Goal: Task Accomplishment & Management: Manage account settings

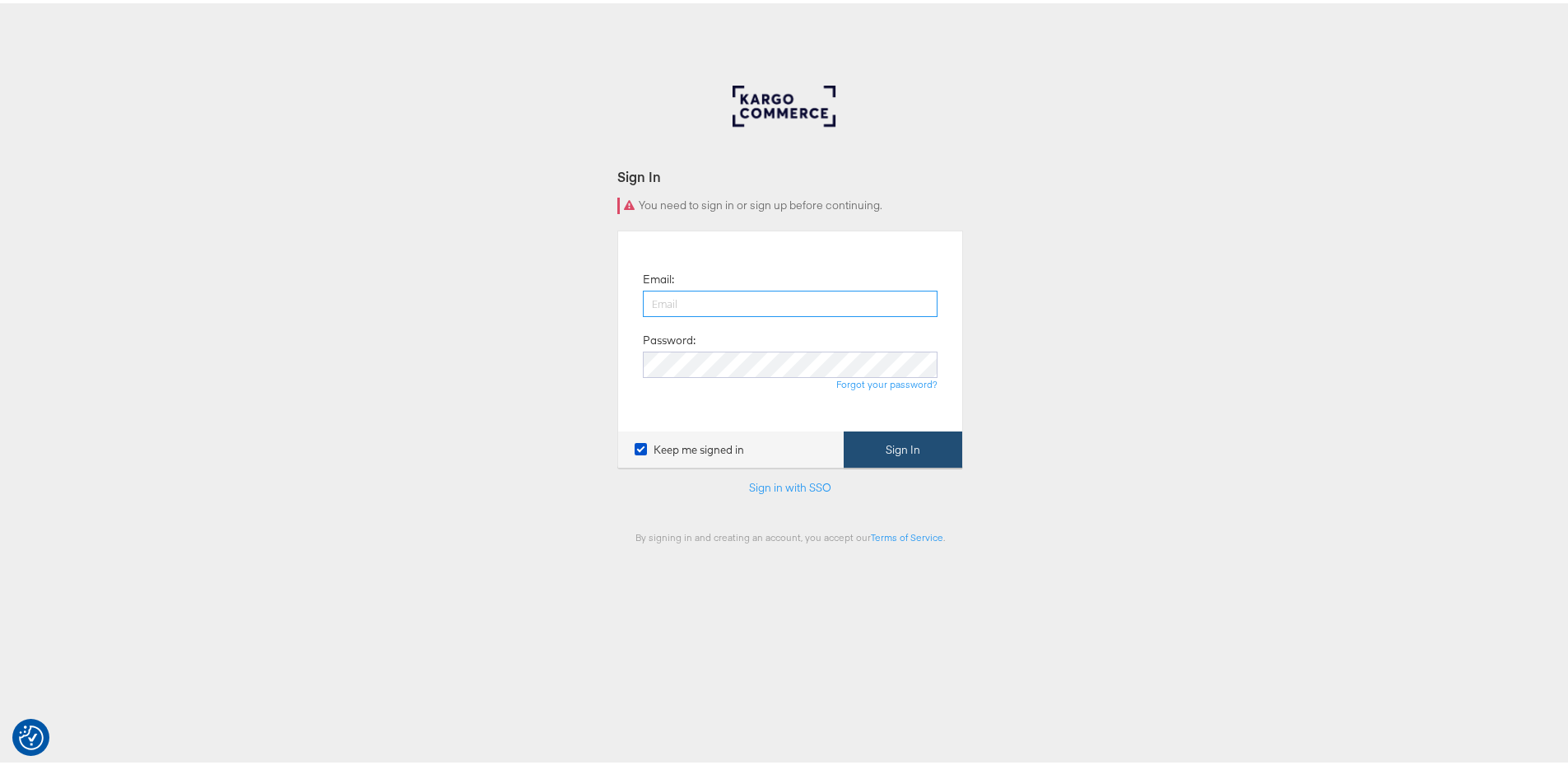
type input "giada.figini@assemblyglobal.com"
click at [935, 459] on button "Sign In" at bounding box center [903, 446] width 119 height 37
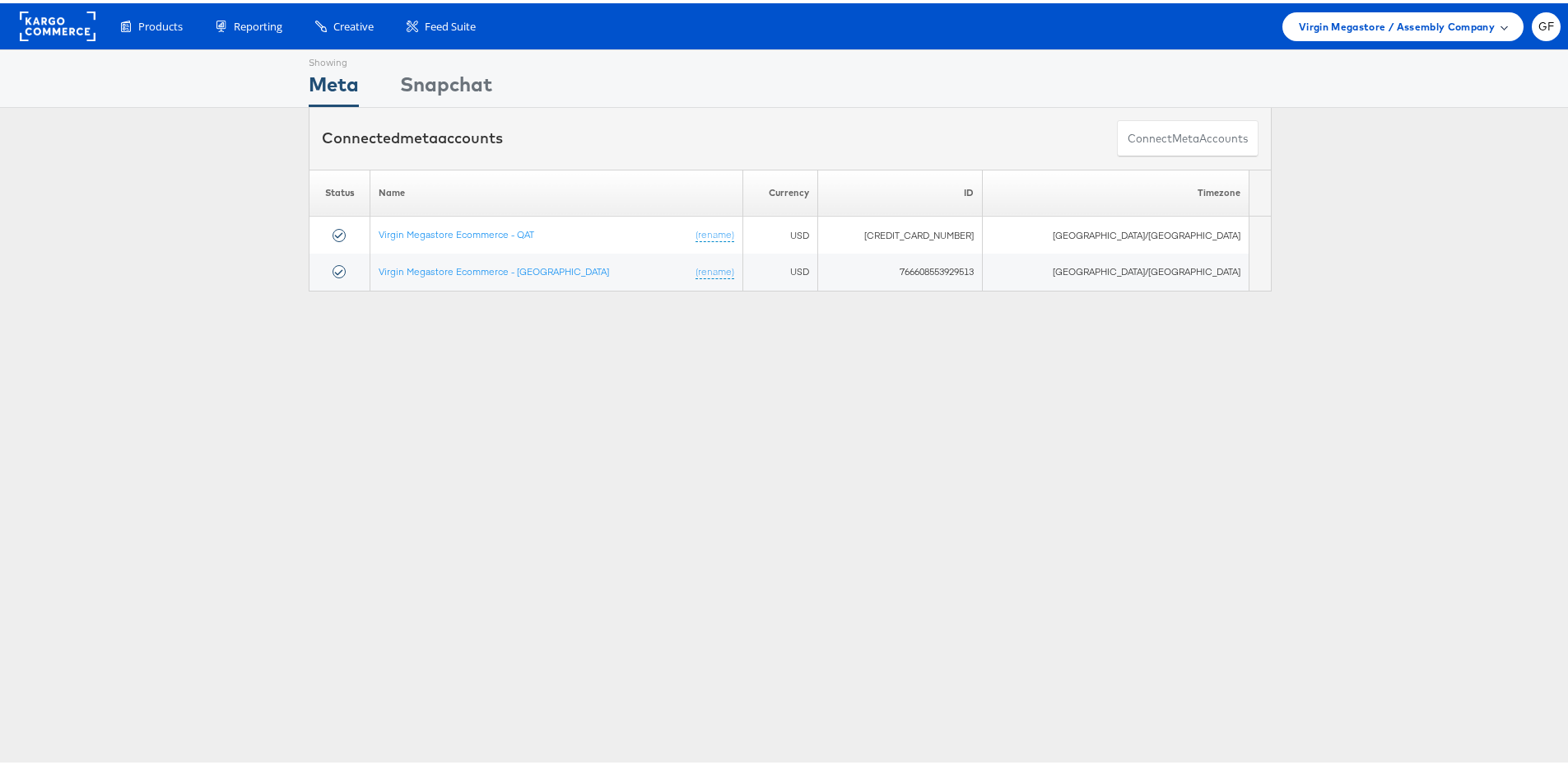
click at [1494, 18] on div "Virgin Megastore / Assembly Company" at bounding box center [1402, 24] width 208 height 17
click at [1421, 133] on li "Azadea / Assembly" at bounding box center [1441, 122] width 165 height 31
click at [1418, 121] on link "Azadea / Assembly" at bounding box center [1445, 122] width 132 height 16
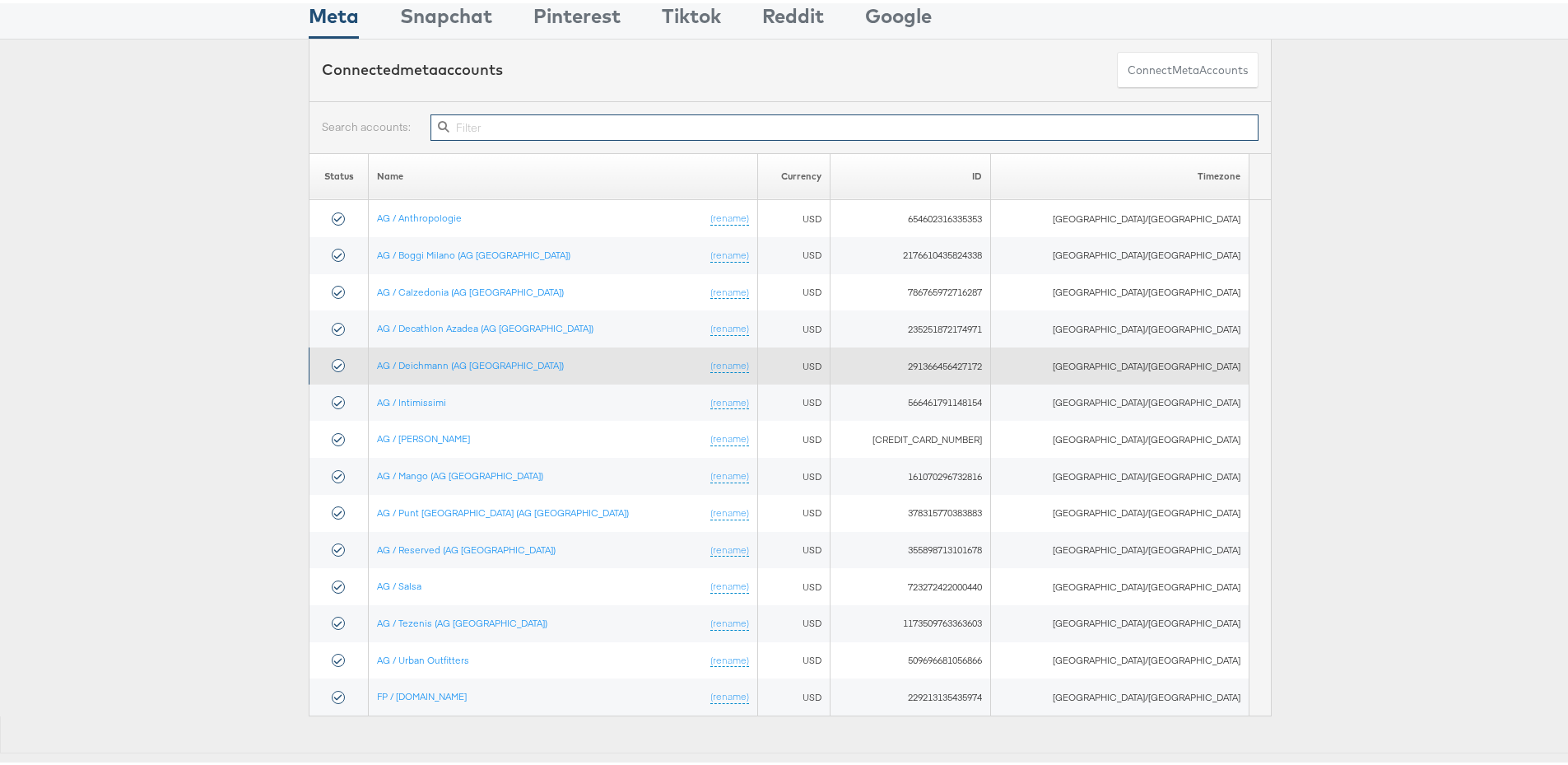
scroll to position [105, 0]
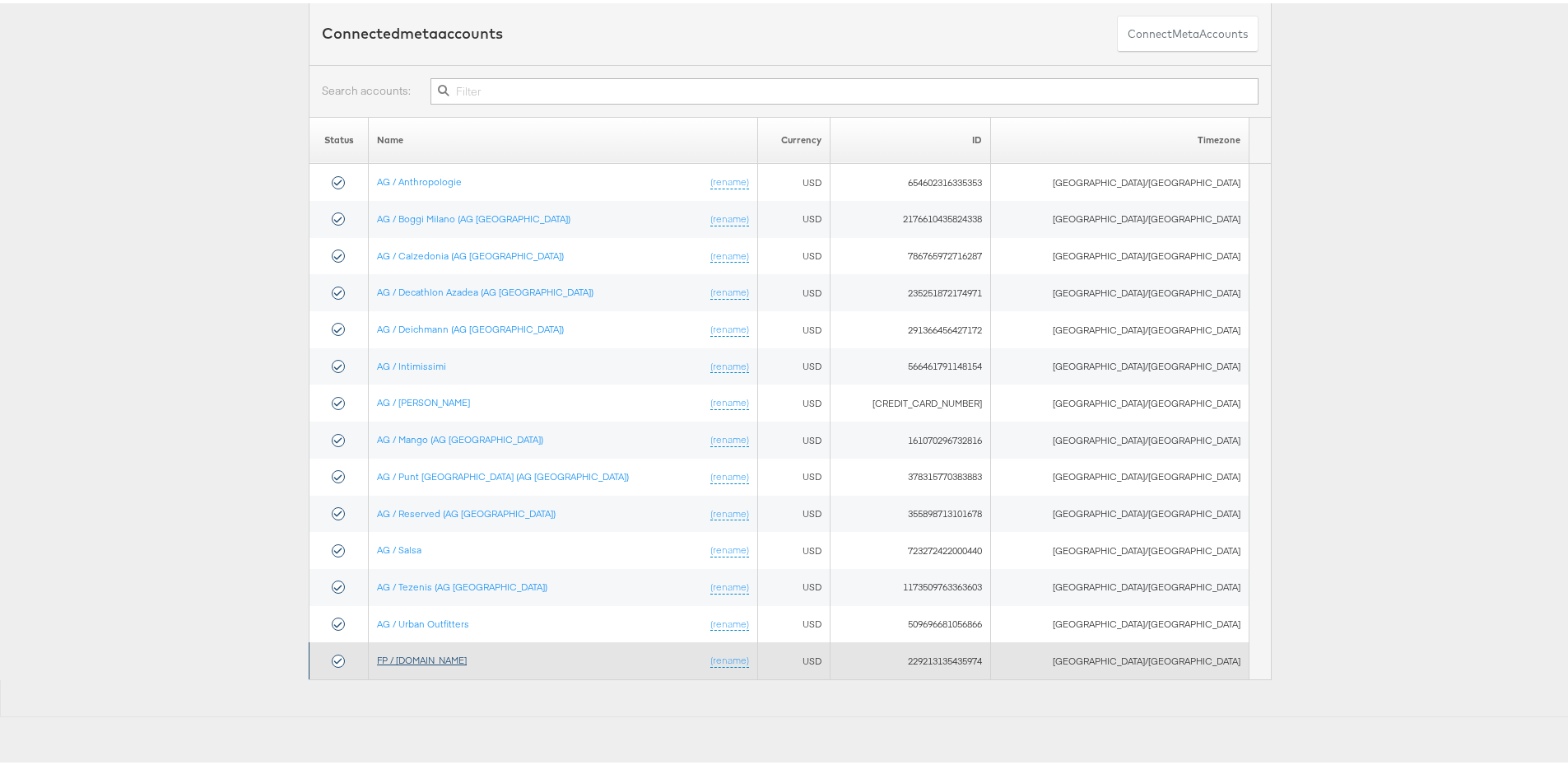
click at [466, 654] on link "FP / Azadea.com" at bounding box center [421, 656] width 90 height 12
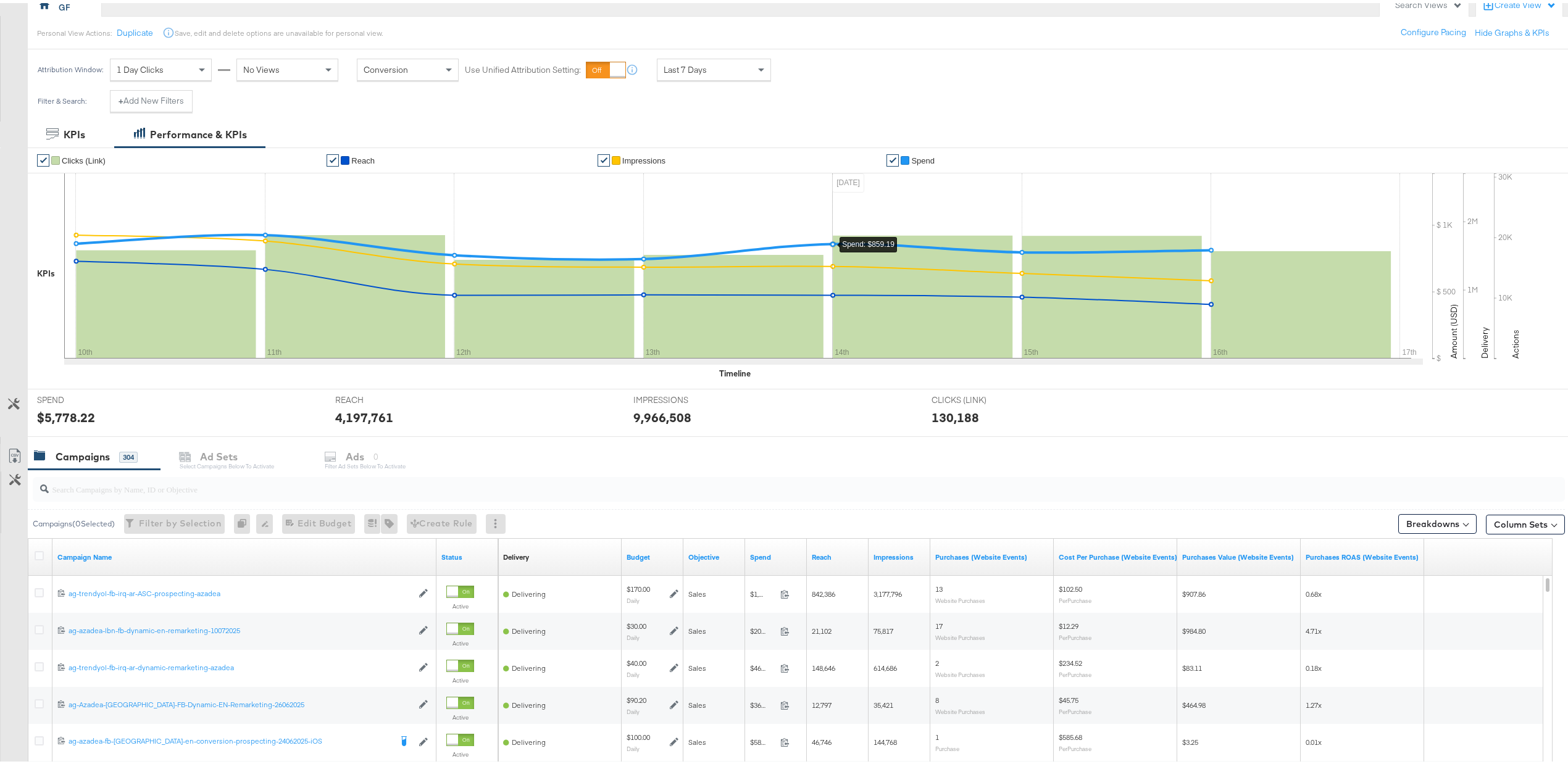
scroll to position [164, 0]
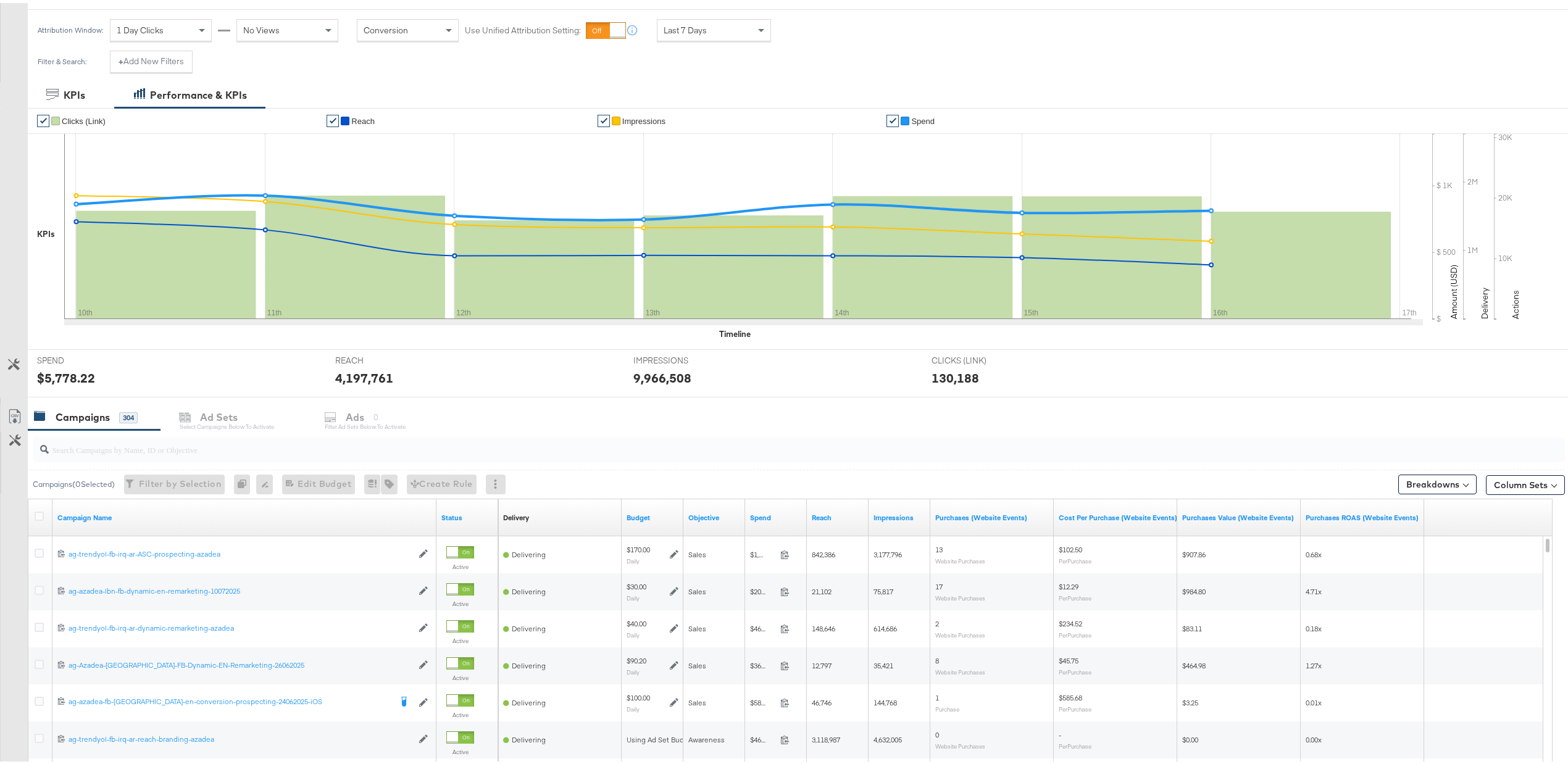
click at [114, 449] on input "search" at bounding box center [735, 442] width 1372 height 24
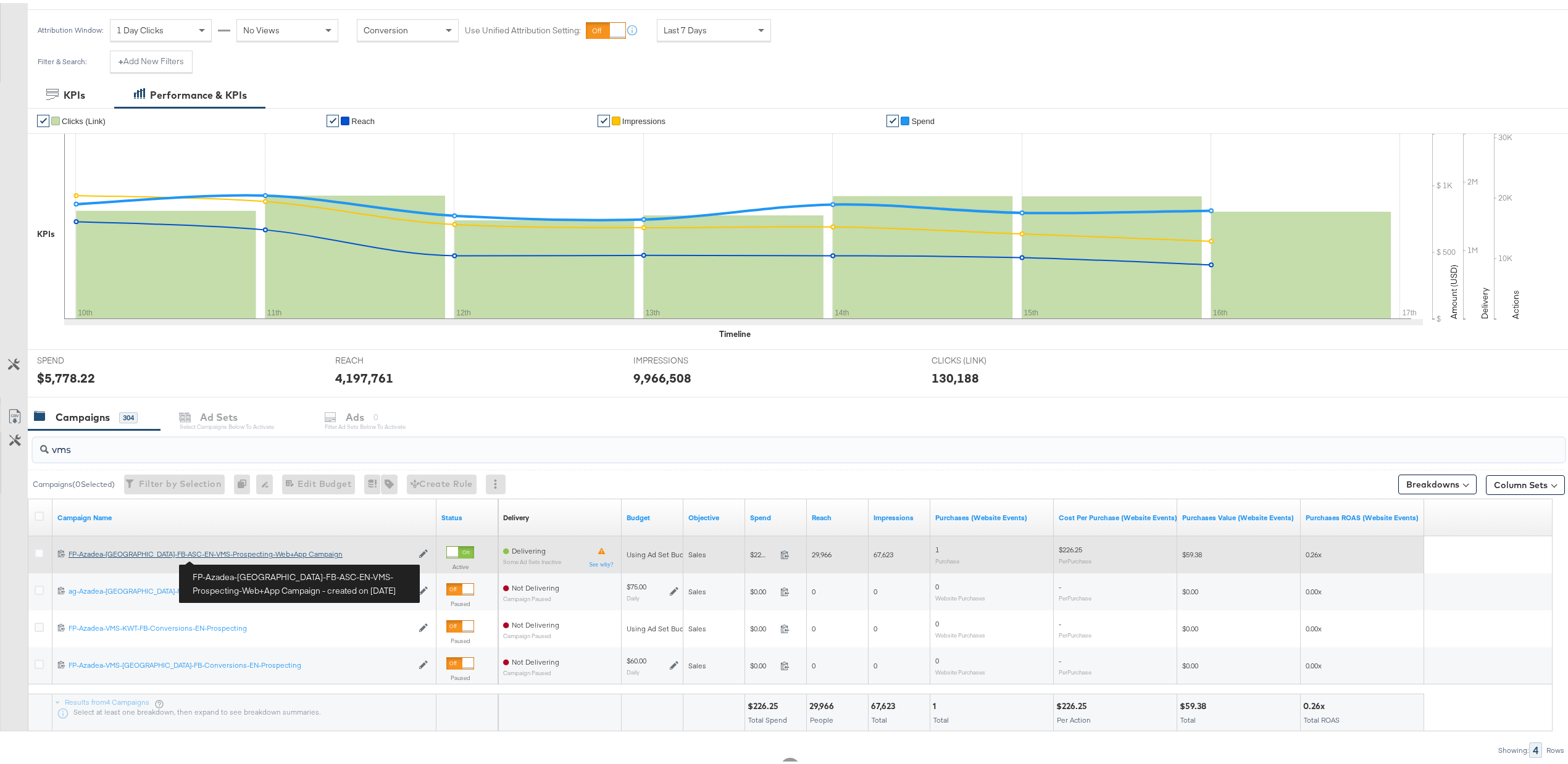
type input "vms"
click at [225, 556] on div "FP-Azadea-UAE-FB-ASC-EN-VMS-Prospecting-Web+App Campaign FP-Azadea-UAE-FB-ASC-E…" at bounding box center [240, 551] width 344 height 10
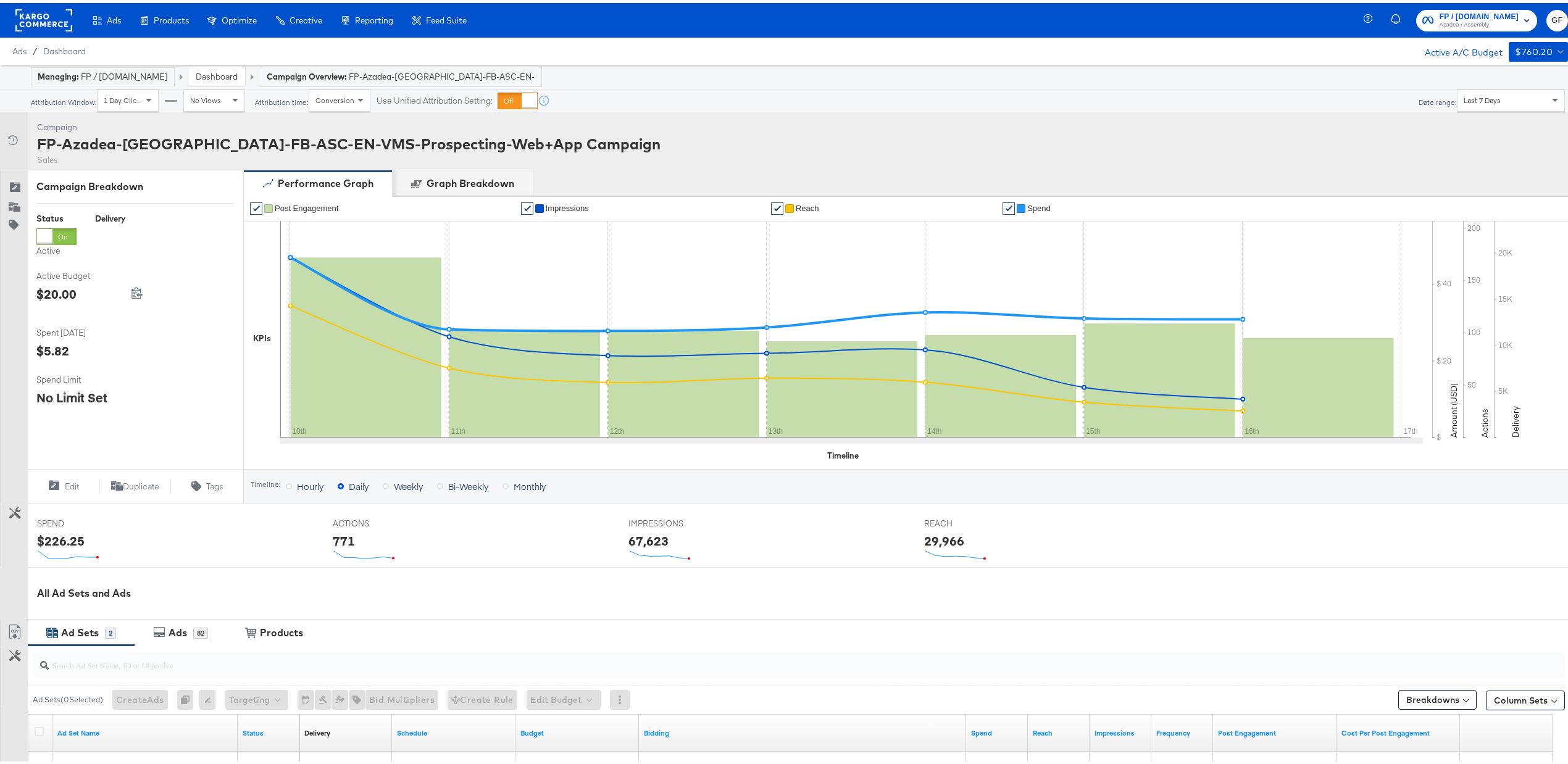
scroll to position [208, 0]
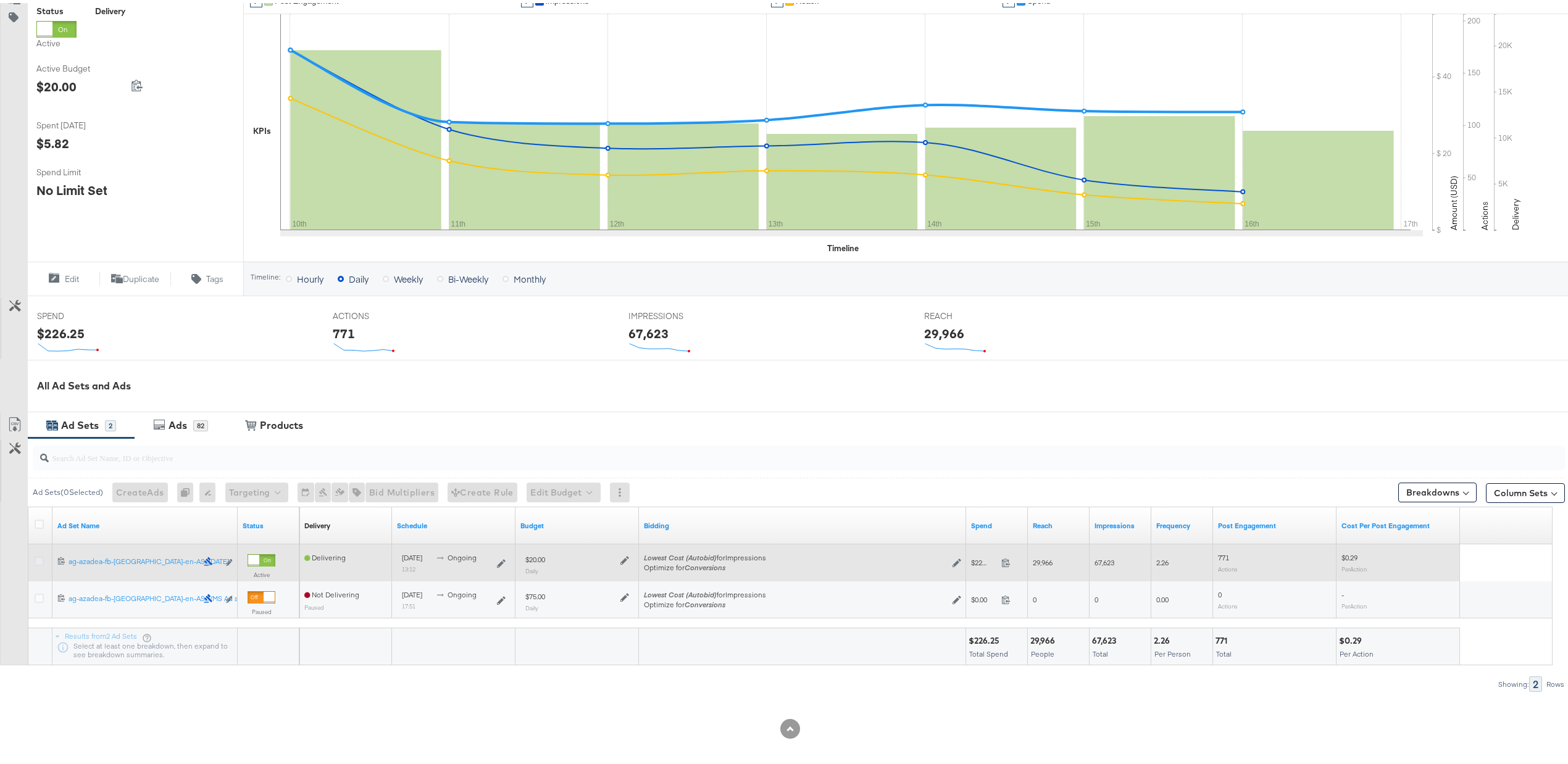
click at [35, 560] on icon at bounding box center [39, 558] width 9 height 9
click at [0, 0] on input "checkbox" at bounding box center [0, 0] width 0 height 0
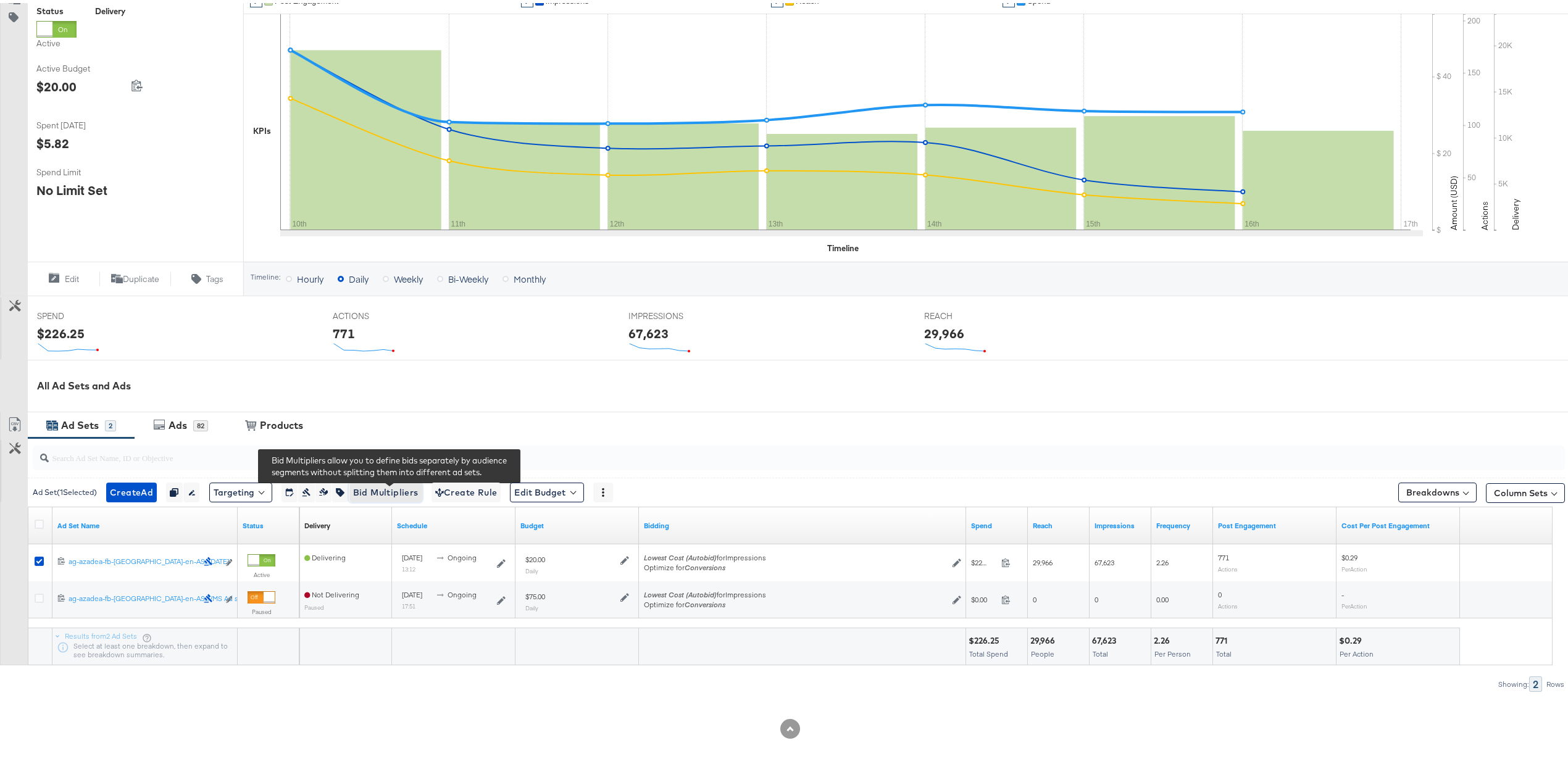
click at [393, 496] on span "Bid Multipliers" at bounding box center [386, 490] width 66 height 16
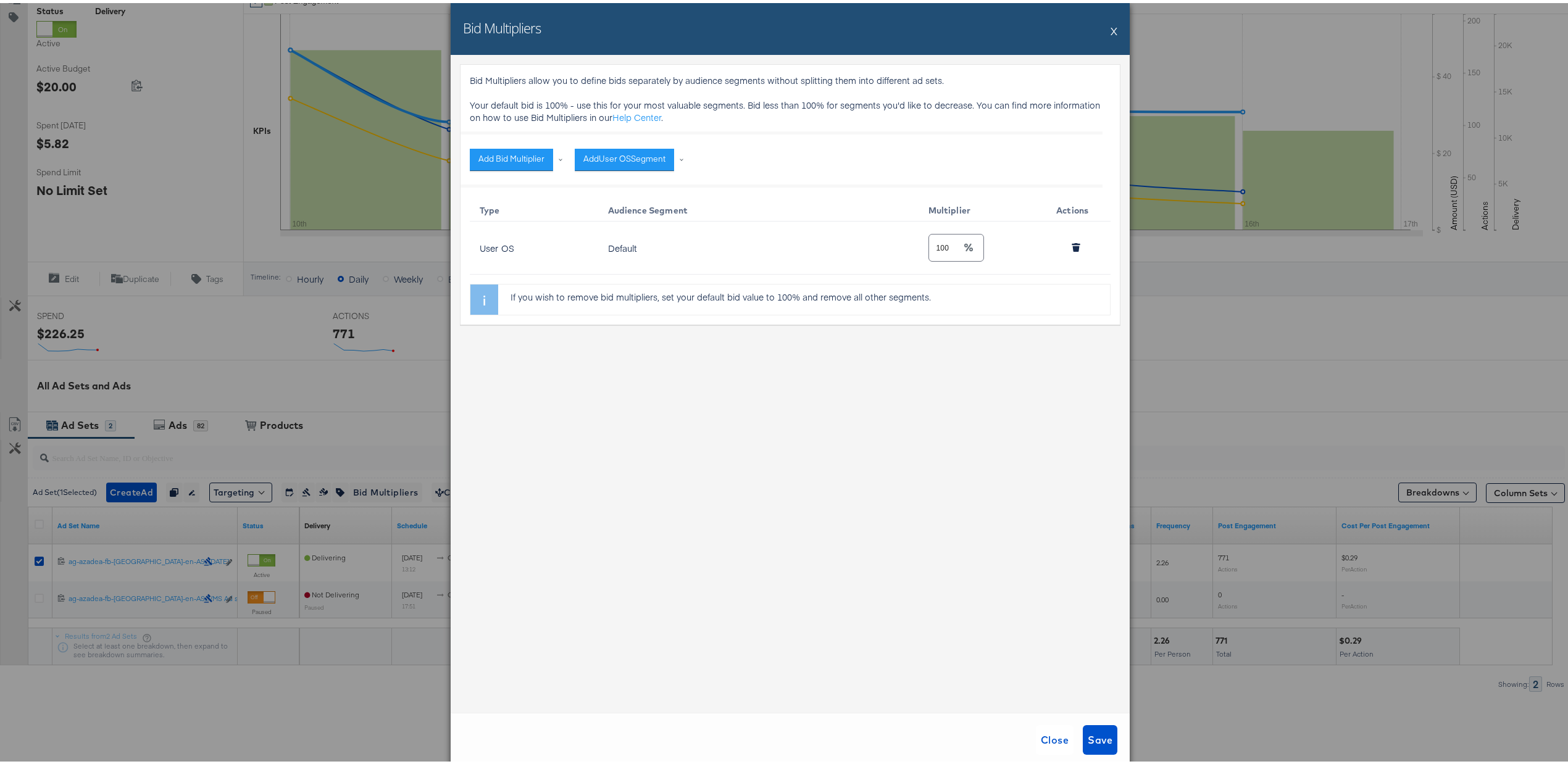
click at [643, 243] on div "Default" at bounding box center [755, 245] width 295 height 10
click at [639, 247] on div "Default" at bounding box center [755, 245] width 295 height 10
click at [615, 159] on button "Add User OS Segment" at bounding box center [624, 156] width 100 height 22
click at [628, 235] on li "iOS" at bounding box center [667, 241] width 173 height 18
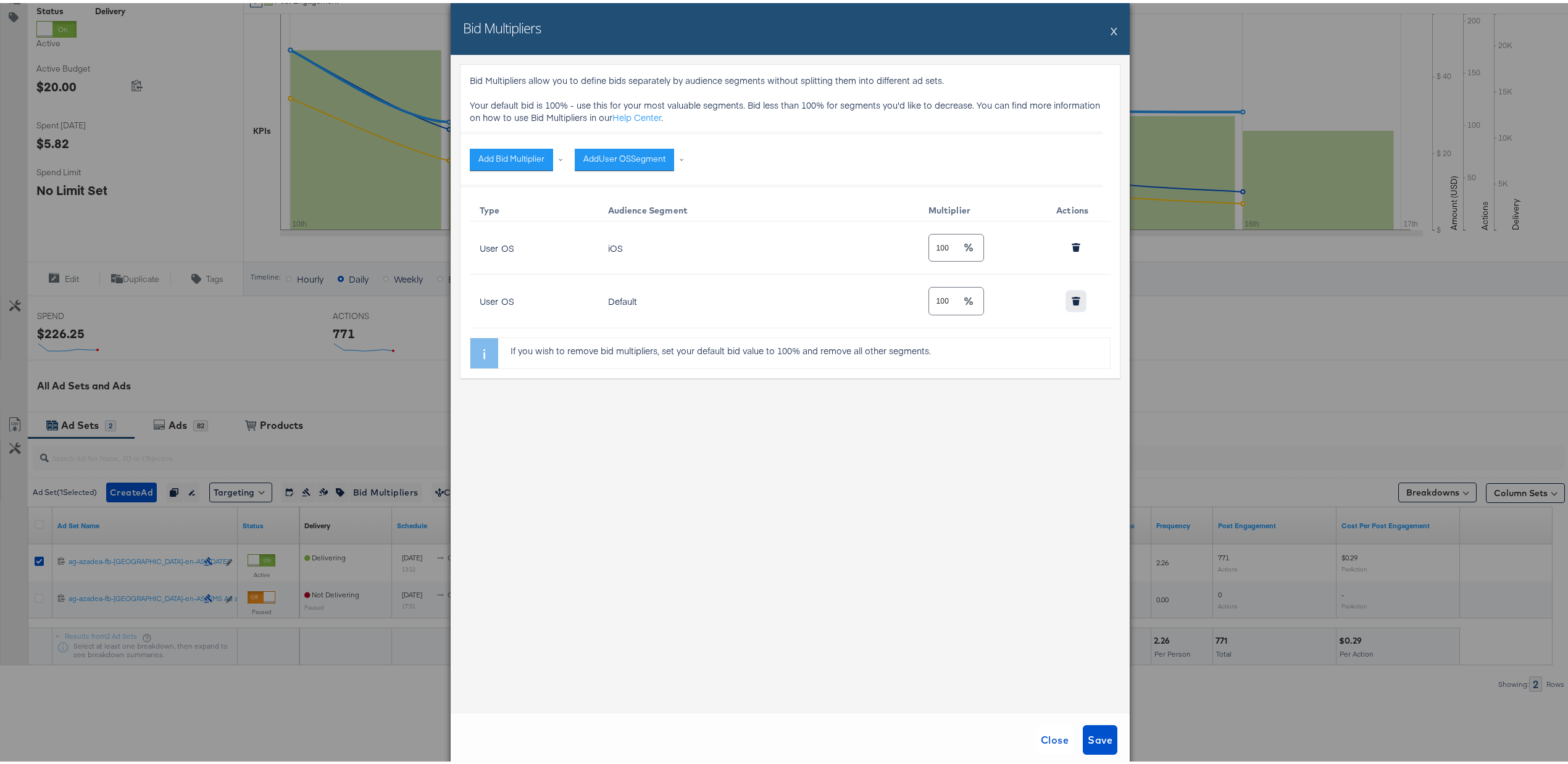
click at [1073, 300] on icon "button" at bounding box center [1076, 300] width 7 height 6
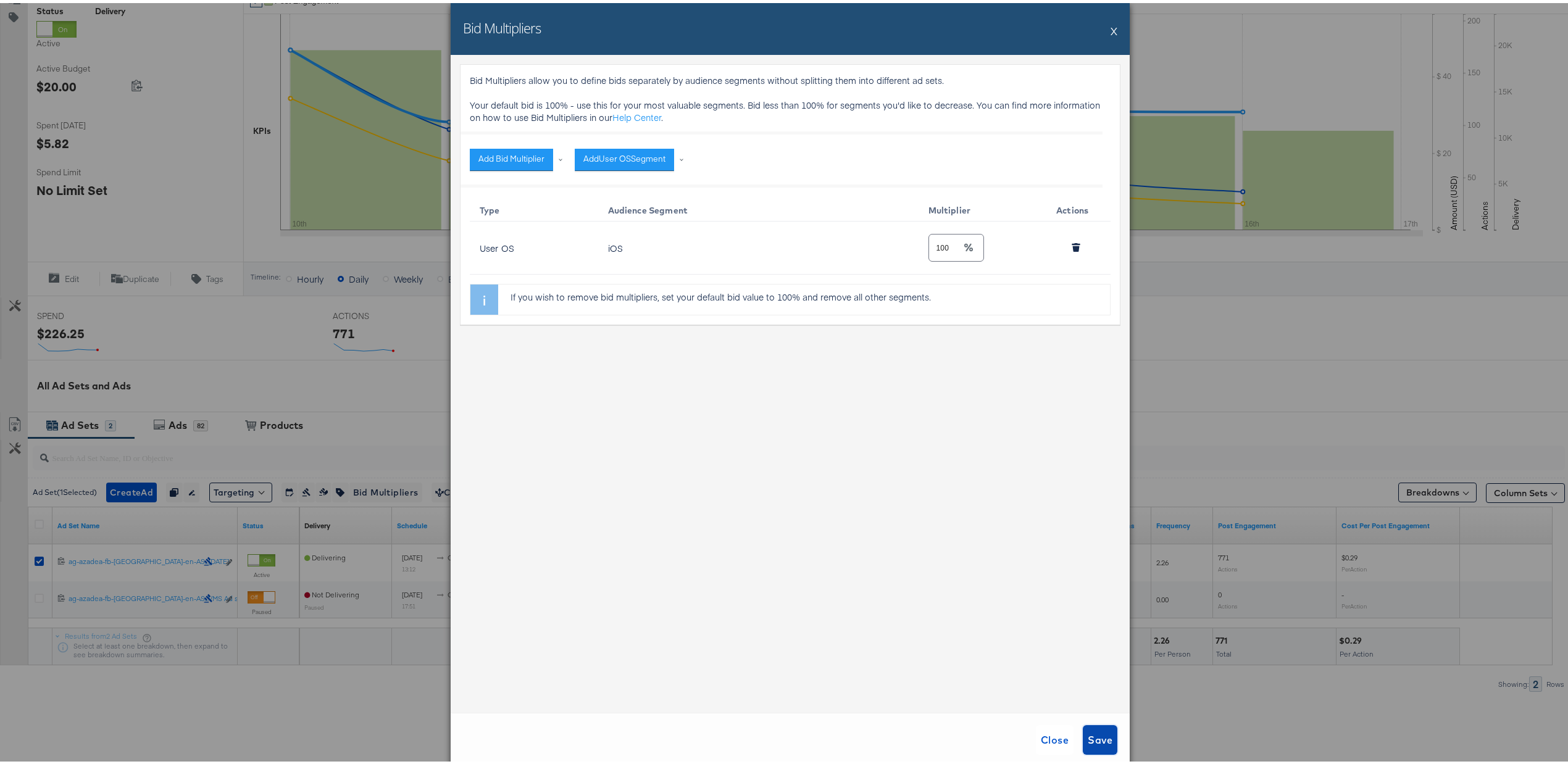
click at [1090, 737] on span "Save" at bounding box center [1100, 737] width 25 height 17
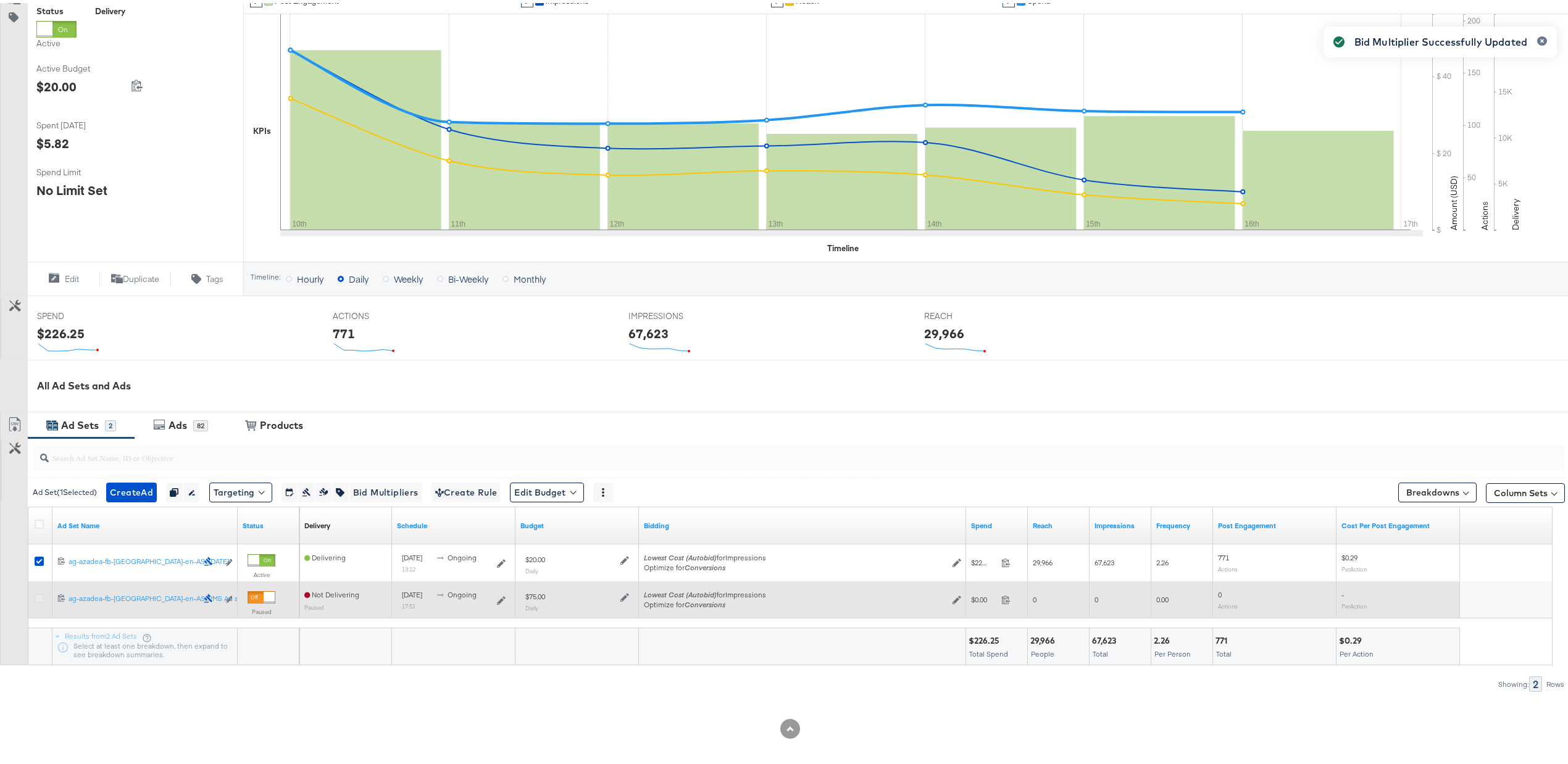
click at [38, 598] on icon at bounding box center [39, 595] width 9 height 9
click at [0, 0] on input "checkbox" at bounding box center [0, 0] width 0 height 0
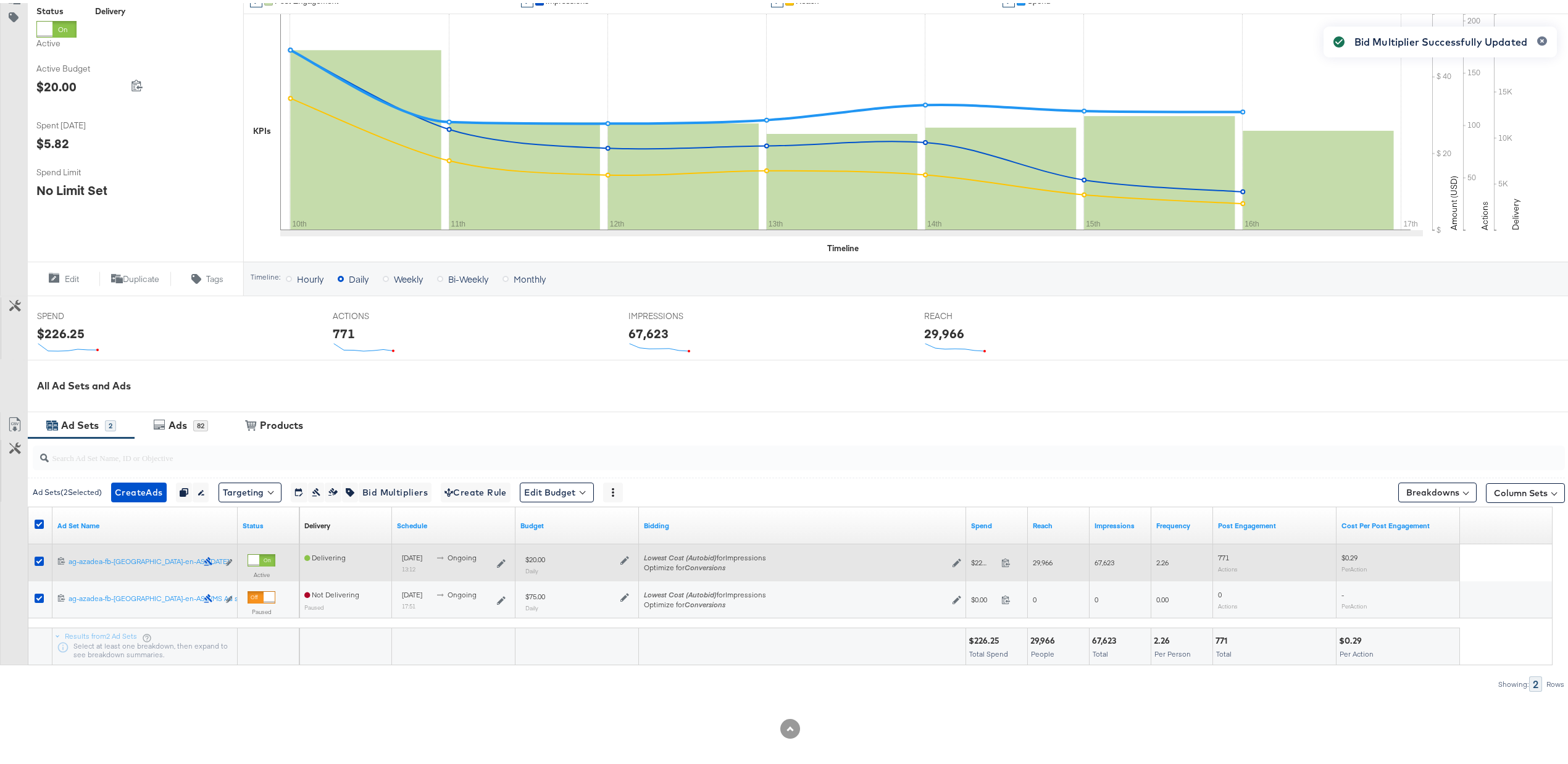
click at [42, 565] on div at bounding box center [41, 560] width 13 height 12
click at [41, 563] on icon at bounding box center [39, 558] width 9 height 9
click at [0, 0] on input "checkbox" at bounding box center [0, 0] width 0 height 0
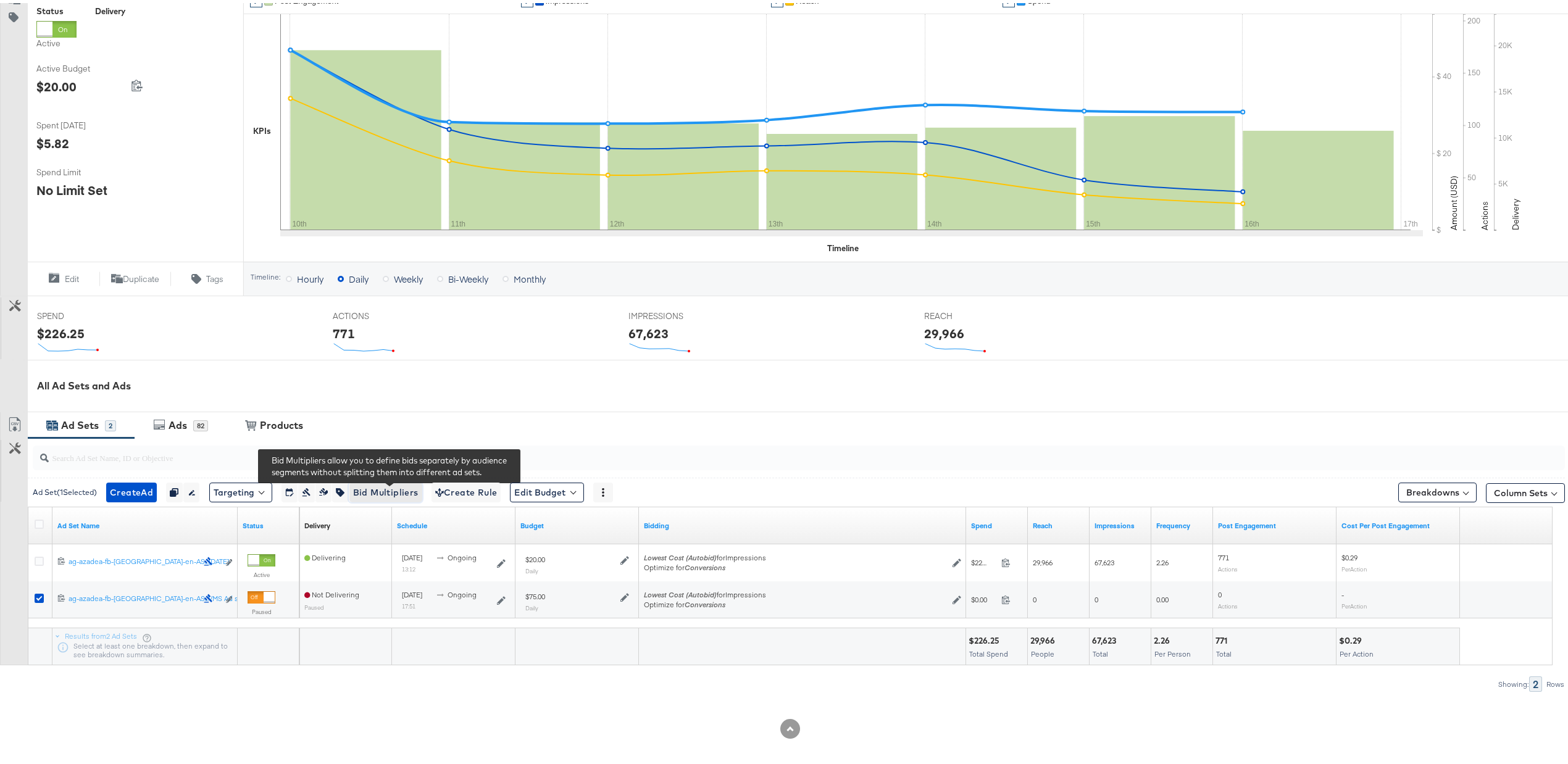
click at [377, 495] on span "Bid Multipliers" at bounding box center [386, 490] width 66 height 16
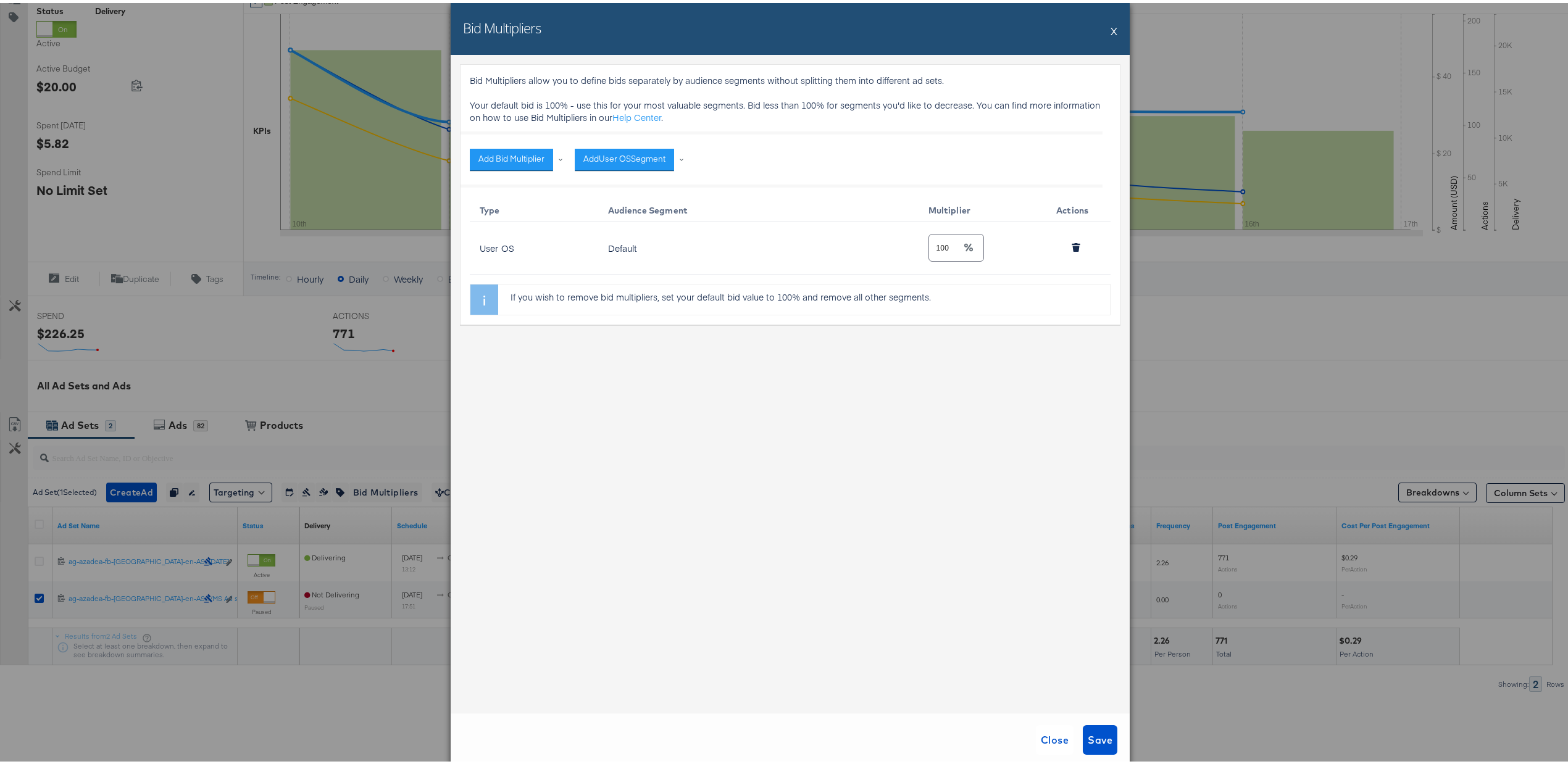
click at [1111, 28] on button "X" at bounding box center [1114, 28] width 7 height 25
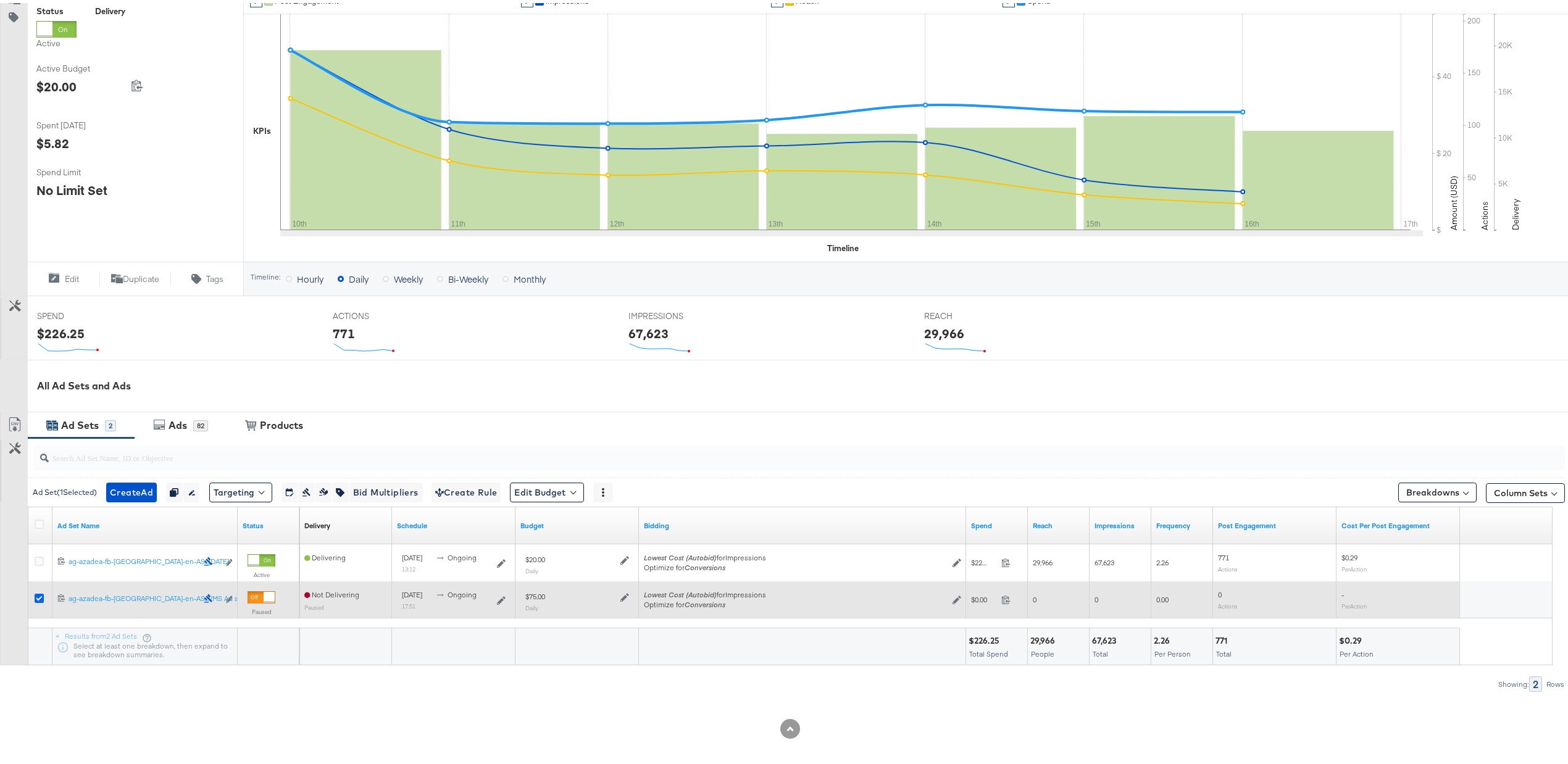
click at [41, 593] on icon at bounding box center [39, 595] width 9 height 9
click at [0, 0] on input "checkbox" at bounding box center [0, 0] width 0 height 0
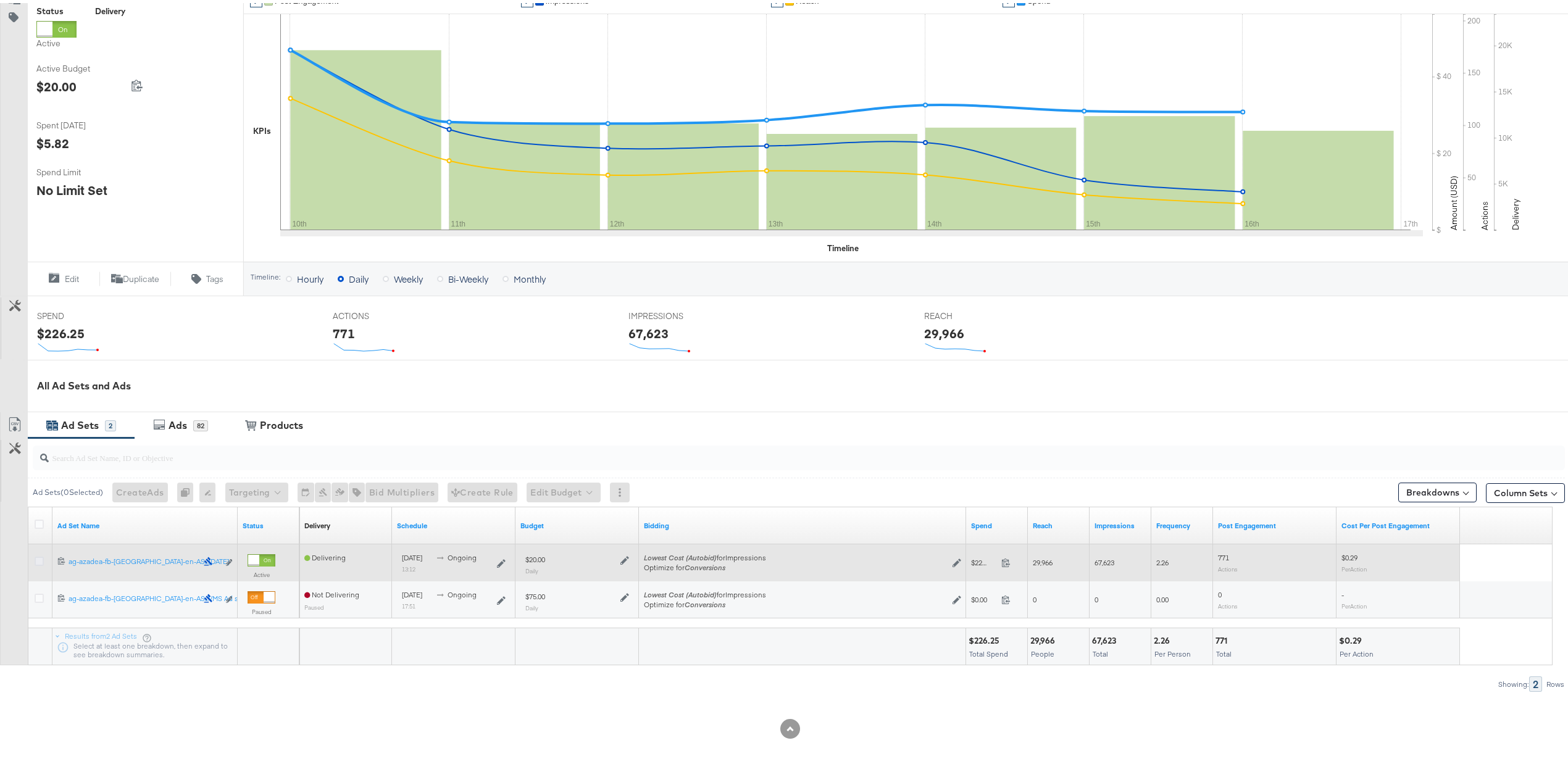
click at [37, 563] on icon at bounding box center [39, 558] width 9 height 9
click at [0, 0] on input "checkbox" at bounding box center [0, 0] width 0 height 0
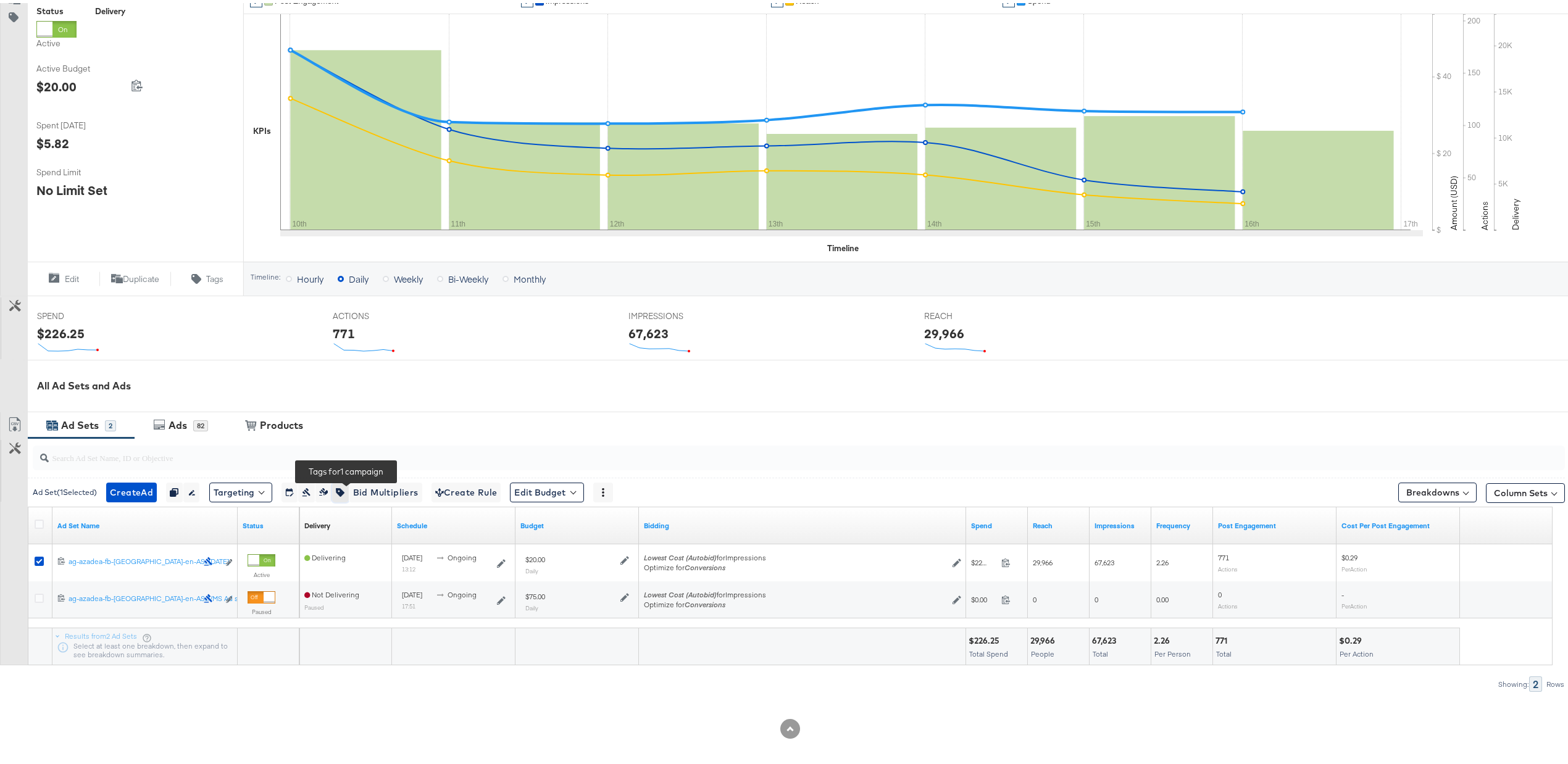
click at [348, 487] on button "button" at bounding box center [340, 490] width 16 height 20
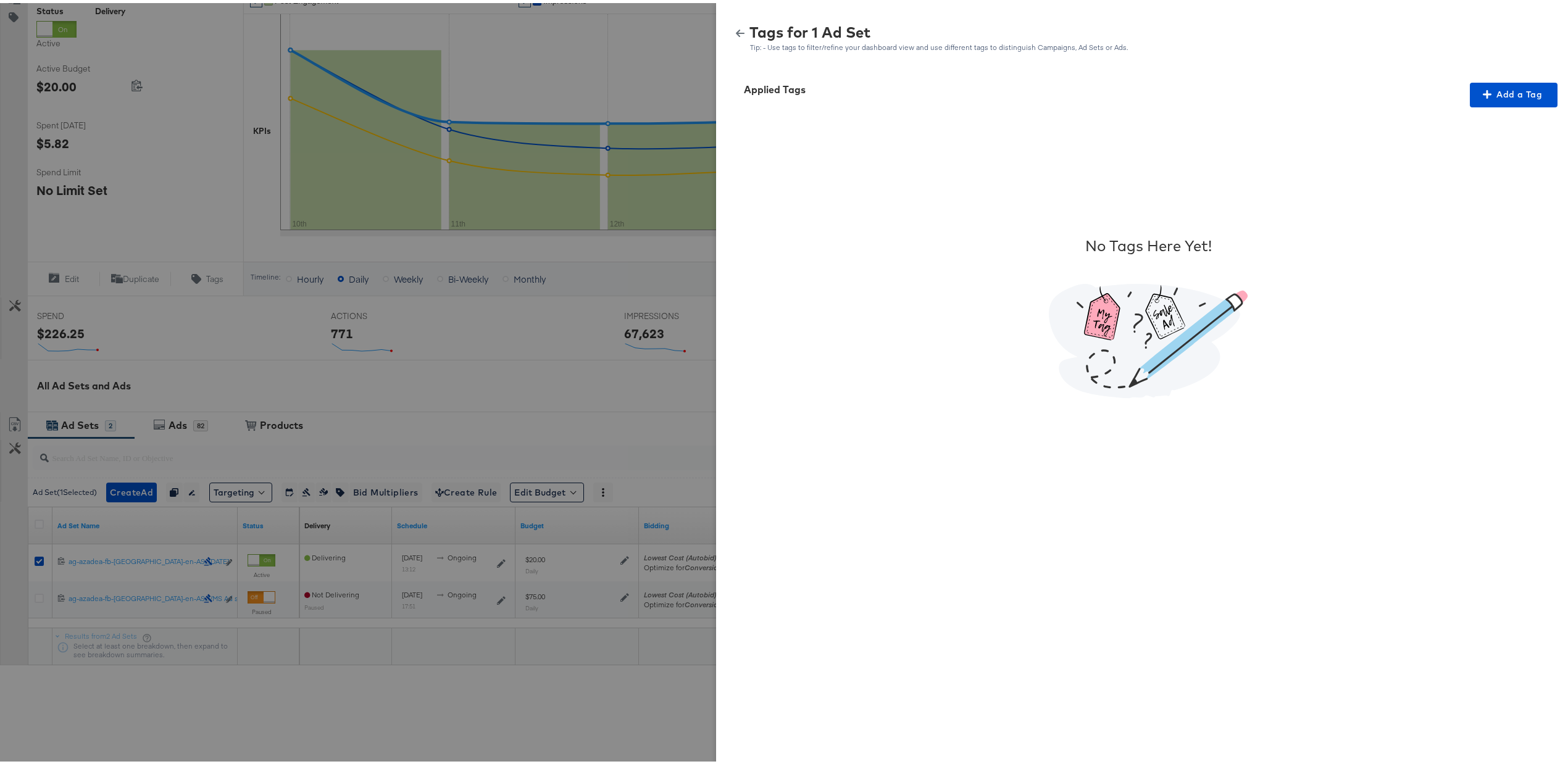
click at [734, 26] on button "button" at bounding box center [740, 30] width 18 height 8
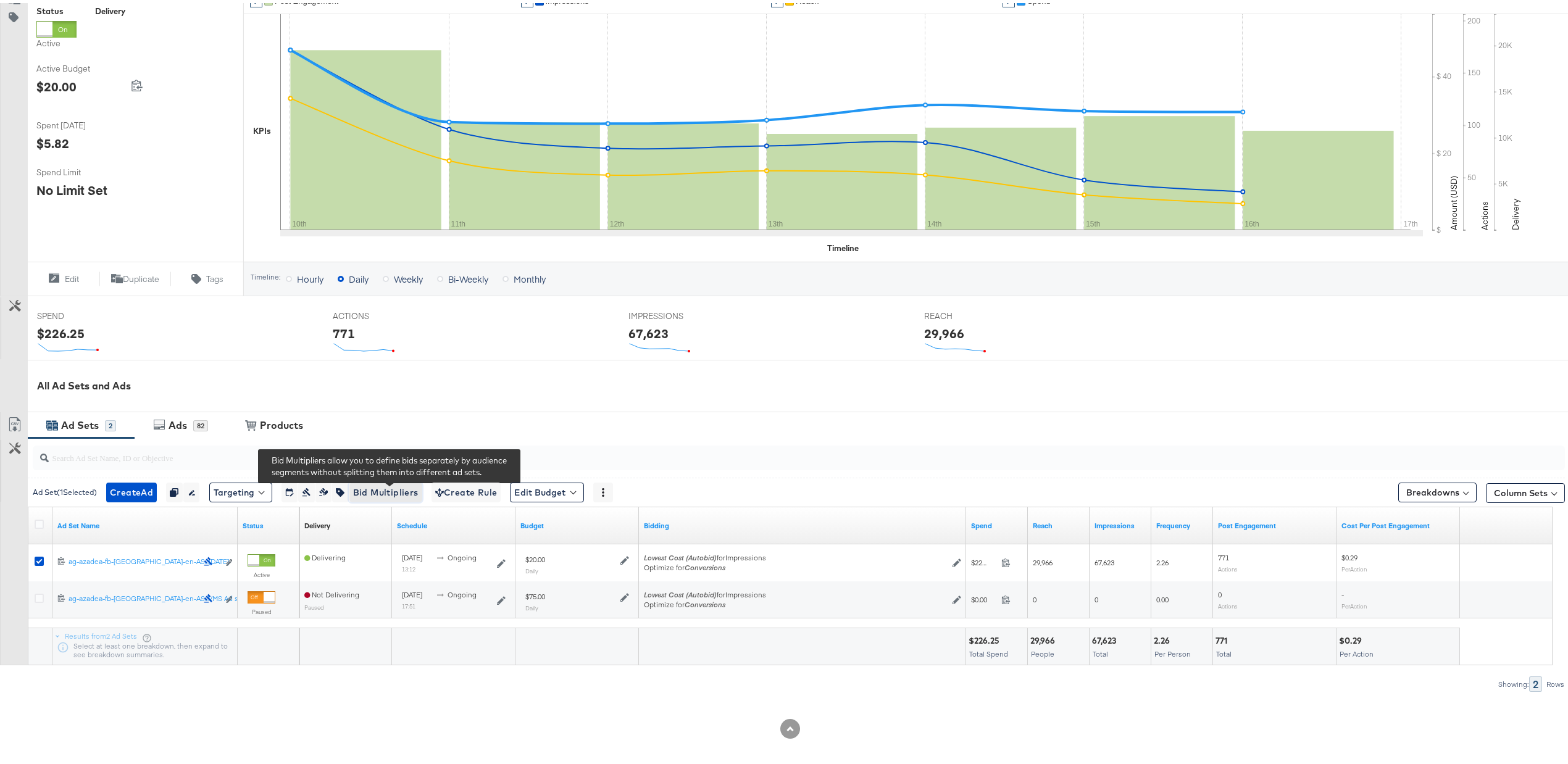
click at [403, 487] on span "Bid Multipliers" at bounding box center [386, 490] width 66 height 16
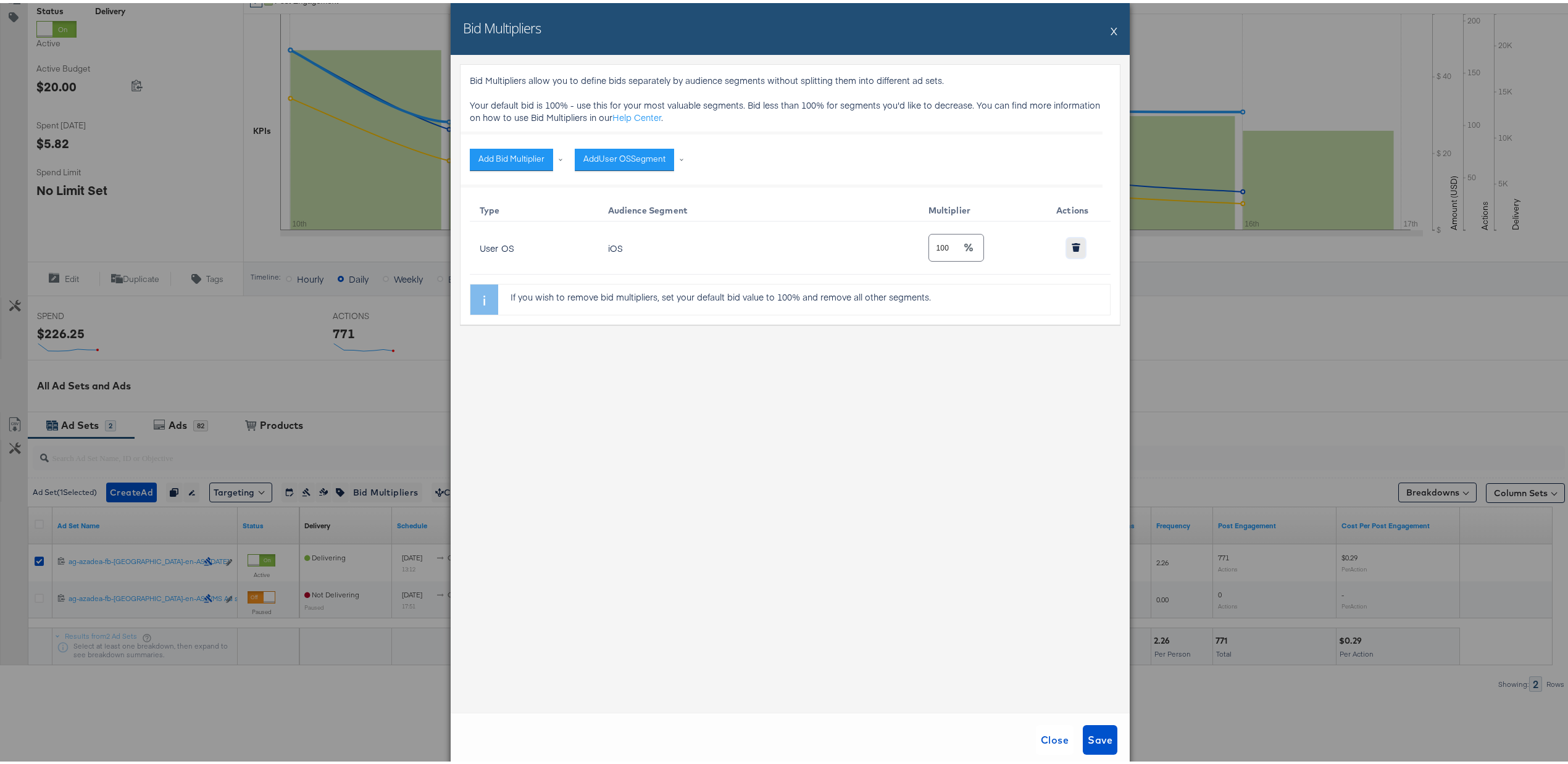
click at [1072, 243] on icon "button" at bounding box center [1075, 245] width 8 height 8
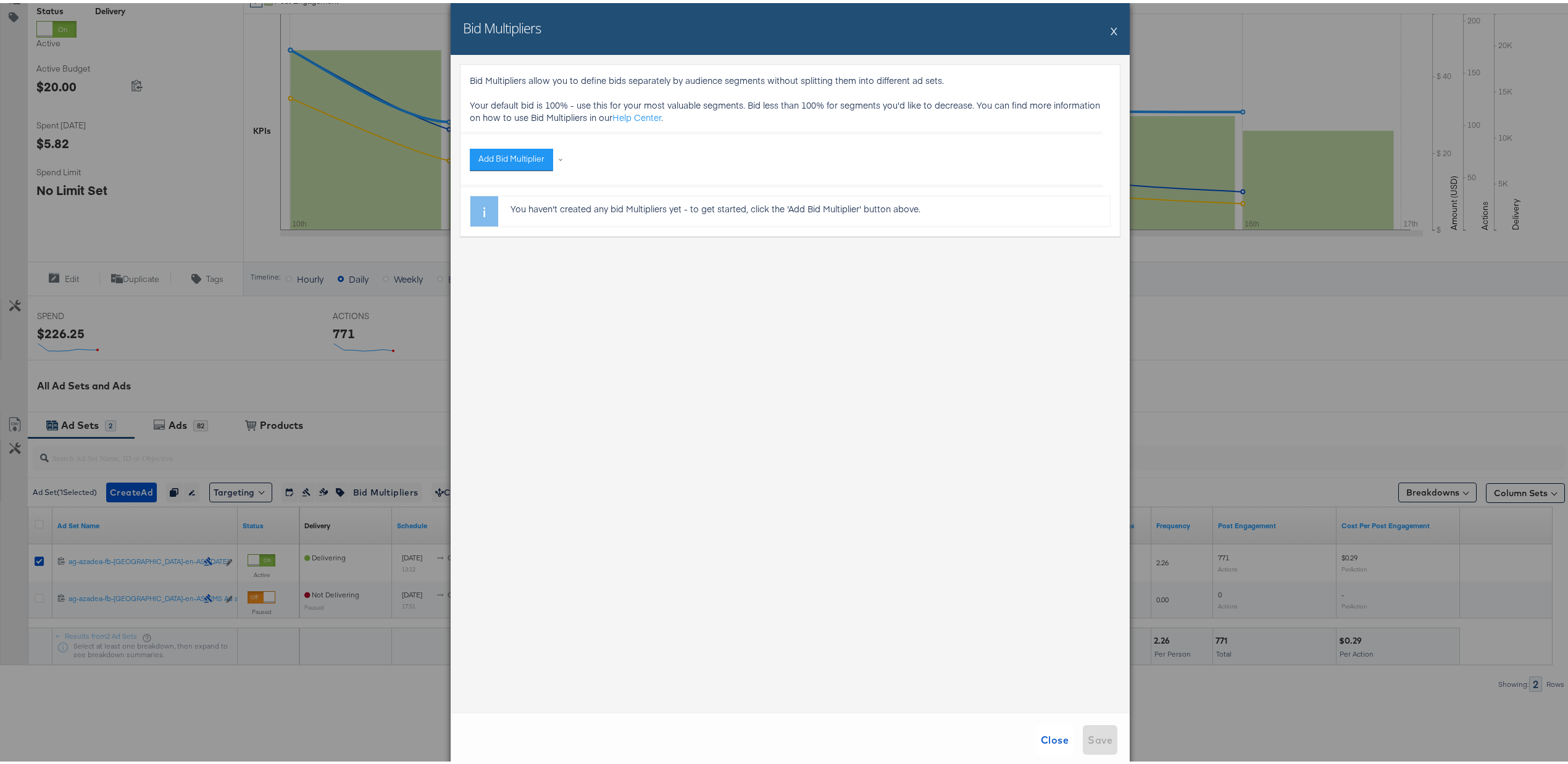
click at [1114, 30] on div "Bid Multipliers X" at bounding box center [790, 25] width 679 height 52
click at [1111, 28] on button "X" at bounding box center [1114, 28] width 7 height 25
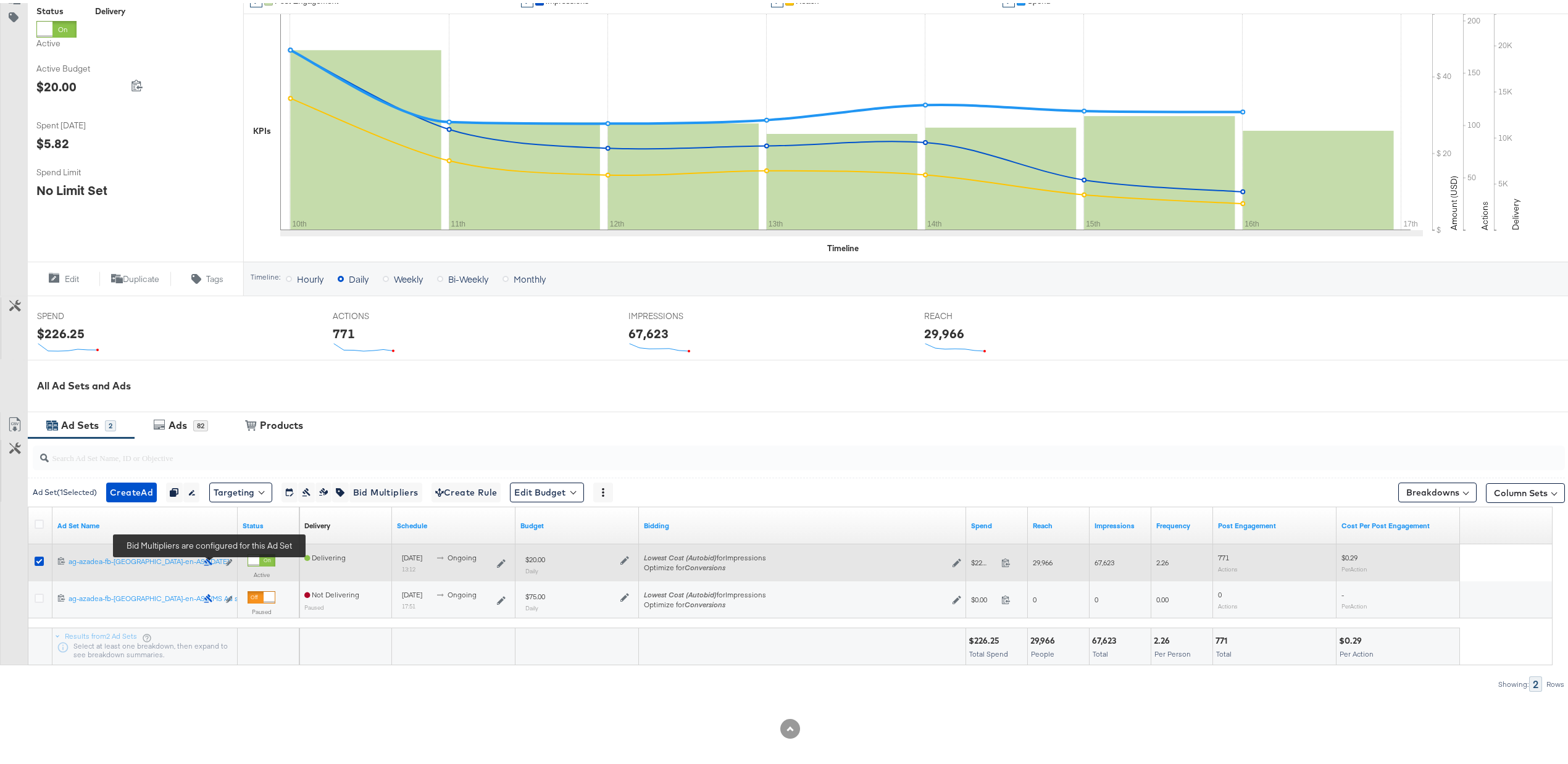
drag, startPoint x: 204, startPoint y: 562, endPoint x: 206, endPoint y: 556, distance: 6.3
click at [204, 561] on icon at bounding box center [208, 558] width 9 height 9
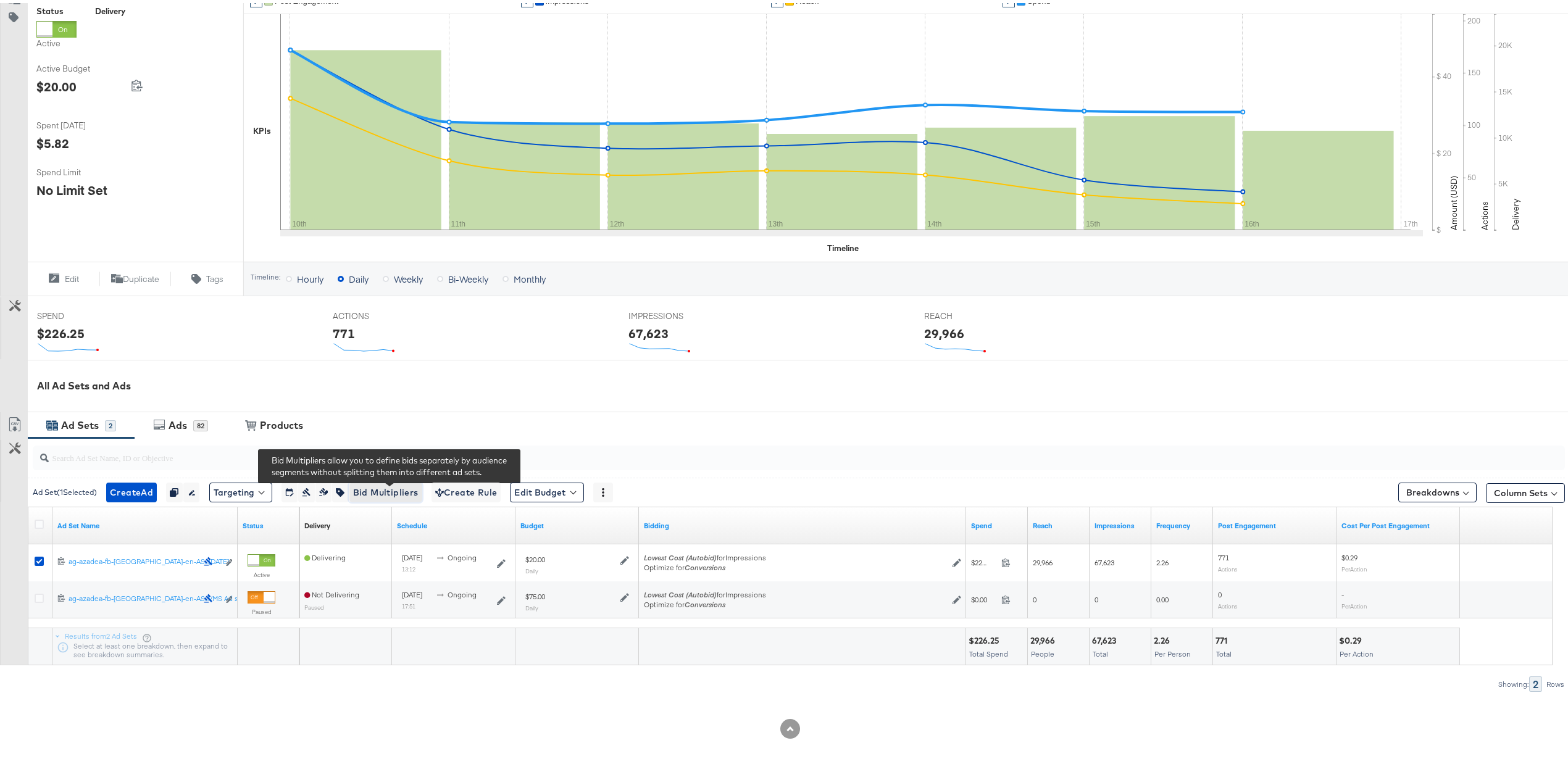
click at [363, 490] on span "Bid Multipliers" at bounding box center [386, 490] width 66 height 16
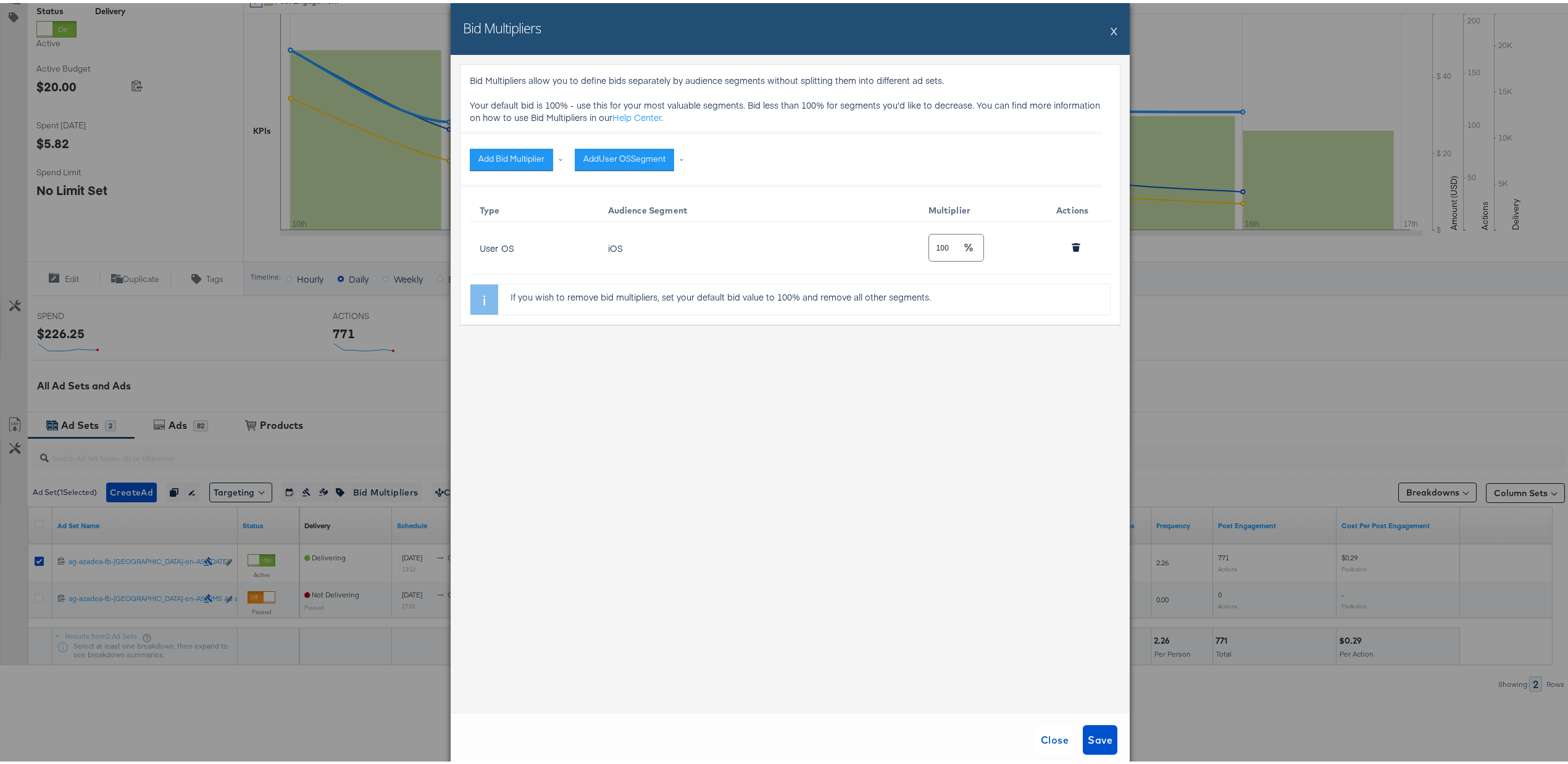
click at [600, 249] on td "iOS" at bounding box center [758, 245] width 320 height 53
drag, startPoint x: 1069, startPoint y: 246, endPoint x: 929, endPoint y: 241, distance: 140.1
click at [1073, 246] on icon "button" at bounding box center [1076, 246] width 7 height 6
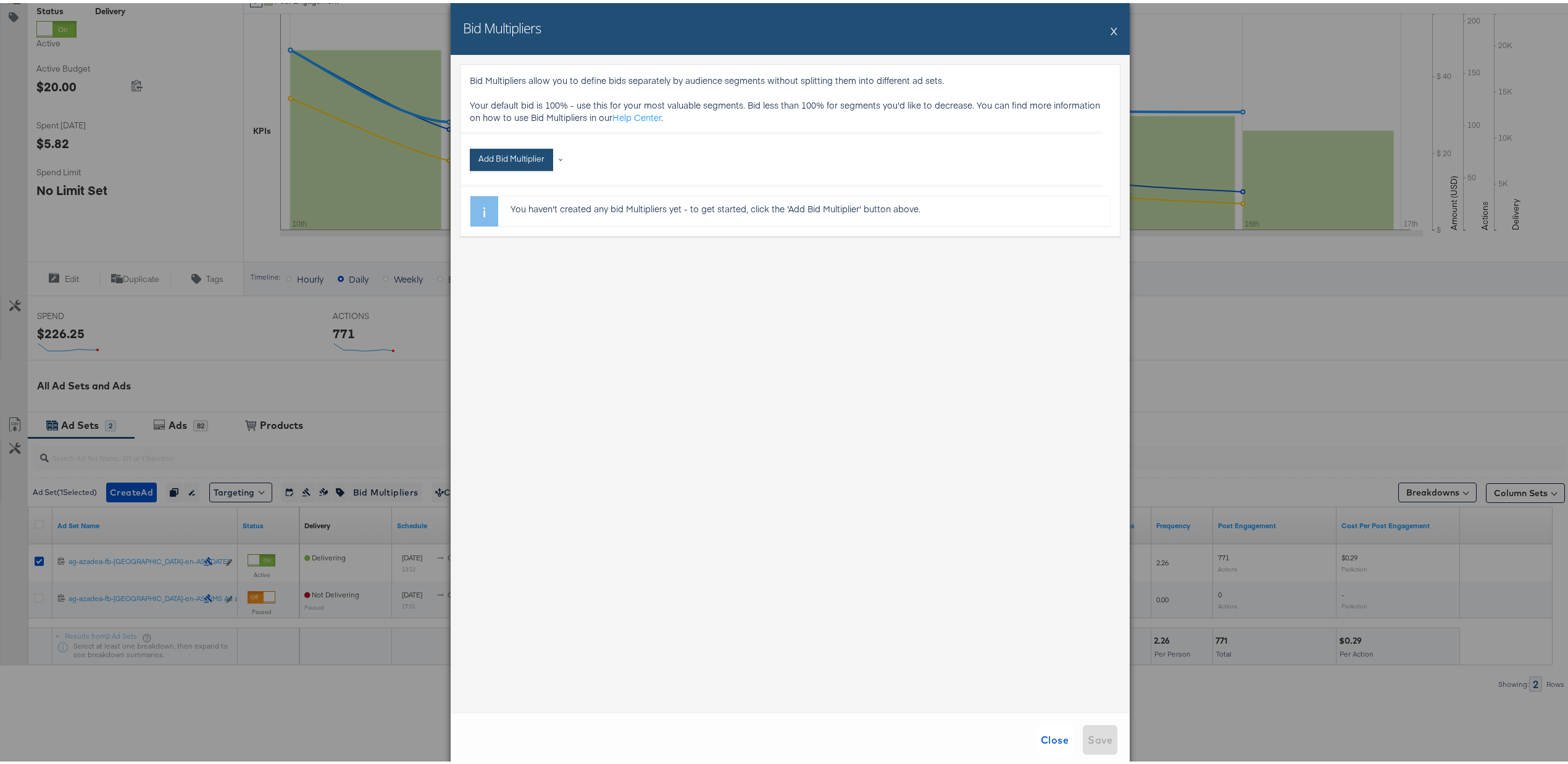
click at [524, 163] on button "Add Bid Multiplier" at bounding box center [512, 156] width 83 height 22
click at [527, 221] on li "Gender" at bounding box center [522, 223] width 93 height 18
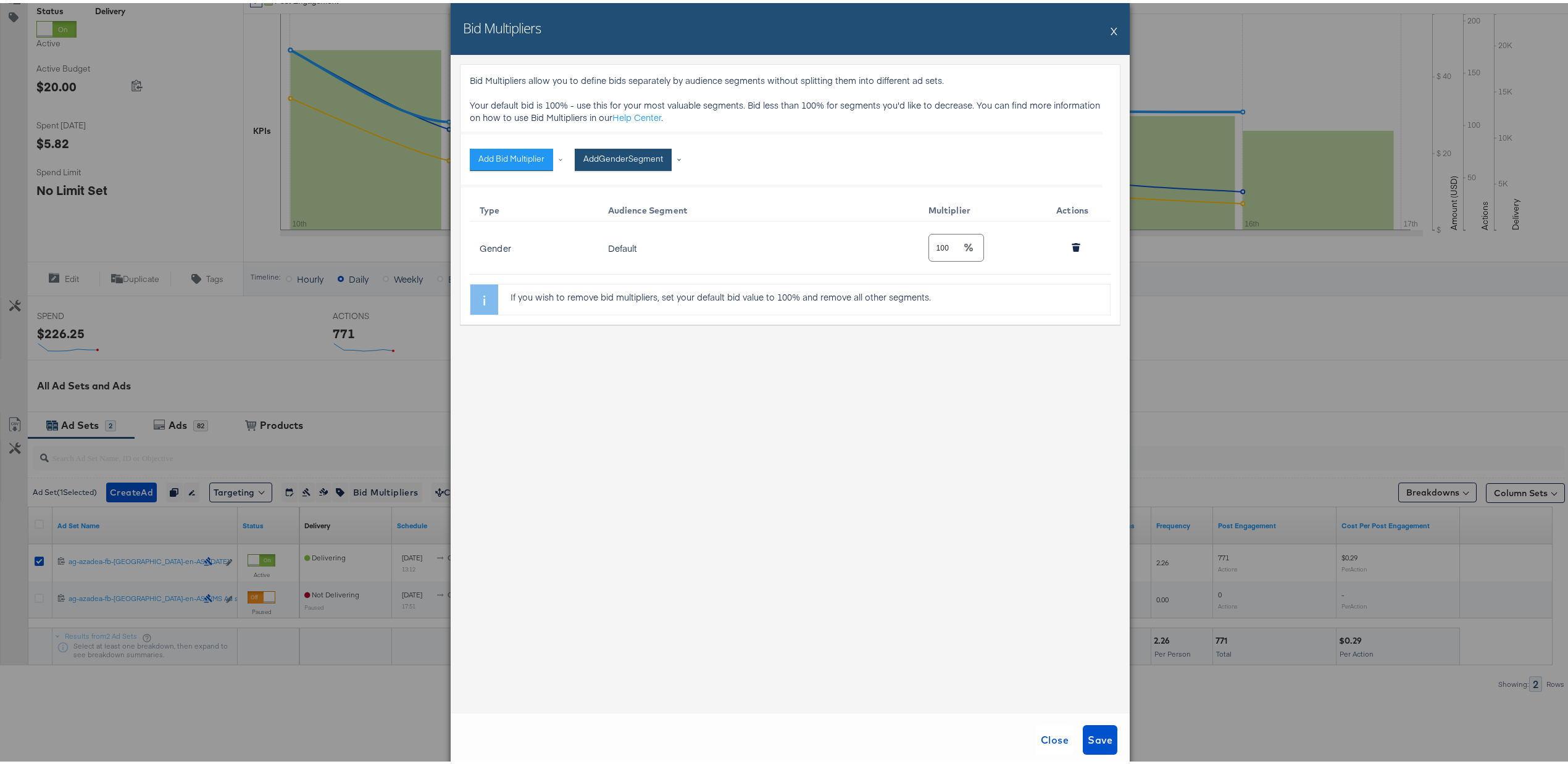
click at [623, 156] on button "Add Gender Segment" at bounding box center [623, 156] width 97 height 22
click at [647, 185] on li "Male" at bounding box center [667, 188] width 173 height 18
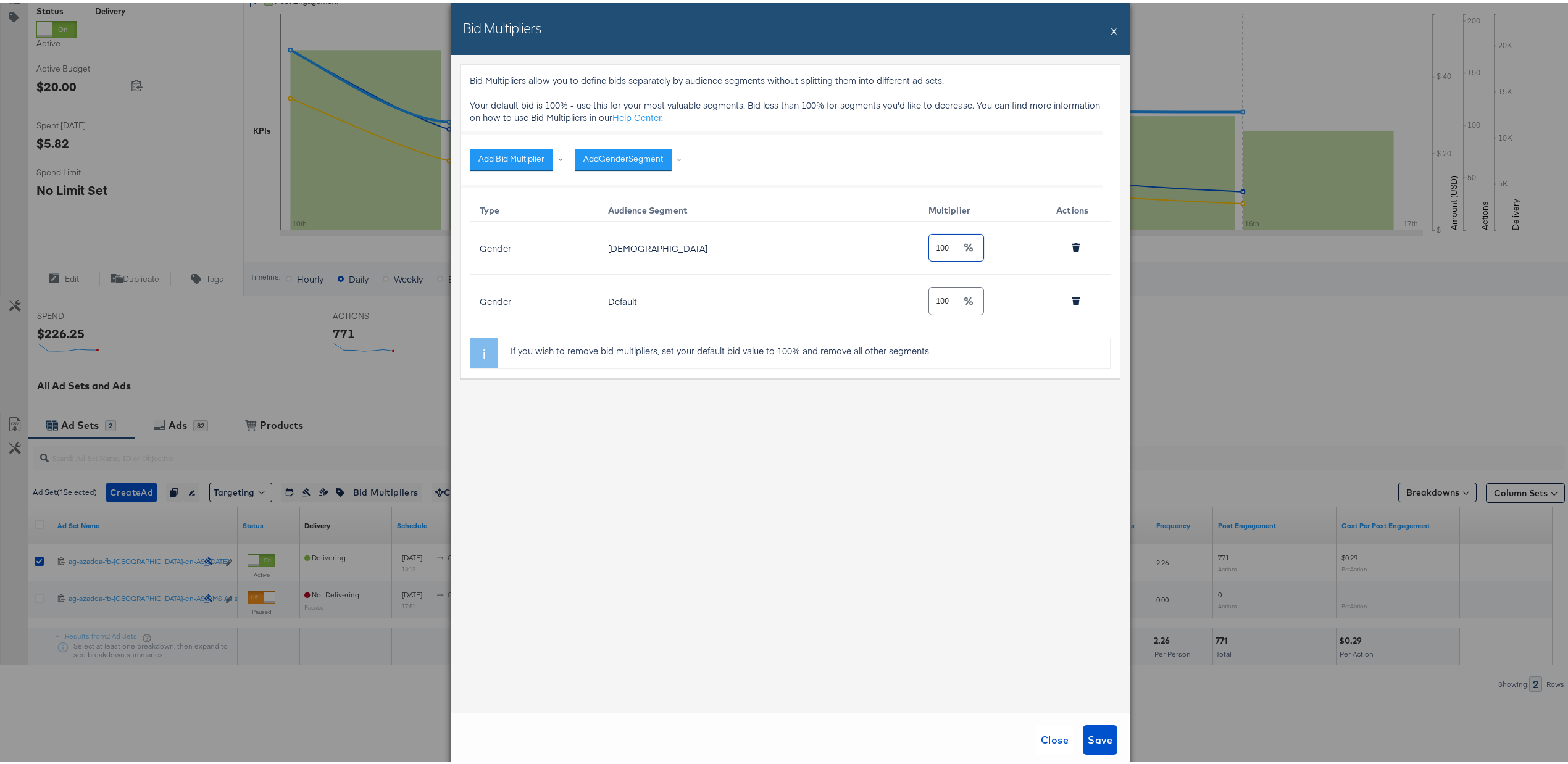
click at [936, 240] on input "100" at bounding box center [945, 240] width 32 height 27
drag, startPoint x: 932, startPoint y: 243, endPoint x: 910, endPoint y: 246, distance: 22.2
click at [910, 246] on tr "Gender Male 100" at bounding box center [790, 245] width 641 height 53
type input "80"
click at [1073, 302] on icon "button" at bounding box center [1075, 298] width 8 height 8
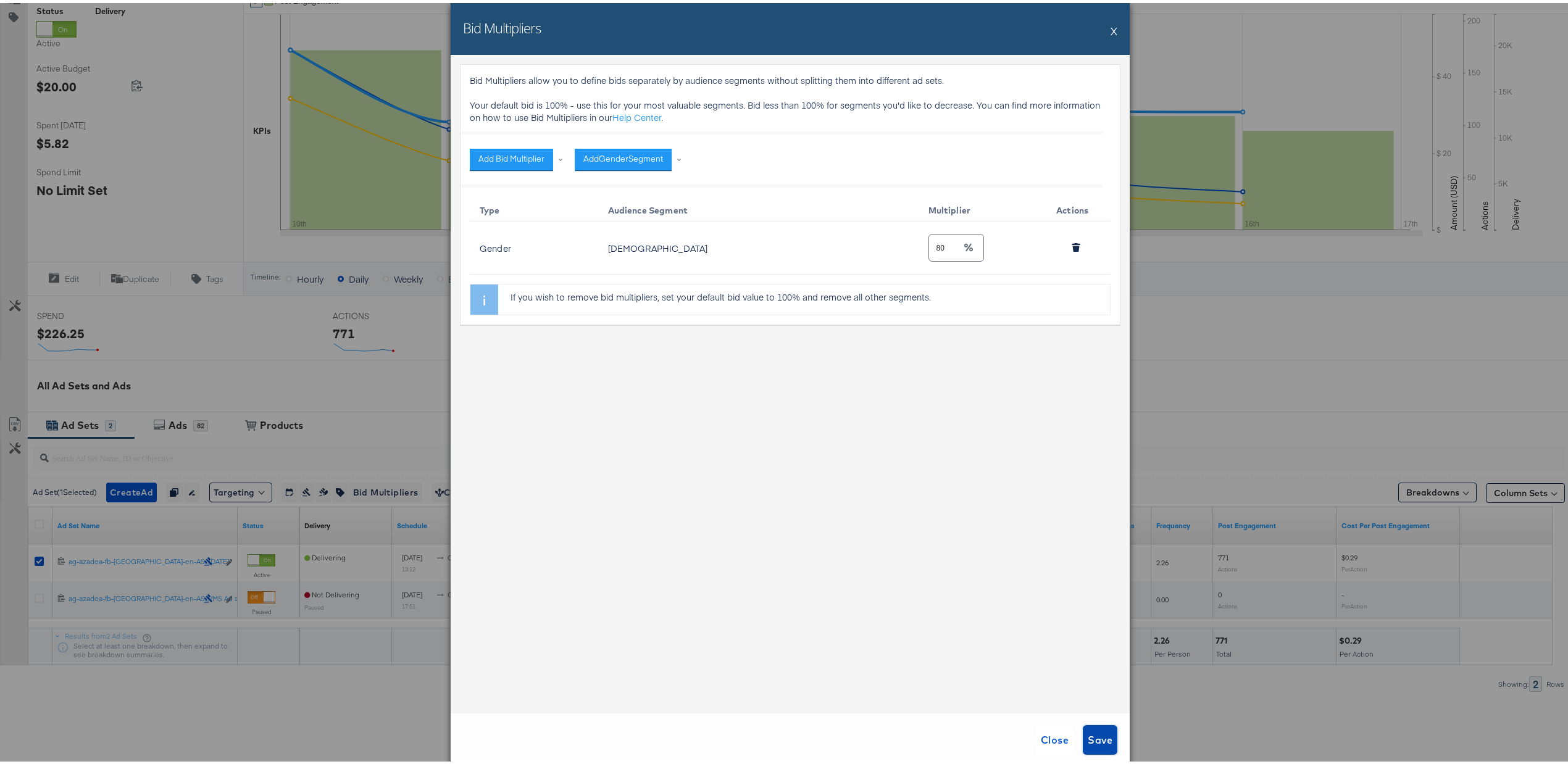
click at [1097, 741] on span "Save" at bounding box center [1100, 737] width 25 height 17
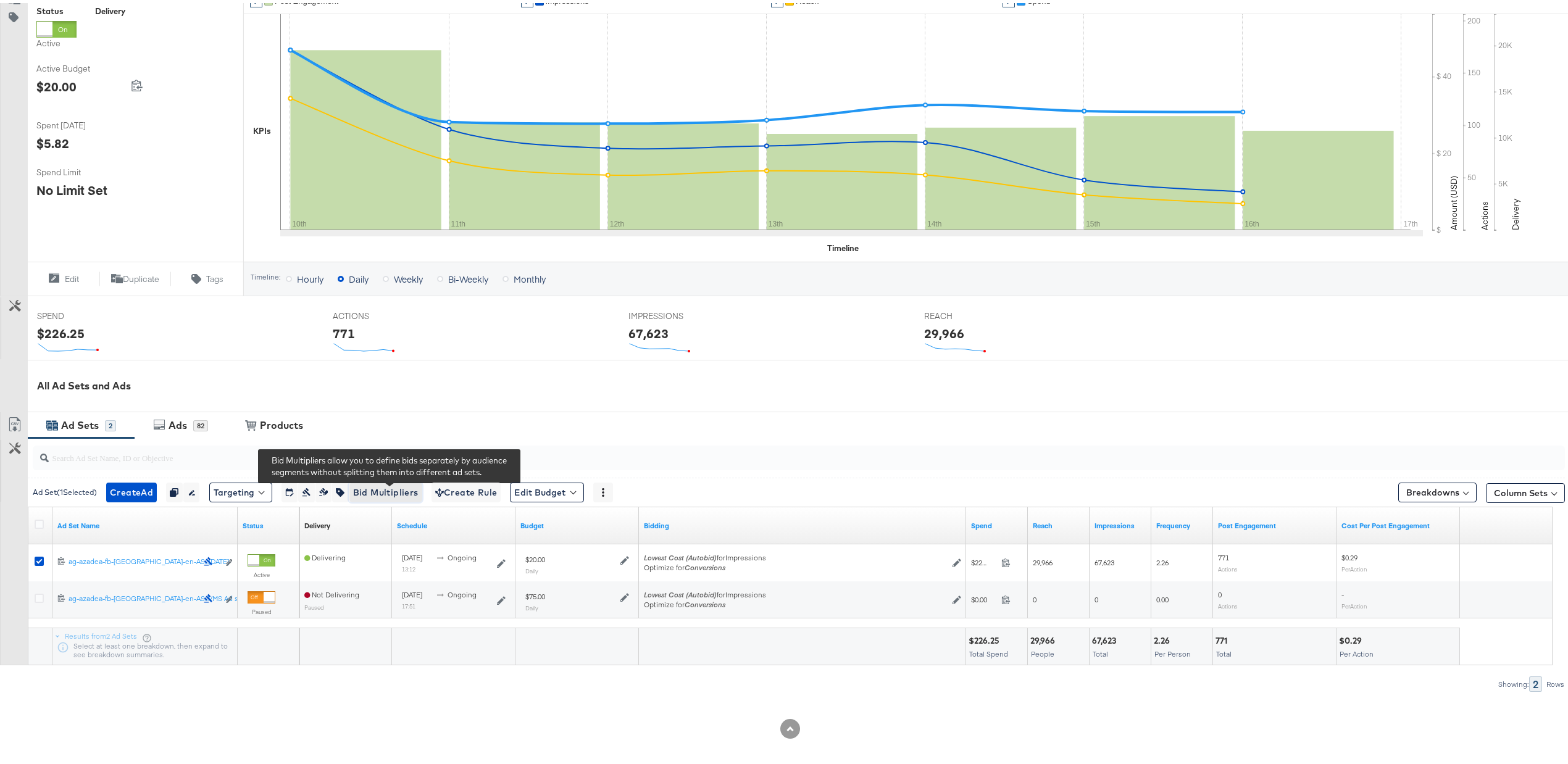
click at [379, 494] on span "Bid Multipliers" at bounding box center [386, 490] width 66 height 16
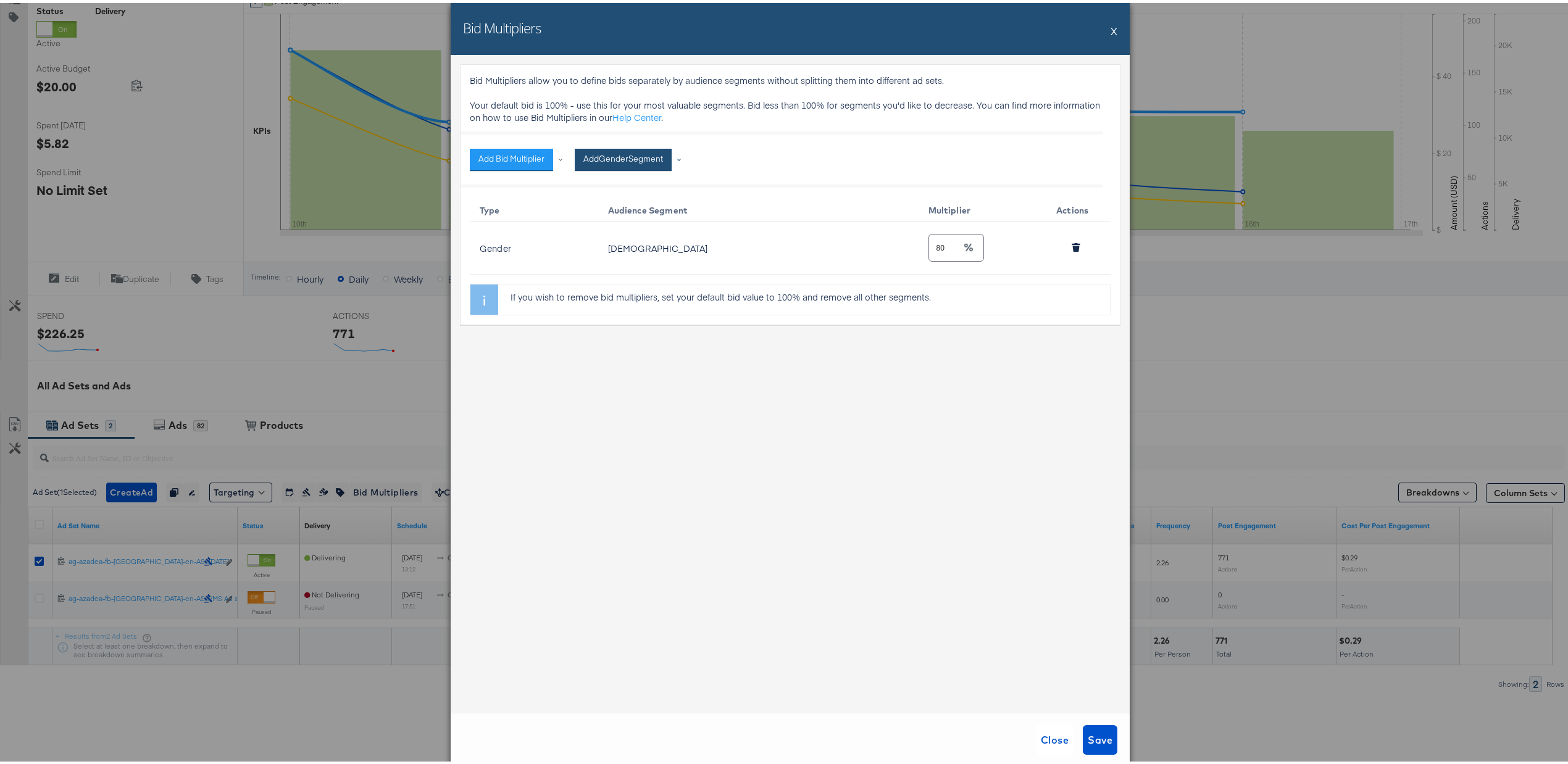
click at [644, 166] on button "Add Gender Segment" at bounding box center [623, 156] width 97 height 22
click at [637, 206] on li "Default" at bounding box center [667, 206] width 173 height 18
type input "100"
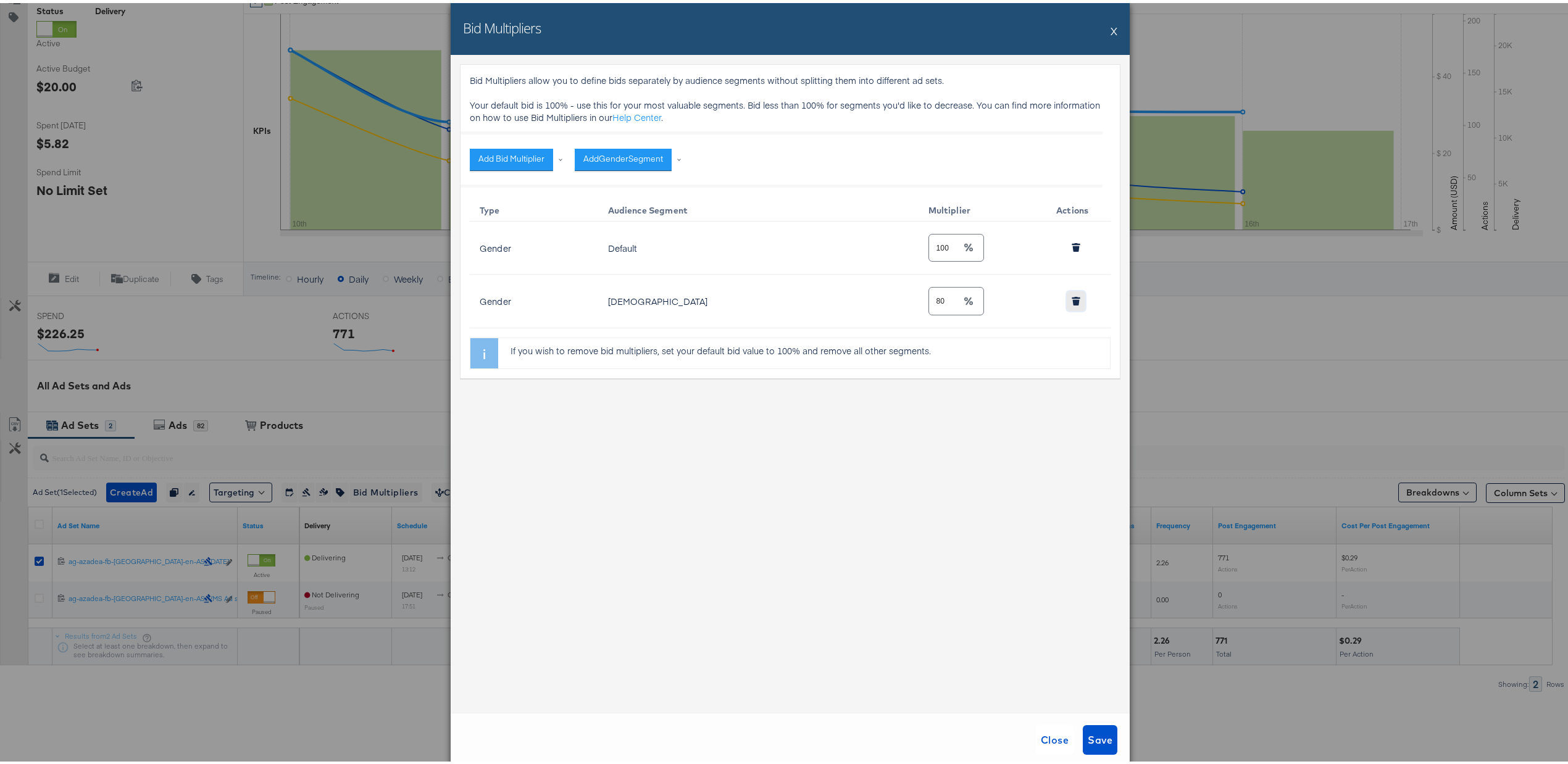
click at [1067, 306] on button "button" at bounding box center [1076, 298] width 18 height 20
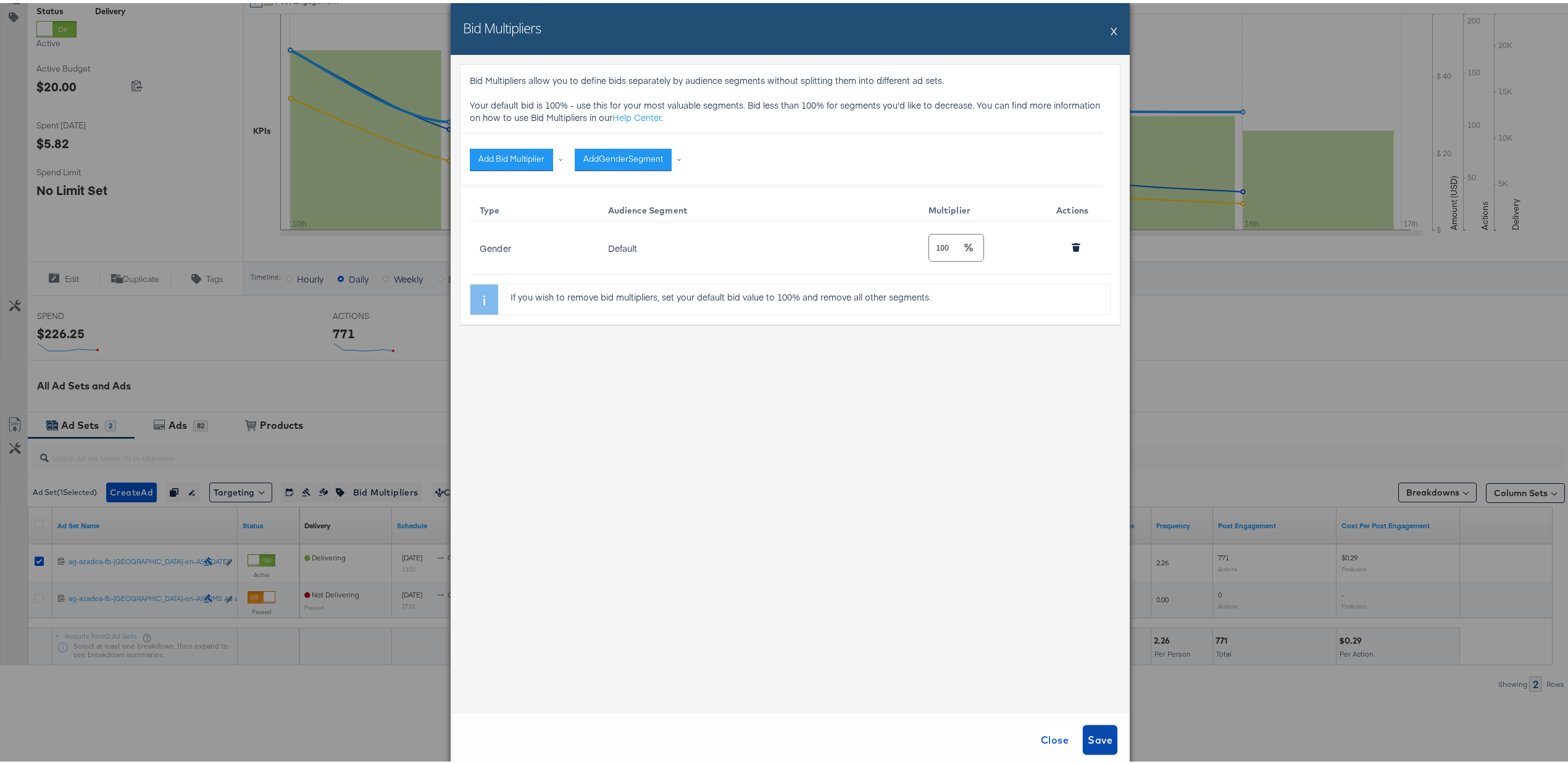
click at [1096, 741] on span "Save" at bounding box center [1100, 737] width 25 height 17
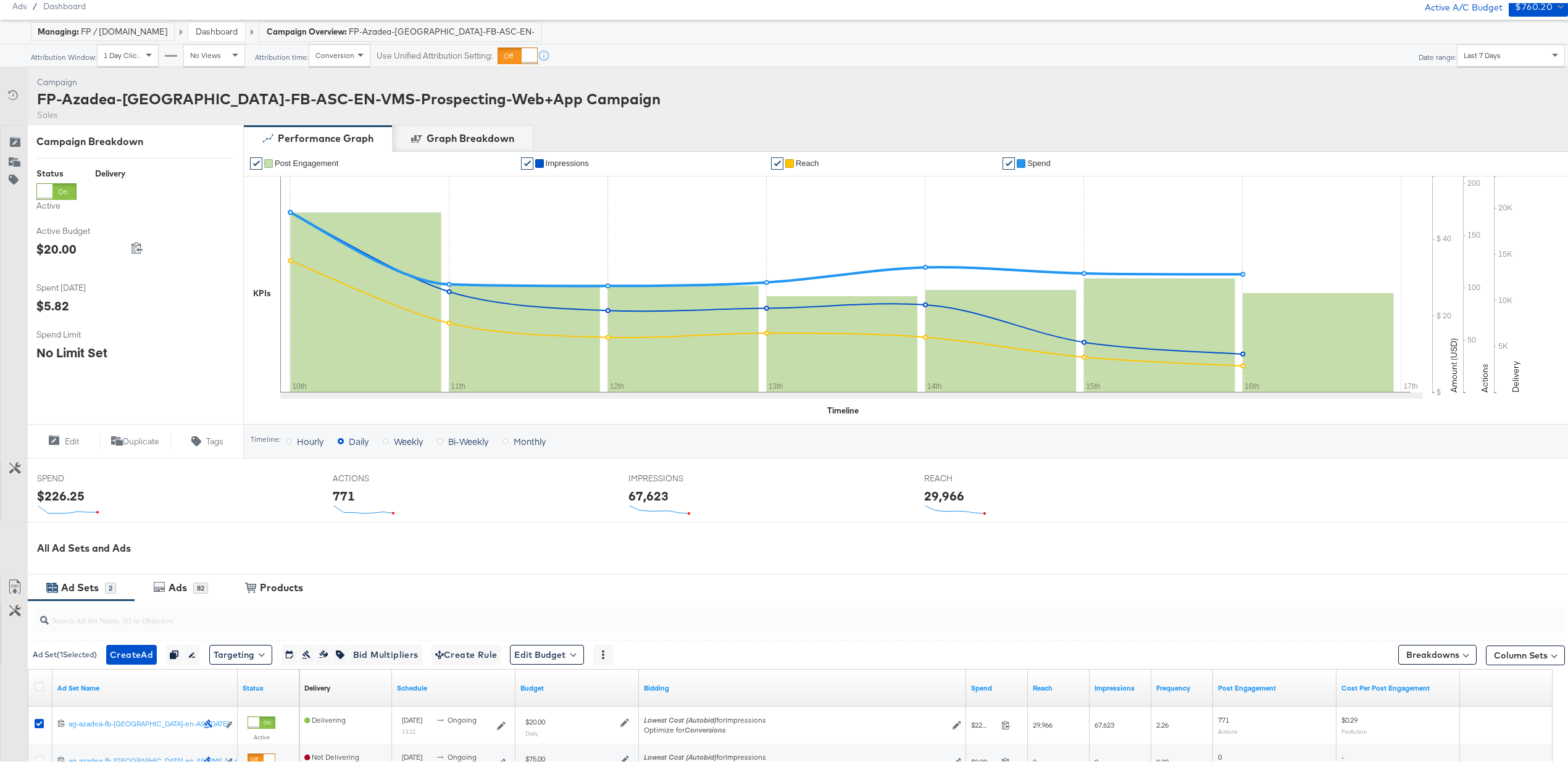
scroll to position [0, 0]
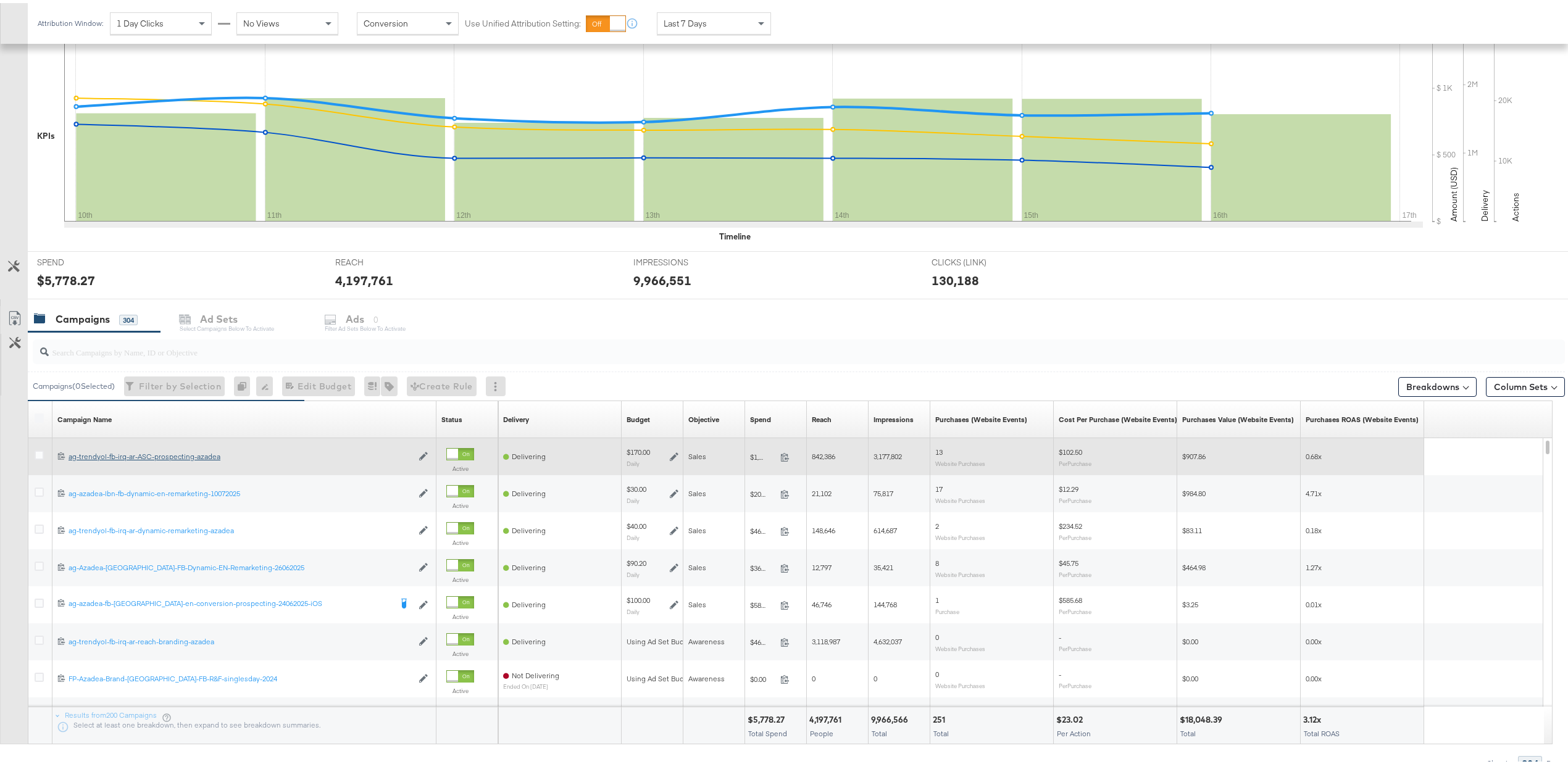
scroll to position [302, 0]
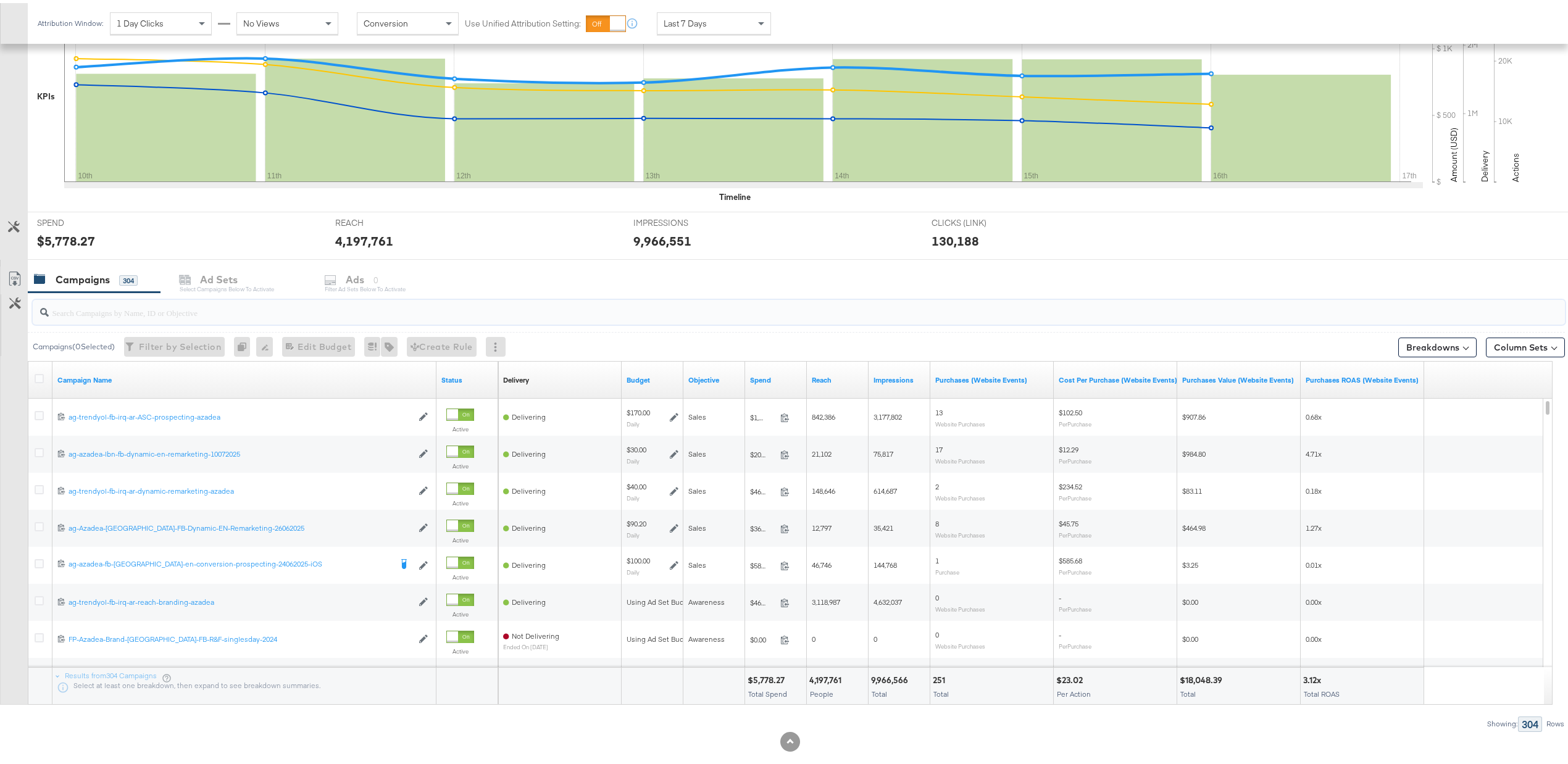
click at [126, 314] on input "search" at bounding box center [735, 305] width 1372 height 24
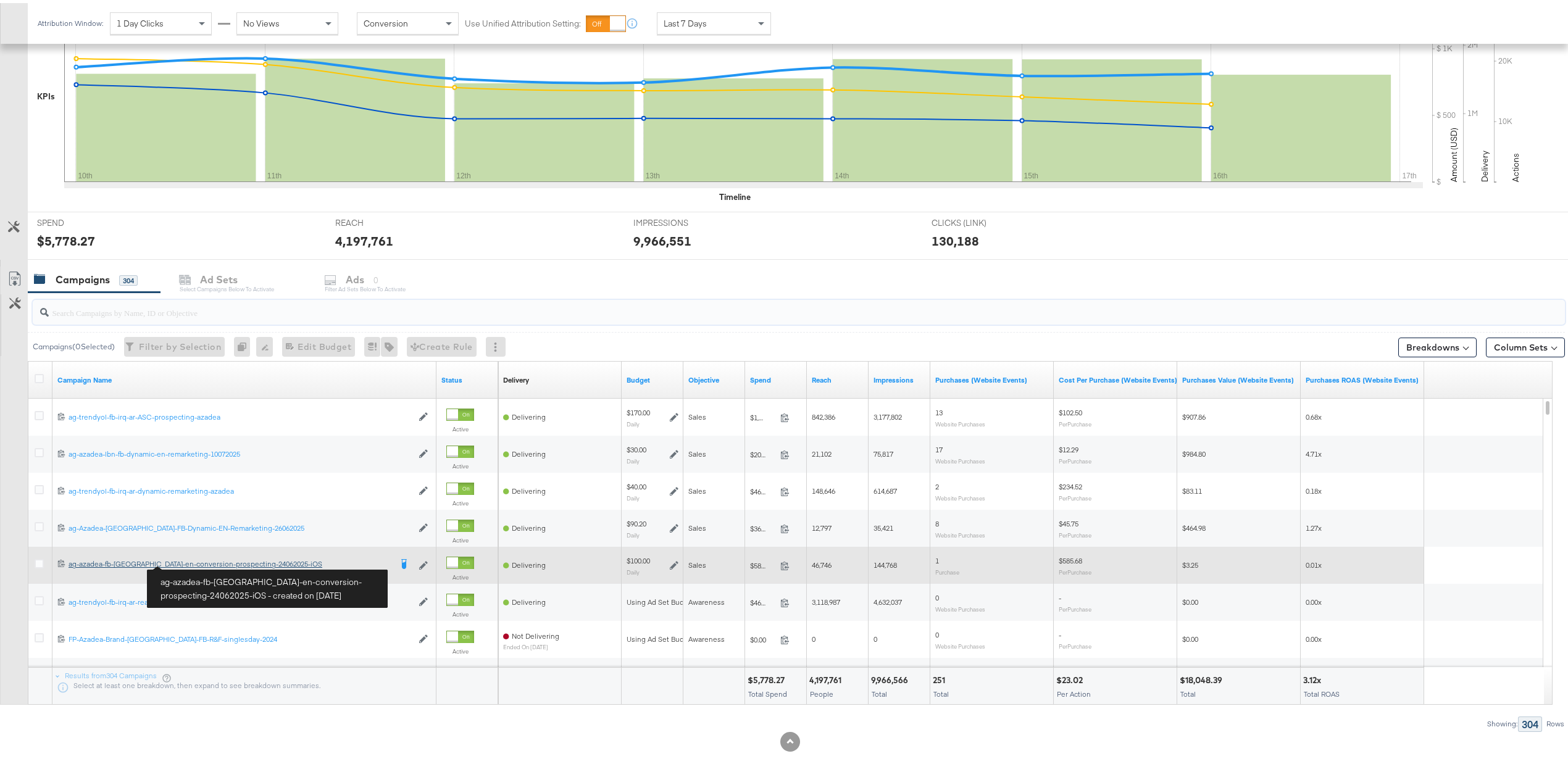
click at [193, 561] on div "ag-azadea-fb-uae-en-conversion-prospecting-24062025-iOS ag-azadea-fb-uae-en-con…" at bounding box center [230, 561] width 322 height 10
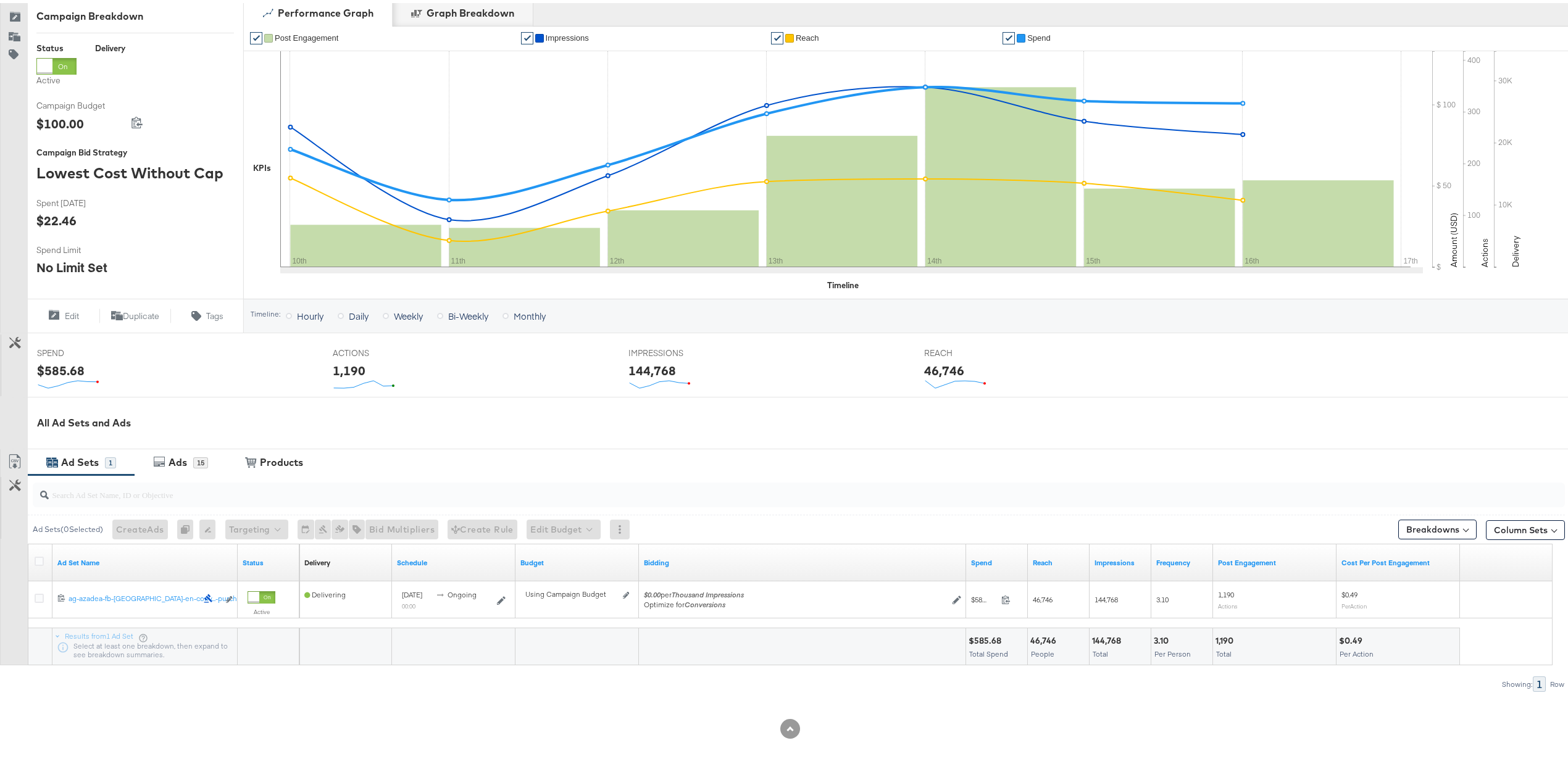
scroll to position [173, 0]
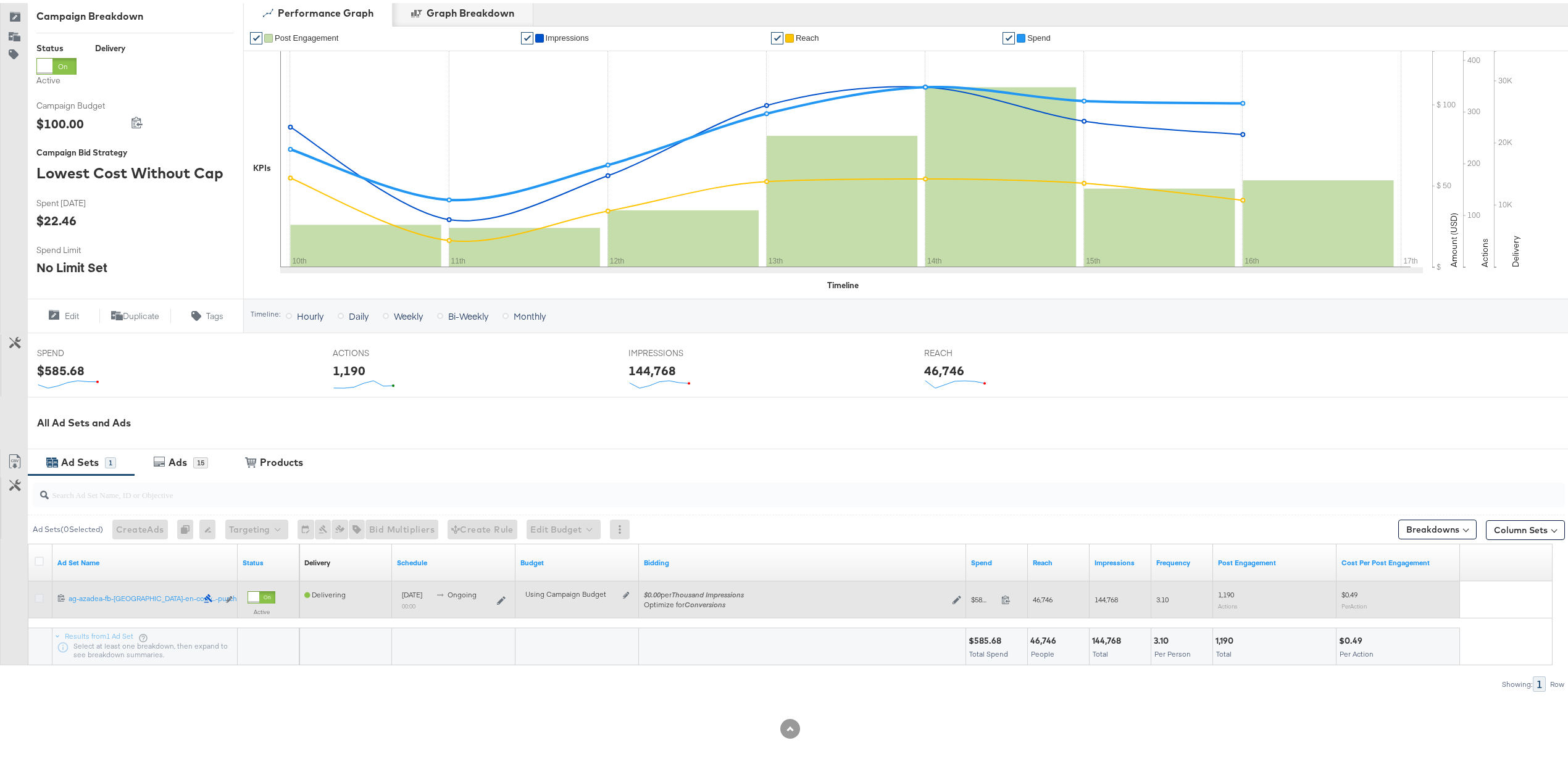
click at [42, 596] on icon at bounding box center [39, 595] width 9 height 9
click at [0, 0] on input "checkbox" at bounding box center [0, 0] width 0 height 0
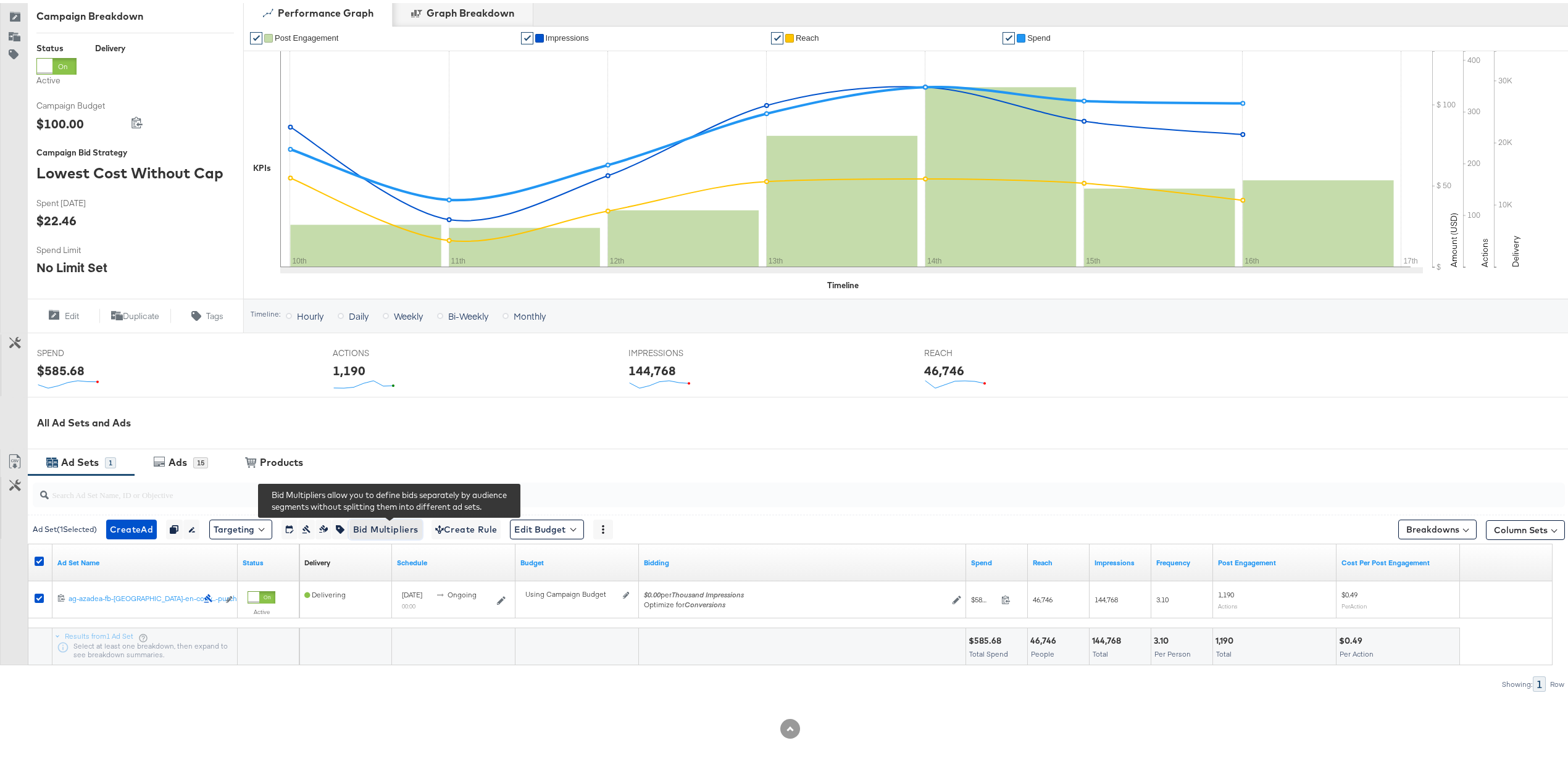
click at [373, 532] on span "Bid Multipliers" at bounding box center [386, 527] width 66 height 16
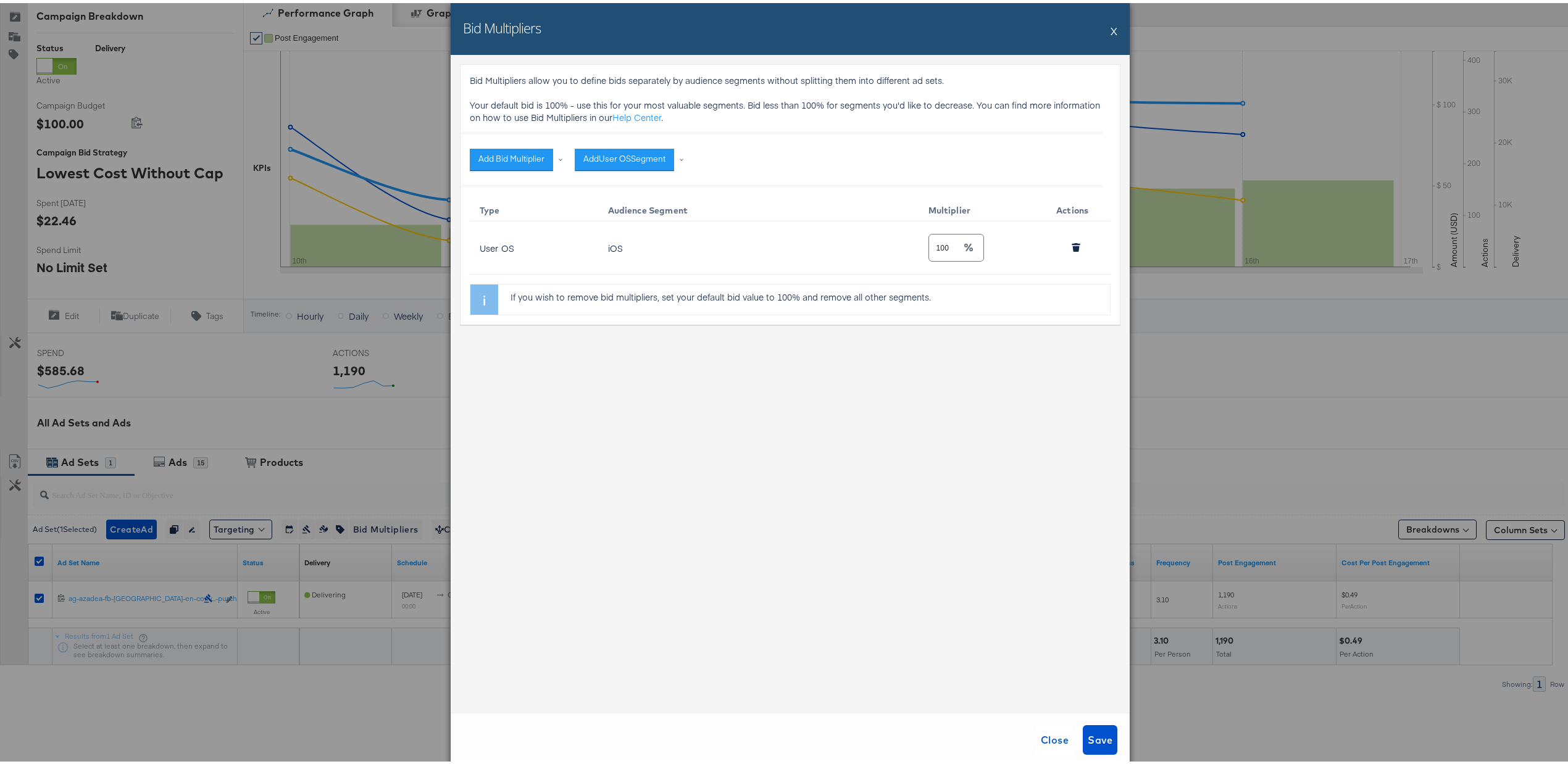
click at [1111, 31] on div "Bid Multipliers X" at bounding box center [790, 25] width 679 height 52
click at [1111, 28] on button "X" at bounding box center [1114, 28] width 7 height 25
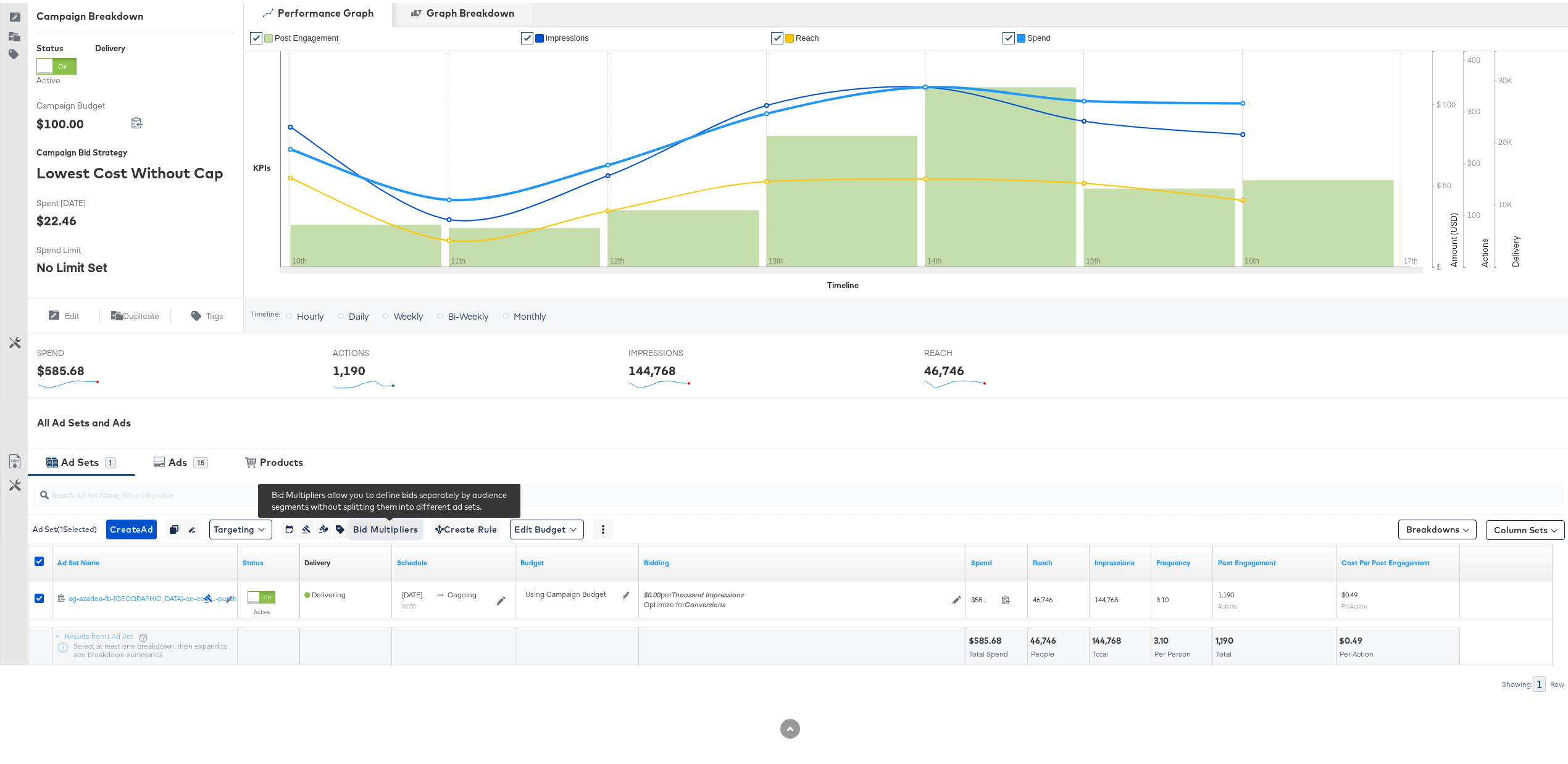
click at [383, 526] on span "Bid Multipliers" at bounding box center [386, 527] width 66 height 16
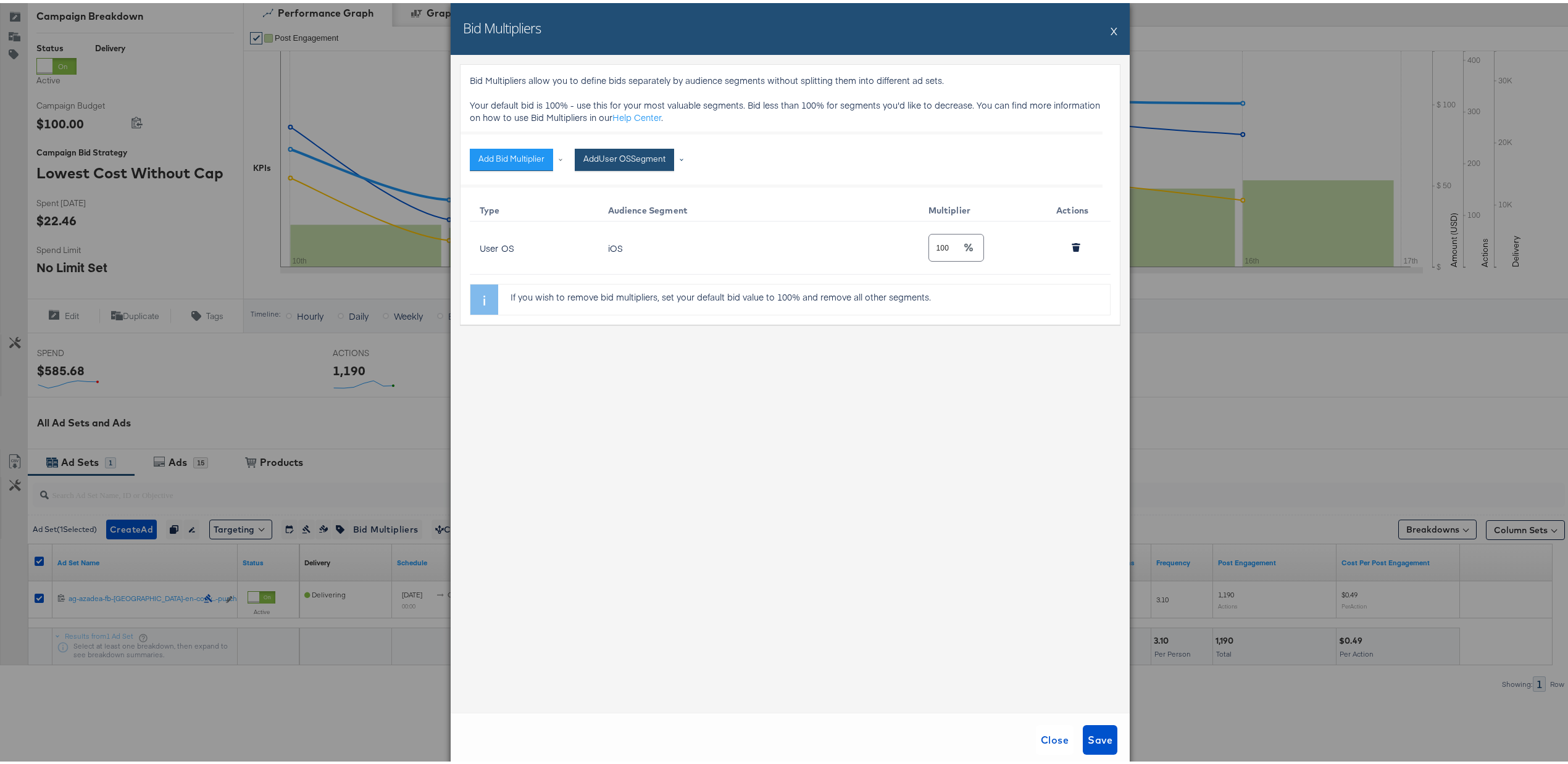
click at [647, 149] on button "Add User OS Segment" at bounding box center [624, 156] width 100 height 22
click at [632, 235] on li "Default" at bounding box center [667, 241] width 173 height 18
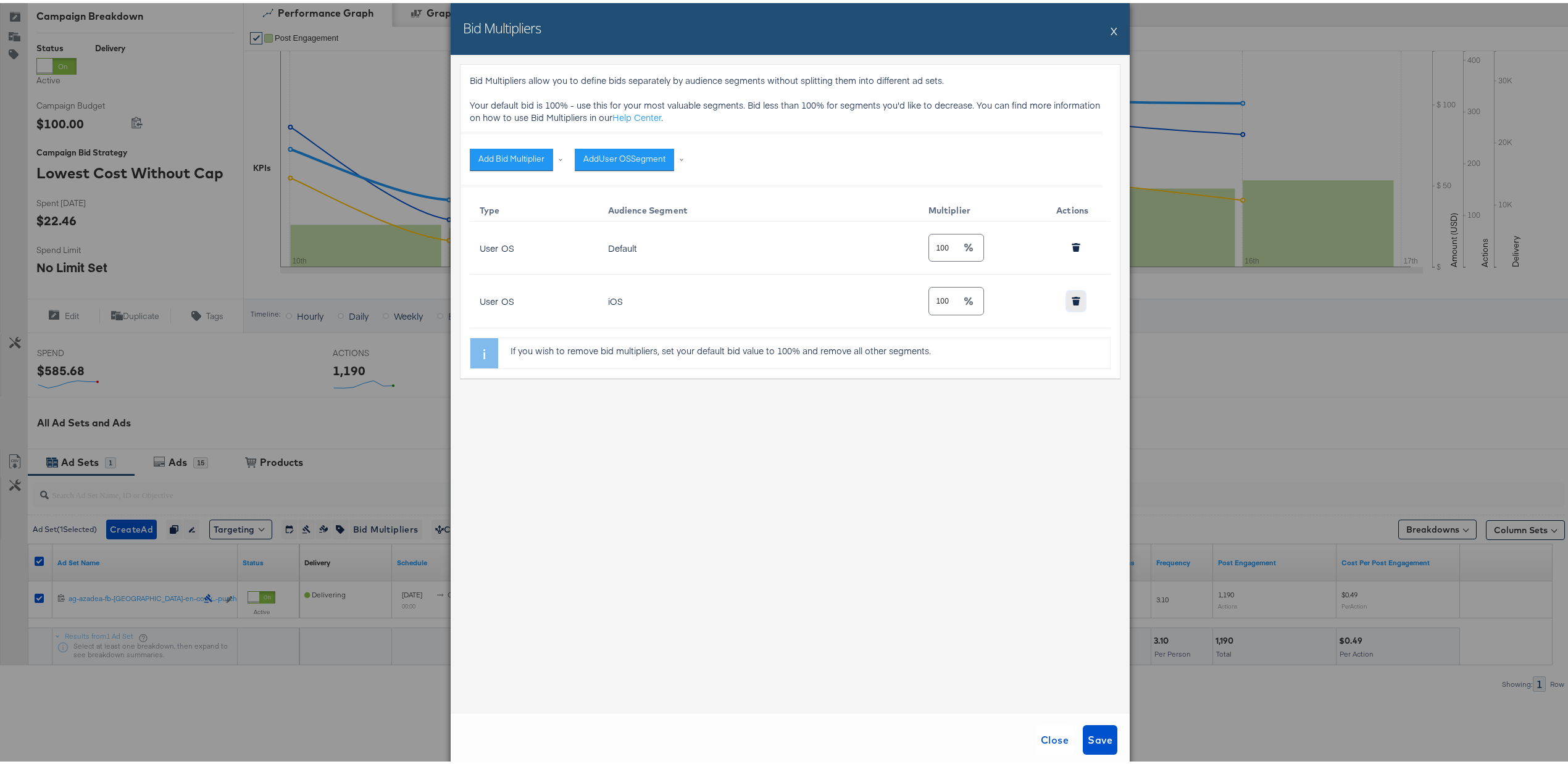
click at [1073, 307] on button "button" at bounding box center [1076, 298] width 18 height 20
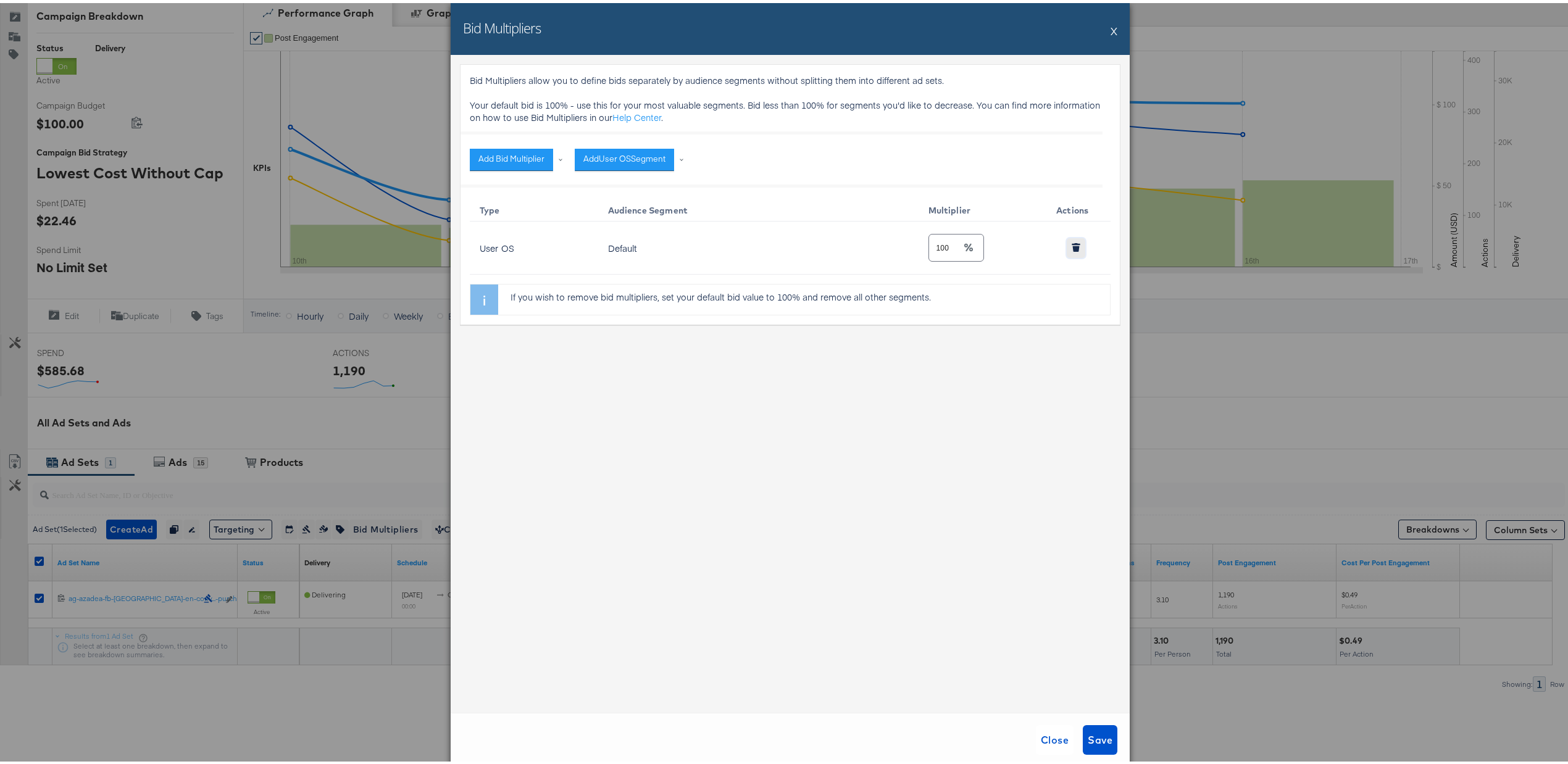
click at [1071, 242] on icon "button" at bounding box center [1075, 241] width 8 height 2
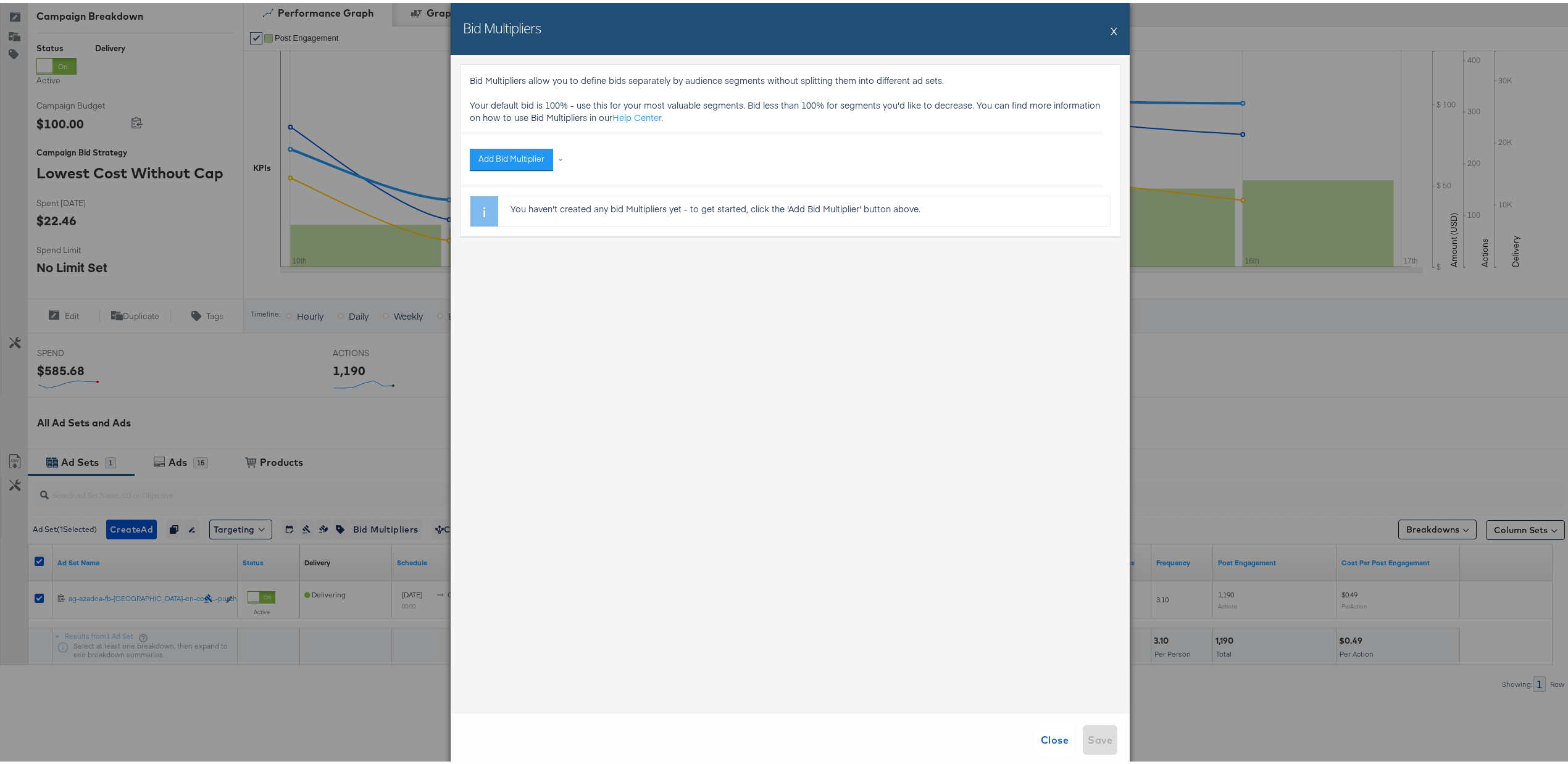
click at [1085, 744] on div "Close Save" at bounding box center [790, 737] width 679 height 54
click at [1062, 744] on span "Close" at bounding box center [1054, 737] width 28 height 17
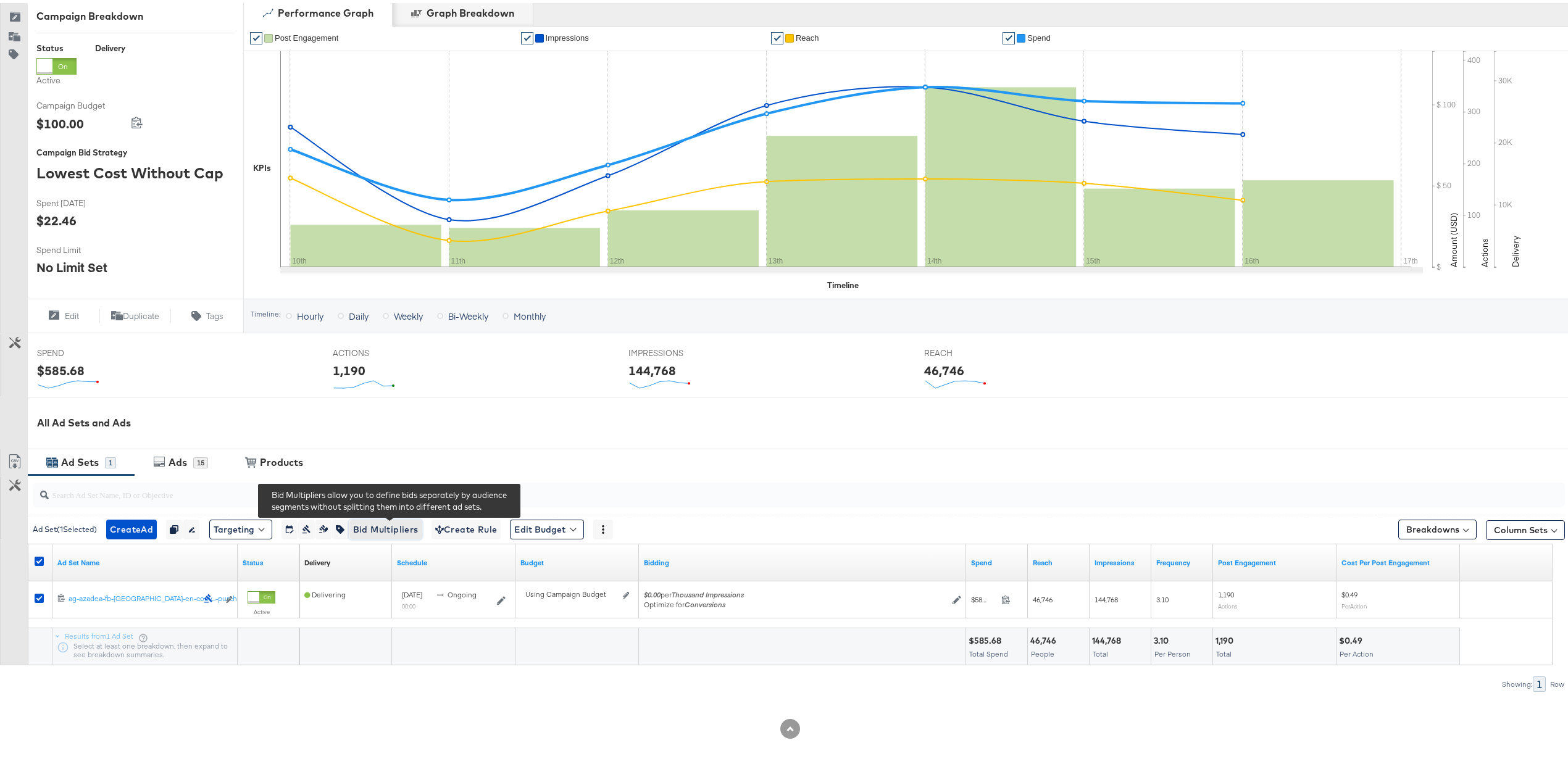
click at [383, 530] on span "Bid Multipliers" at bounding box center [386, 527] width 66 height 16
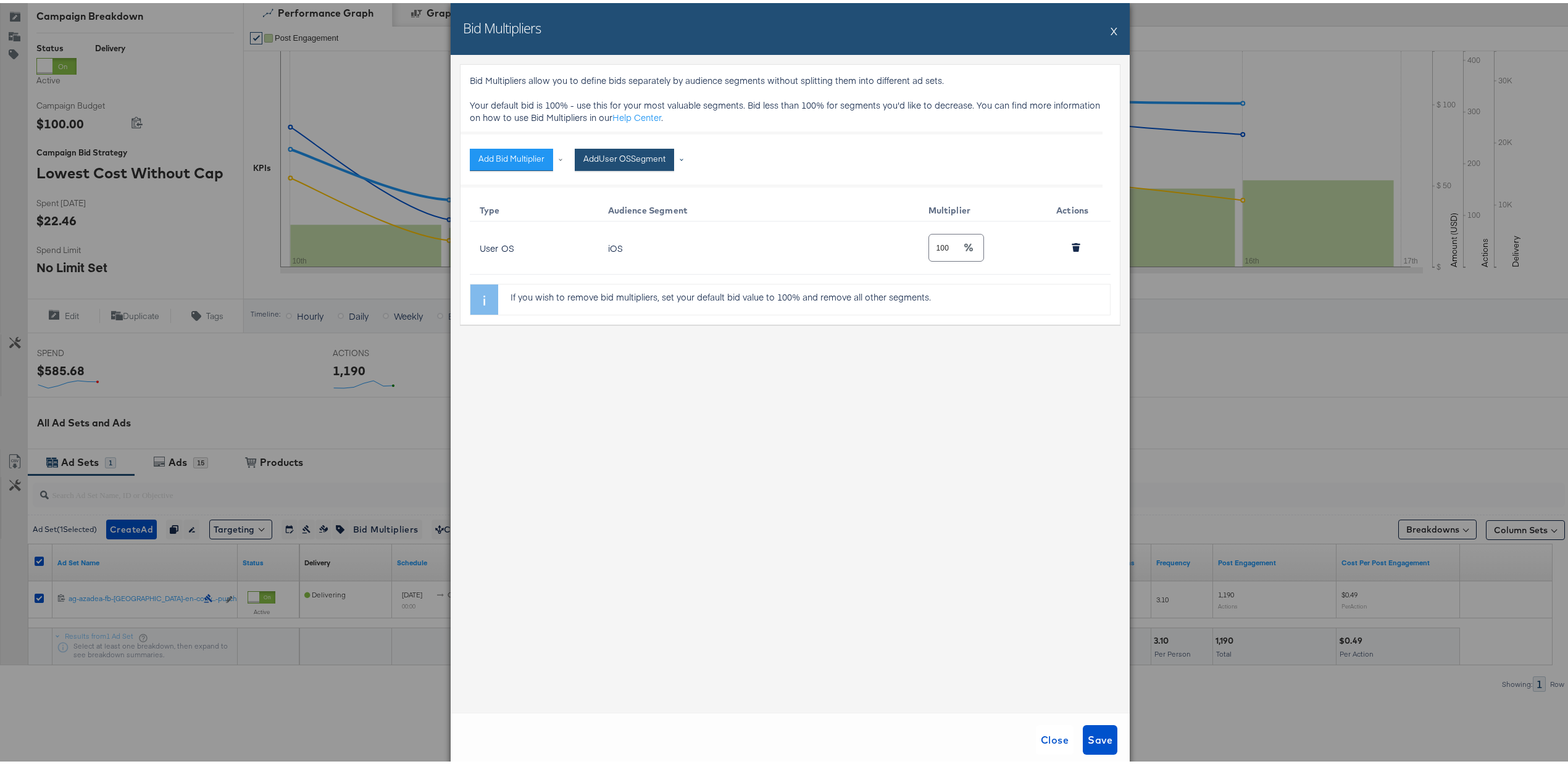
click at [648, 158] on button "Add User OS Segment" at bounding box center [624, 156] width 100 height 22
click at [642, 228] on li "Windows phone" at bounding box center [667, 223] width 173 height 18
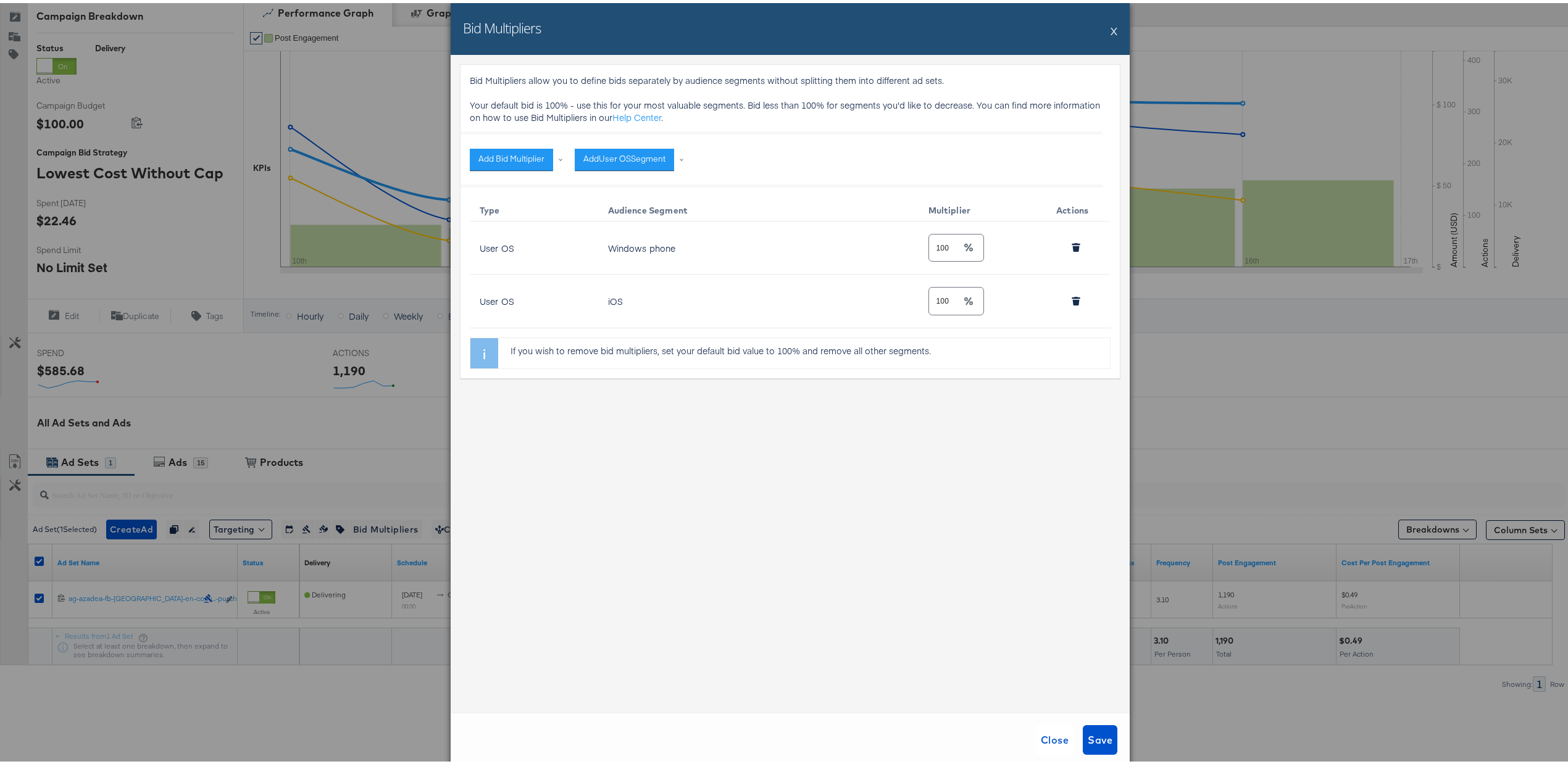
click at [618, 142] on div "Add User OS Segment" at bounding box center [632, 156] width 114 height 34
click at [620, 146] on button "Add User OS Segment" at bounding box center [624, 156] width 100 height 22
click at [623, 218] on li "Default" at bounding box center [667, 223] width 173 height 18
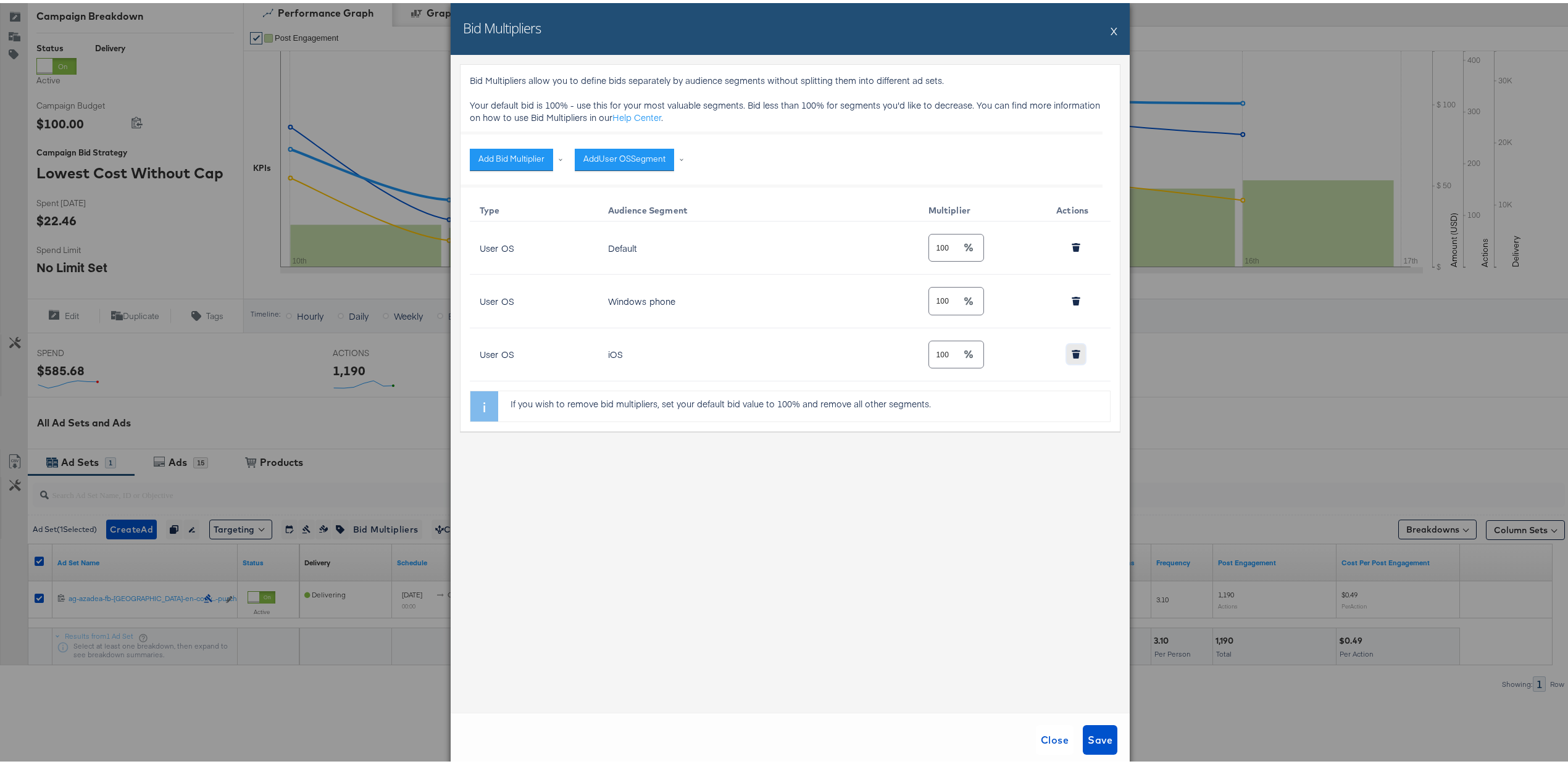
click at [1067, 354] on button "button" at bounding box center [1076, 351] width 18 height 20
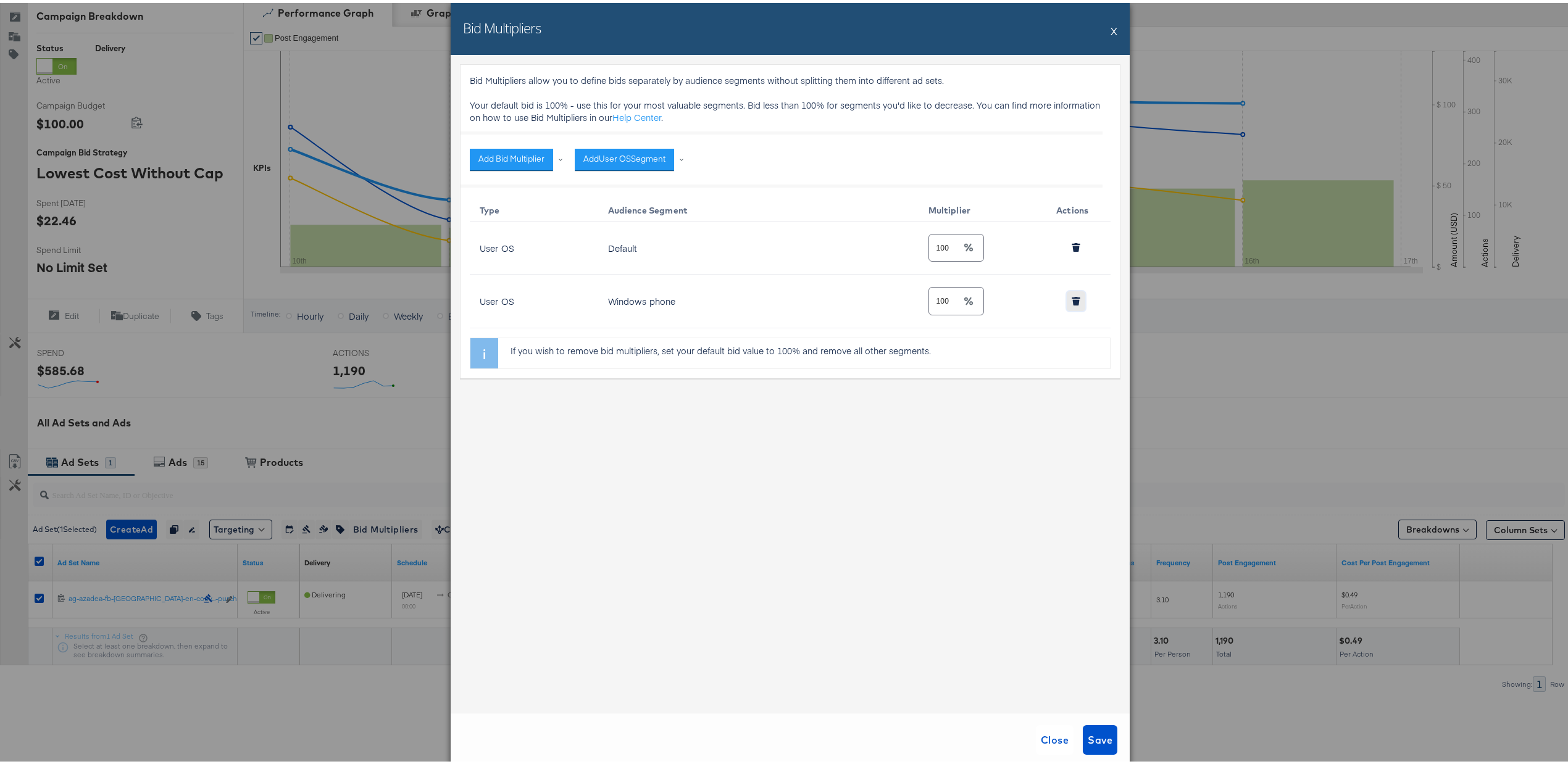
click at [1071, 302] on icon "button" at bounding box center [1075, 298] width 8 height 8
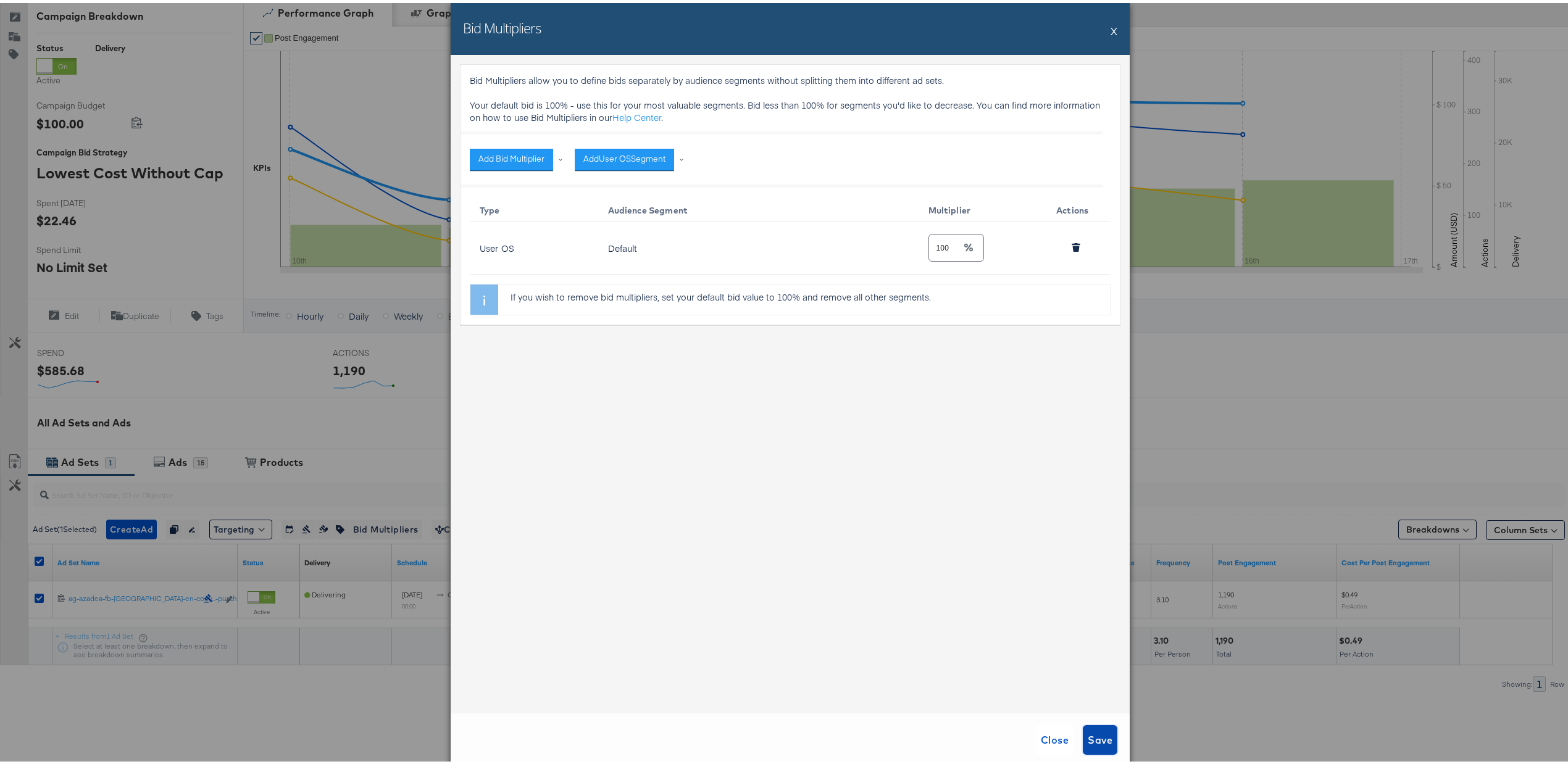
click at [1089, 734] on span "Save" at bounding box center [1100, 737] width 25 height 17
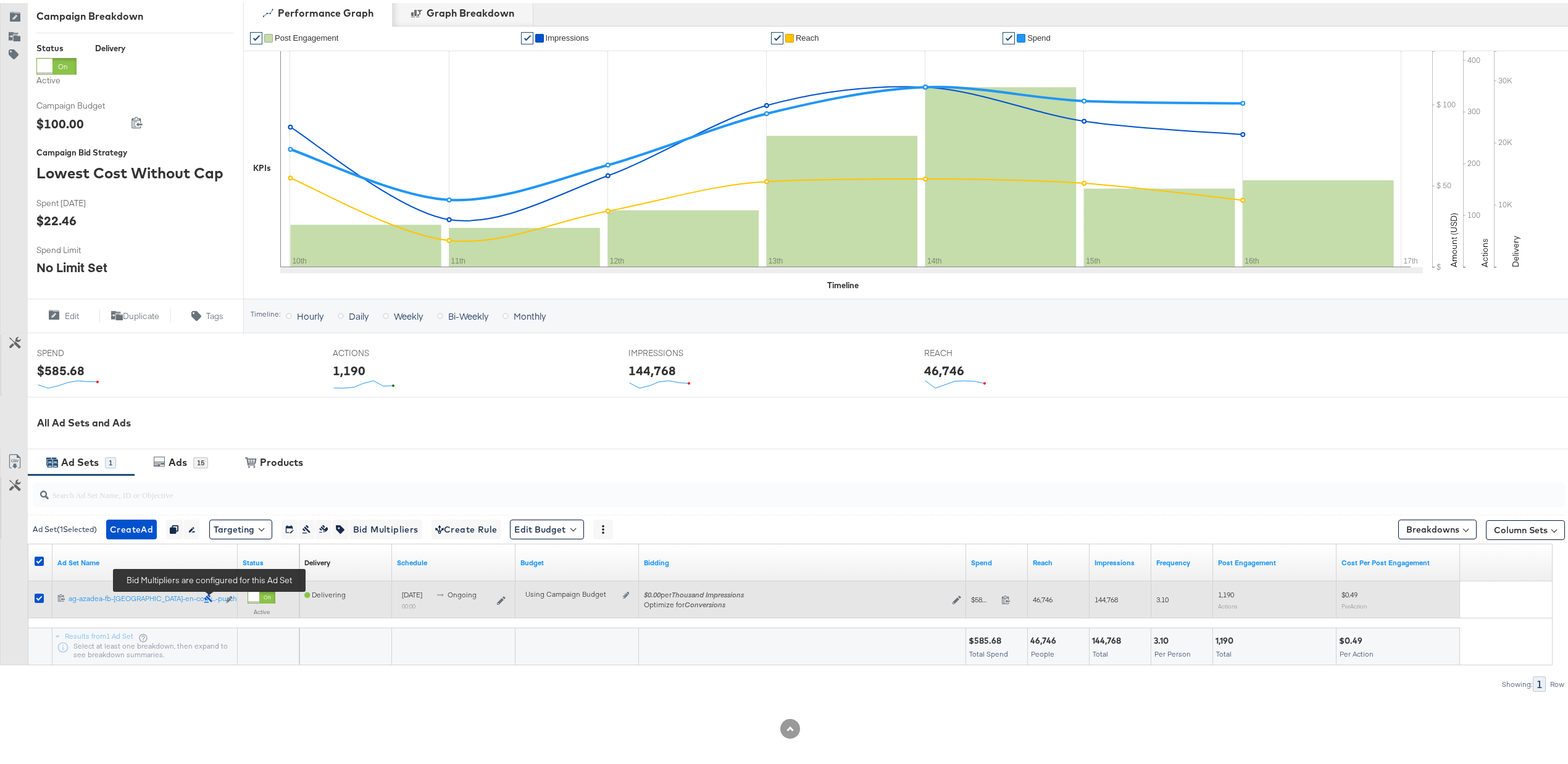
click at [206, 595] on icon at bounding box center [208, 595] width 8 height 8
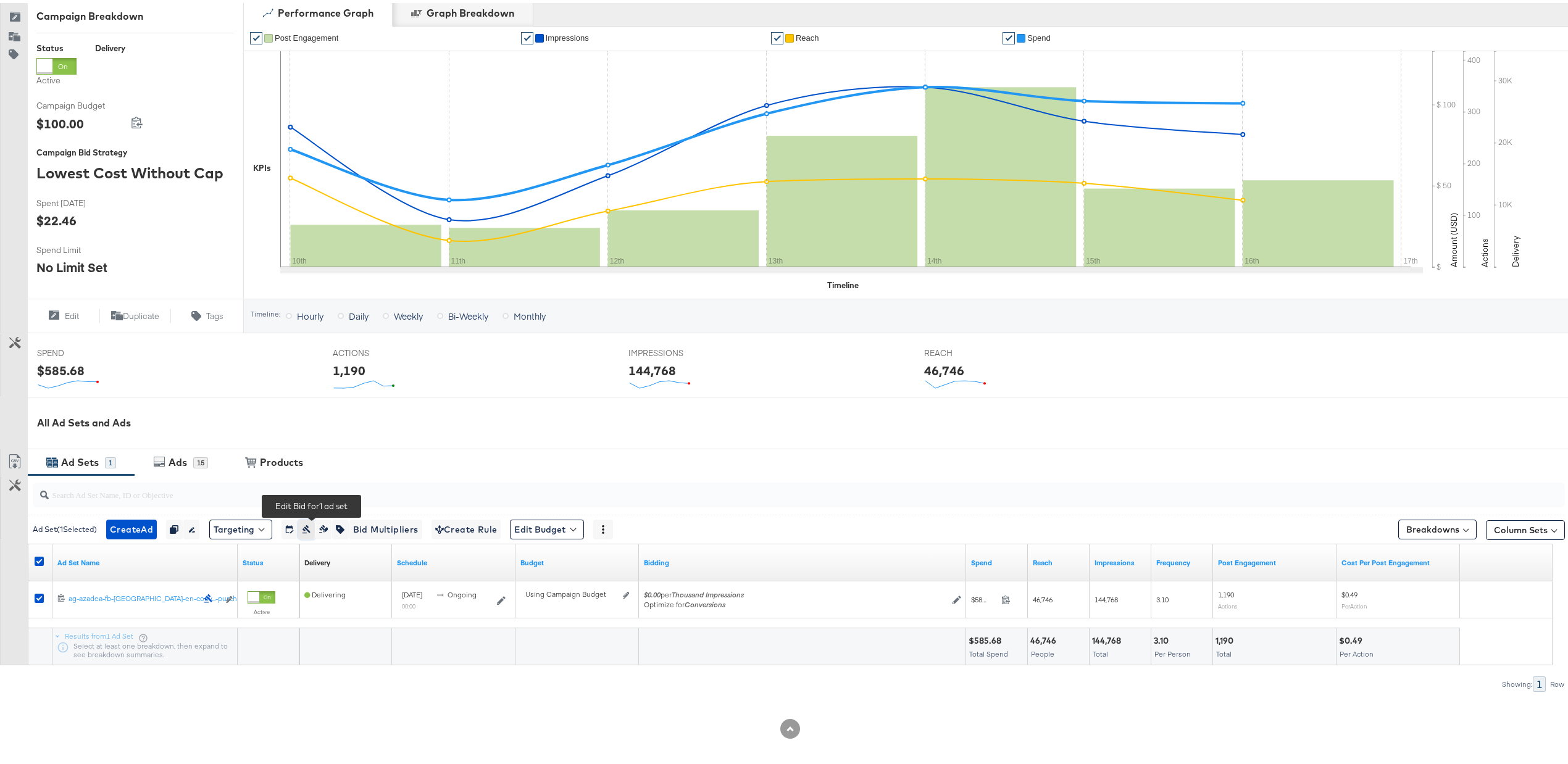
click at [310, 527] on icon "button" at bounding box center [306, 527] width 8 height 8
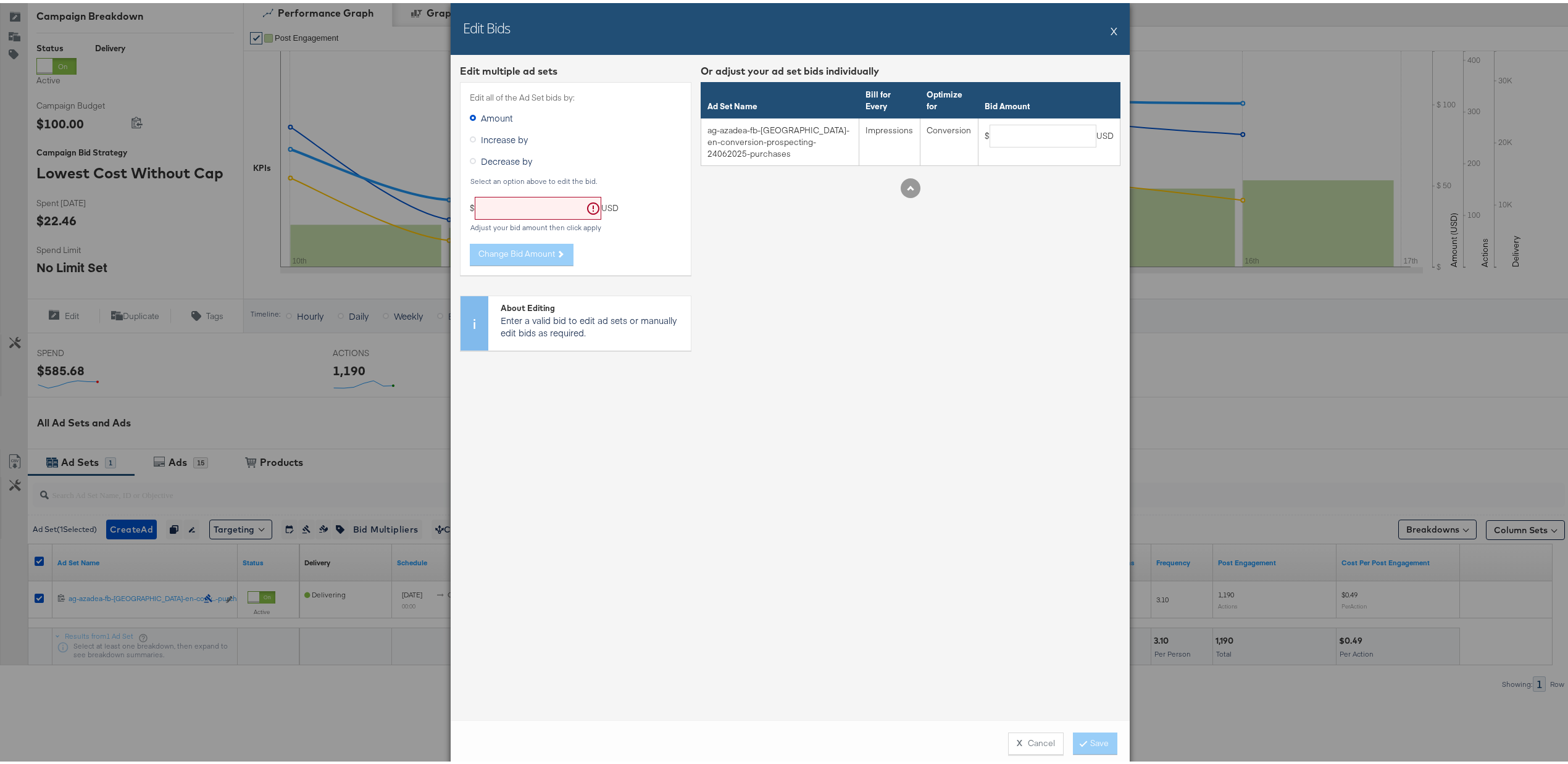
click at [1111, 25] on button "X" at bounding box center [1114, 28] width 7 height 25
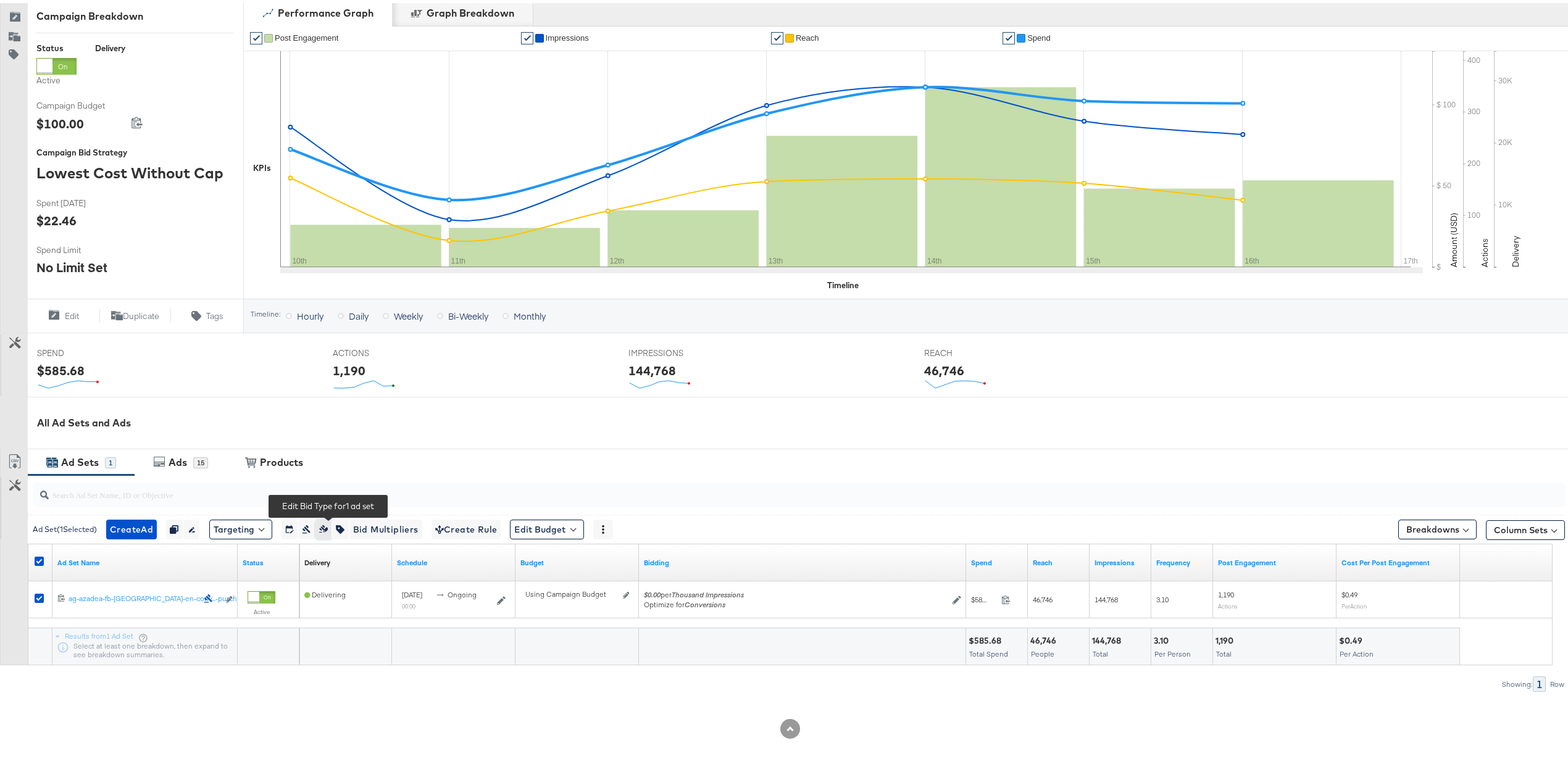
click at [324, 522] on button "button" at bounding box center [324, 527] width 17 height 20
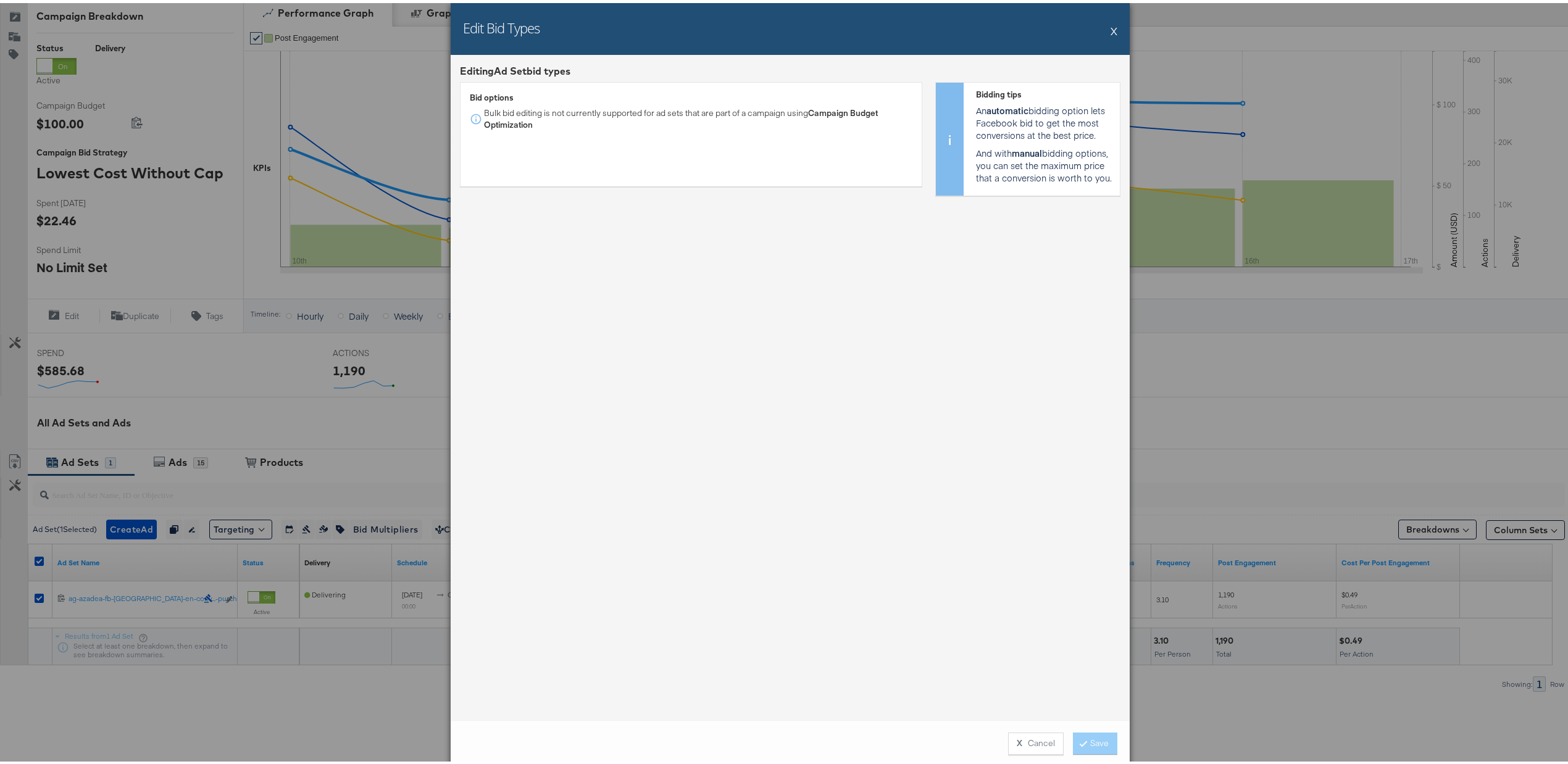
click at [1111, 25] on button "X" at bounding box center [1114, 28] width 7 height 25
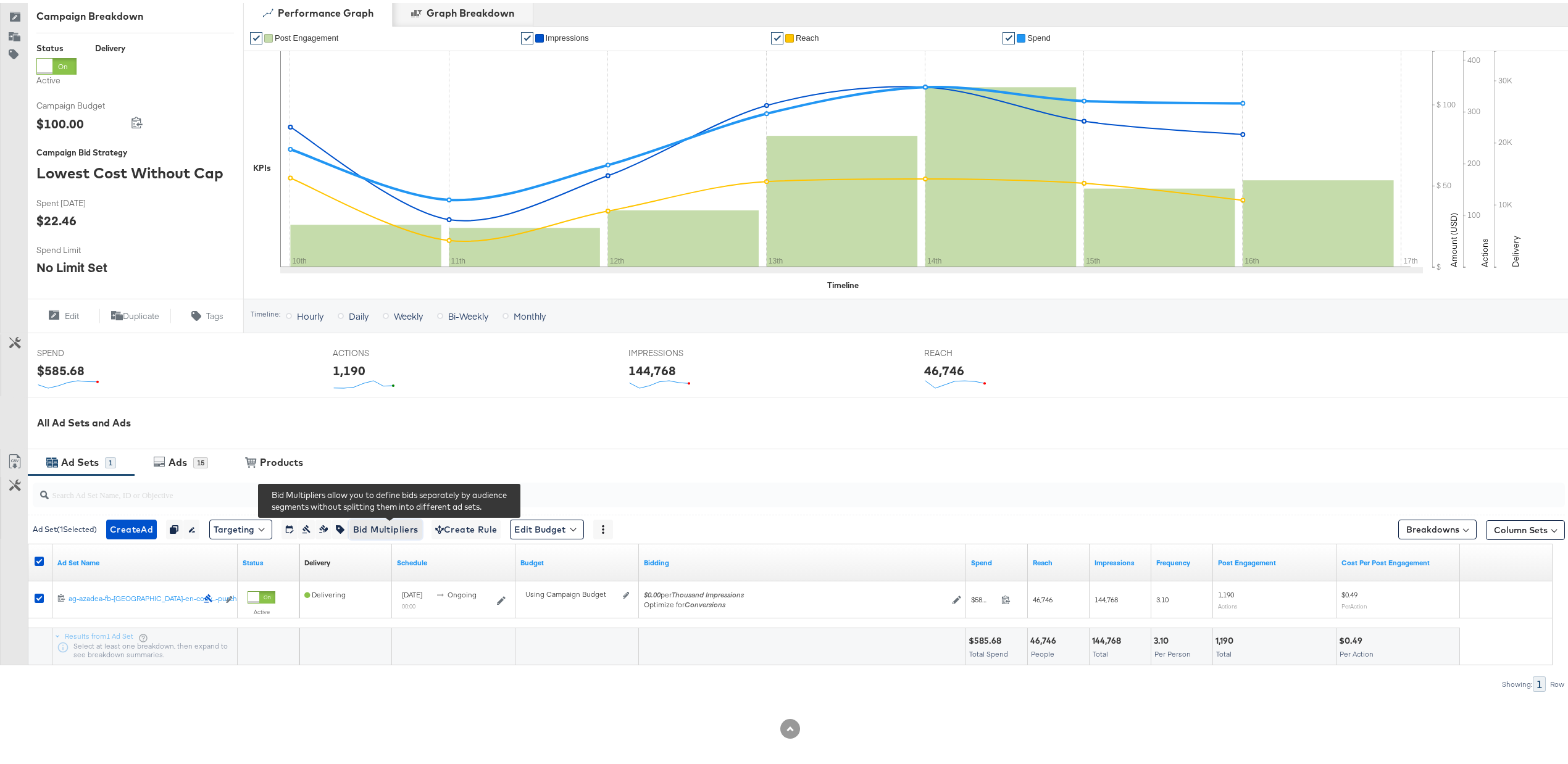
click at [388, 526] on span "Bid Multipliers" at bounding box center [386, 527] width 66 height 16
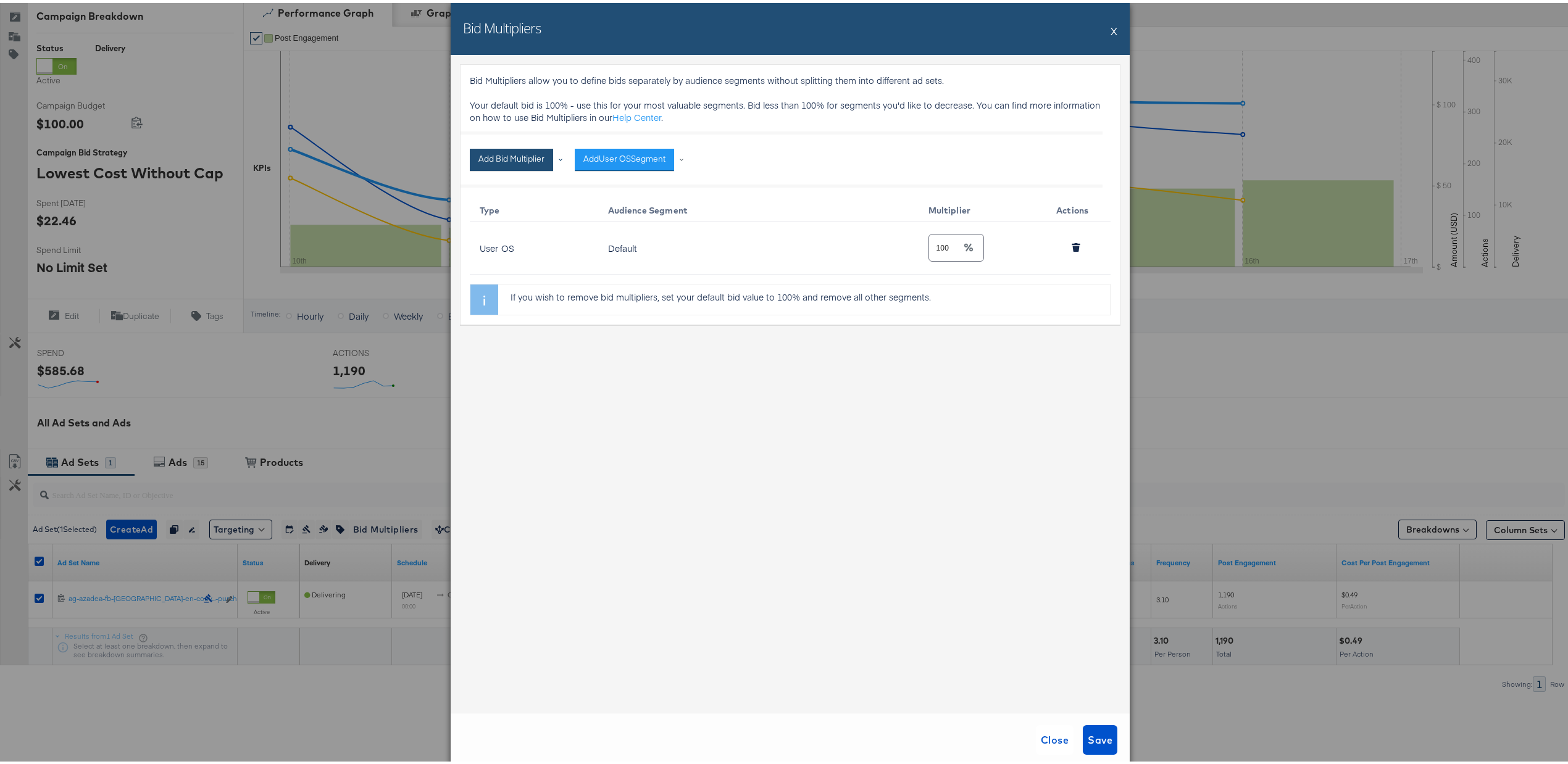
click at [500, 156] on button "Add Bid Multiplier" at bounding box center [512, 156] width 83 height 22
click at [774, 383] on div "Bid Multipliers allow you to define bids separately by audience segments withou…" at bounding box center [790, 380] width 679 height 658
click at [1114, 33] on div "Bid Multipliers X" at bounding box center [790, 25] width 679 height 52
click at [1112, 31] on div "Bid Multipliers X" at bounding box center [790, 25] width 679 height 52
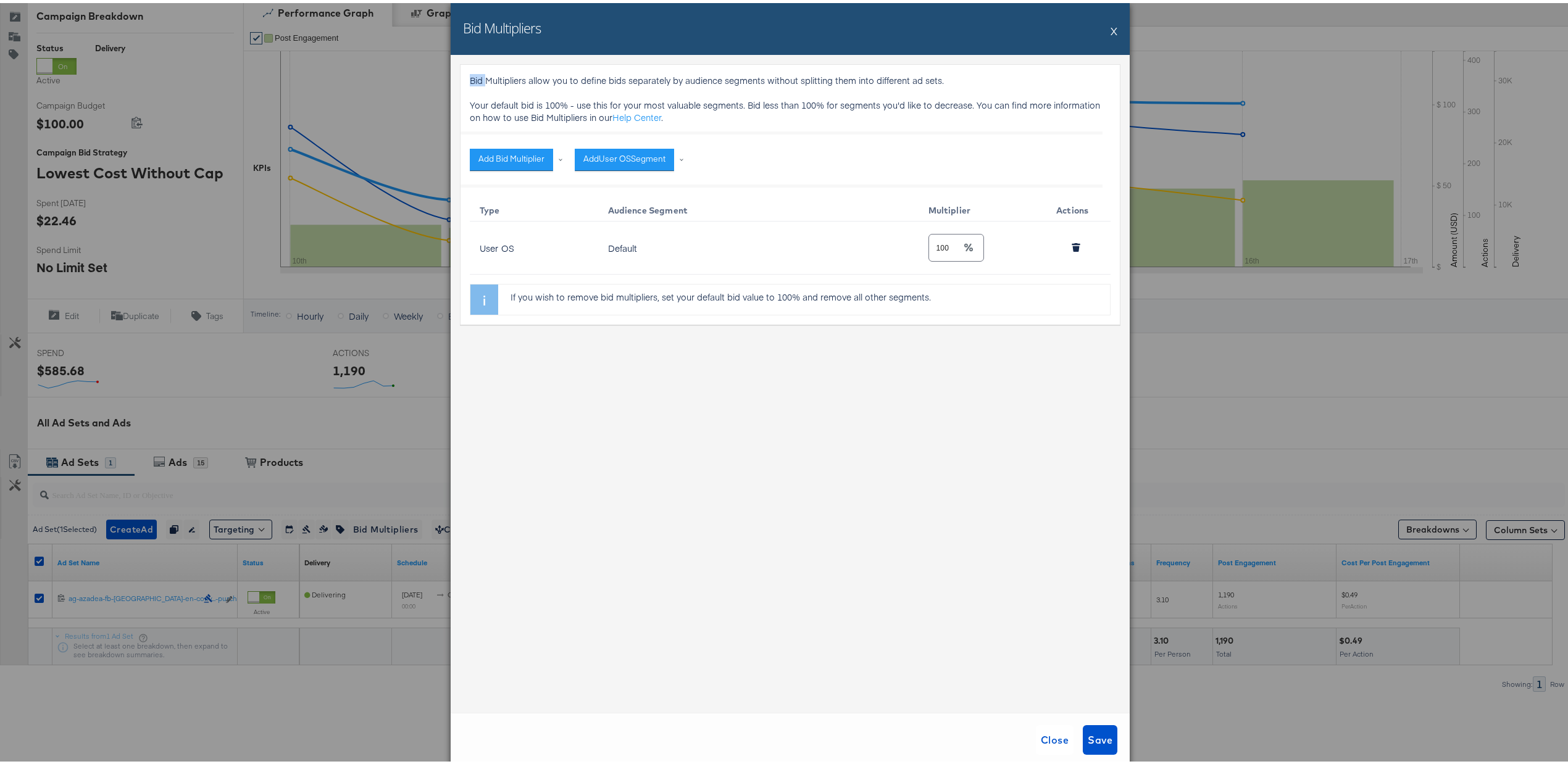
click at [1111, 26] on button "X" at bounding box center [1114, 28] width 7 height 25
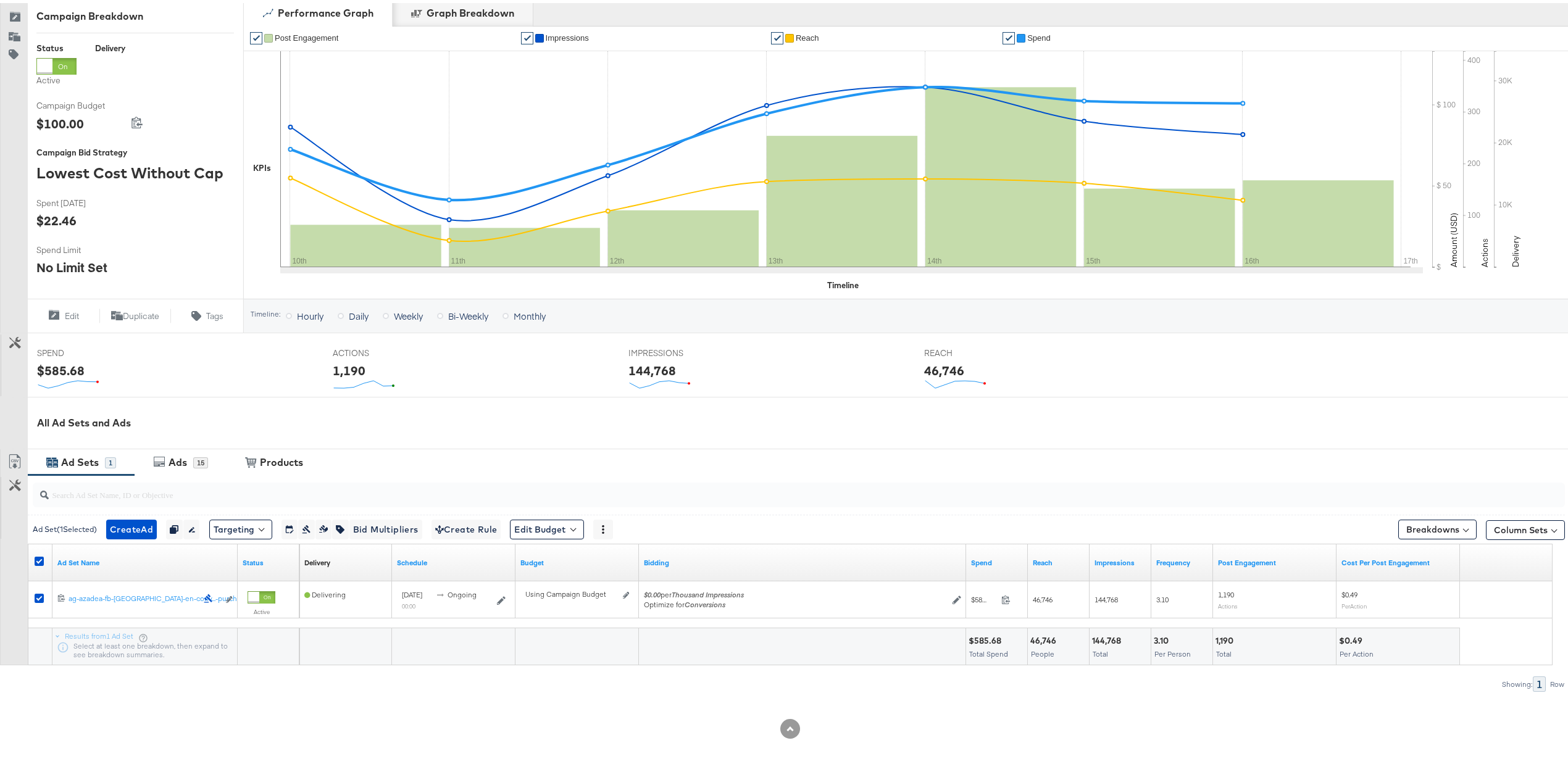
click at [40, 551] on div at bounding box center [41, 560] width 23 height 22
click at [40, 564] on div at bounding box center [41, 560] width 13 height 12
click at [40, 562] on icon at bounding box center [39, 558] width 9 height 9
click at [0, 0] on input "checkbox" at bounding box center [0, 0] width 0 height 0
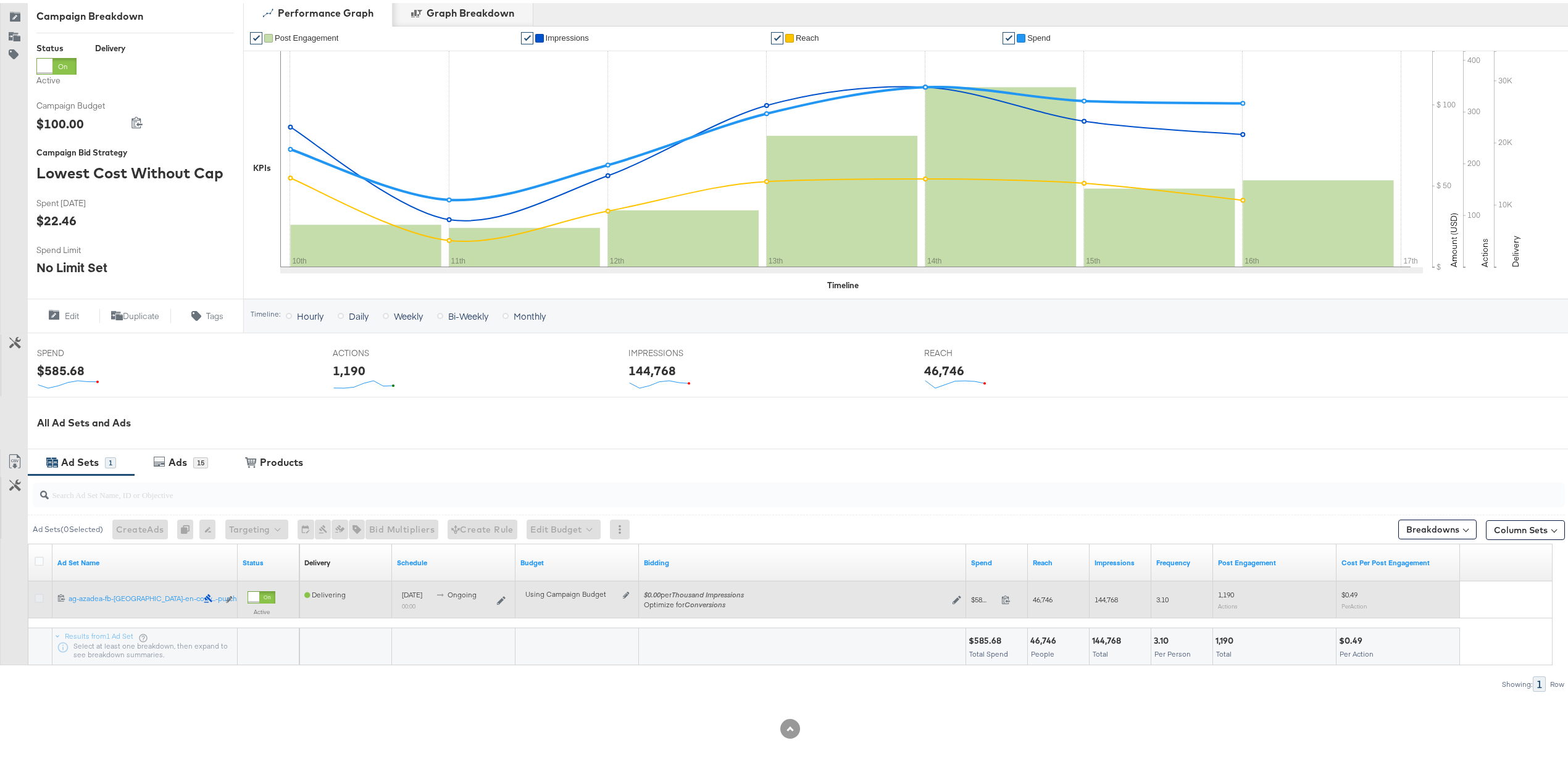
click at [38, 598] on icon at bounding box center [39, 595] width 9 height 9
click at [0, 0] on input "checkbox" at bounding box center [0, 0] width 0 height 0
click at [228, 598] on icon "link" at bounding box center [229, 596] width 6 height 7
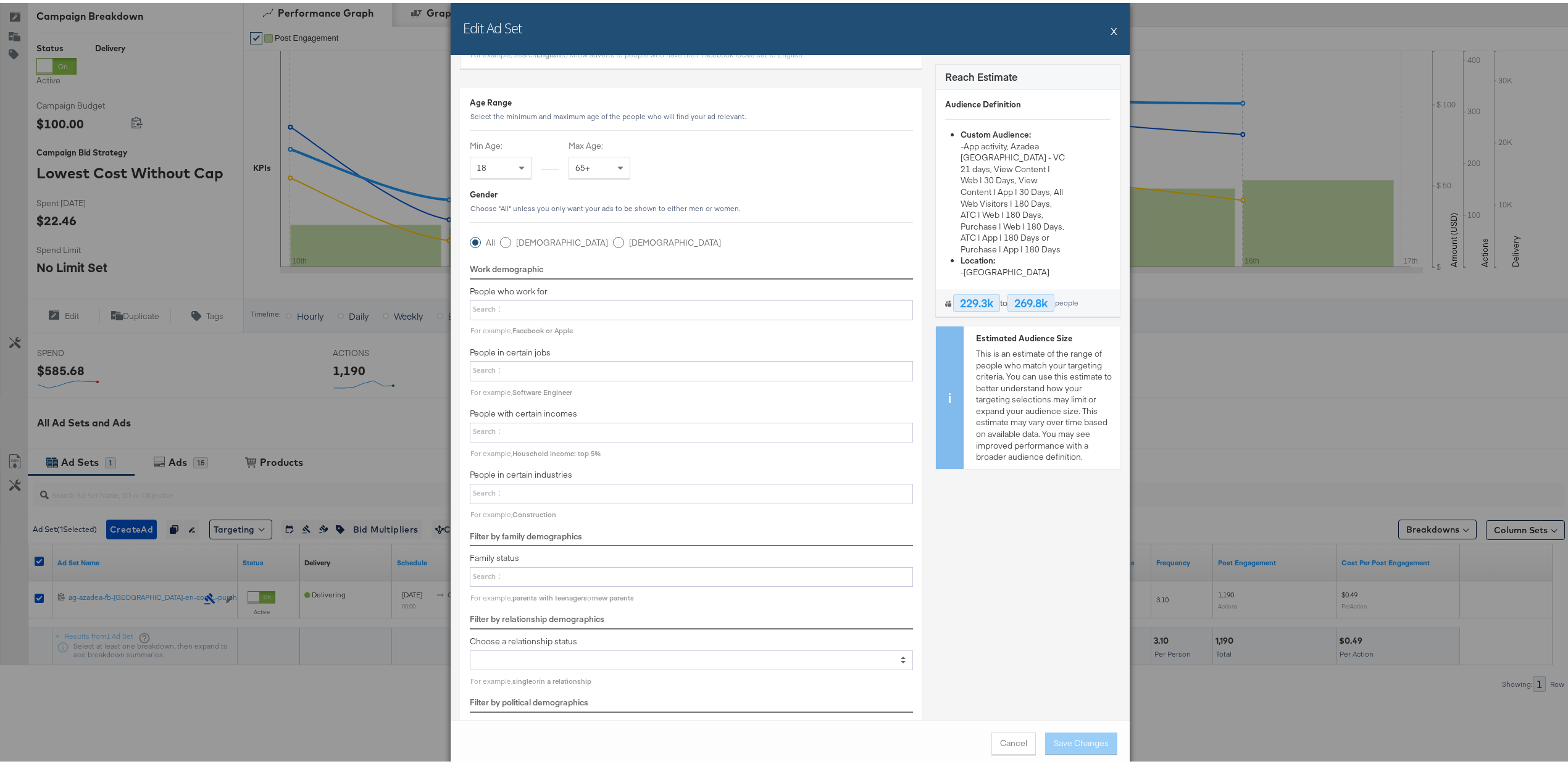
scroll to position [988, 0]
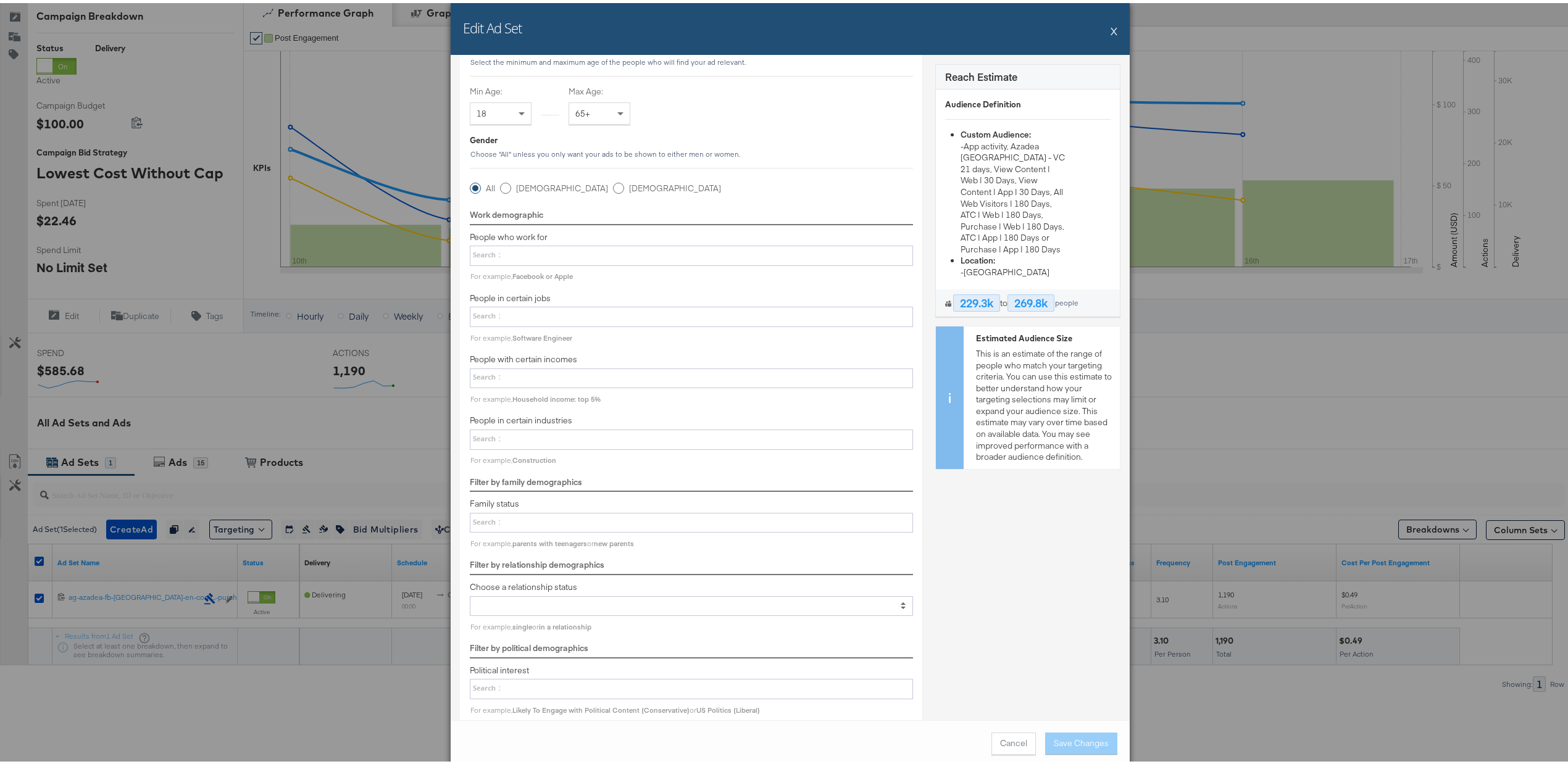
click at [613, 386] on div at bounding box center [691, 375] width 443 height 20
click at [0, 0] on select at bounding box center [0, 0] width 0 height 0
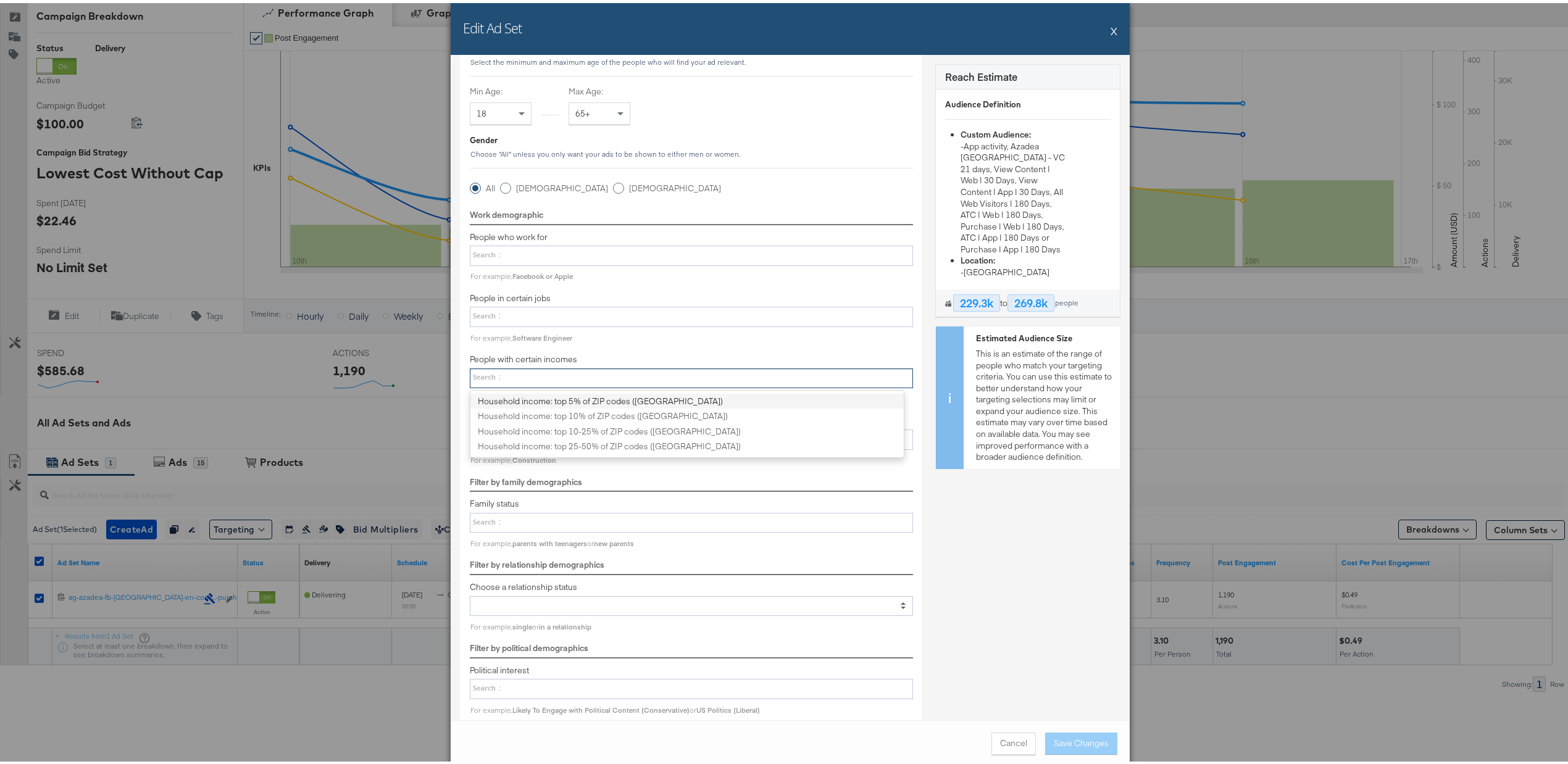
click at [613, 386] on div at bounding box center [691, 375] width 443 height 20
click at [0, 0] on select "Household income: top 5% of ZIP codes (US) Household income: top 10% of ZIP cod…" at bounding box center [0, 0] width 0 height 0
click at [962, 490] on div "Reach Estimate Audience Definition Custom Audience: - App activity, Azadea UAE …" at bounding box center [1027, 294] width 185 height 2277
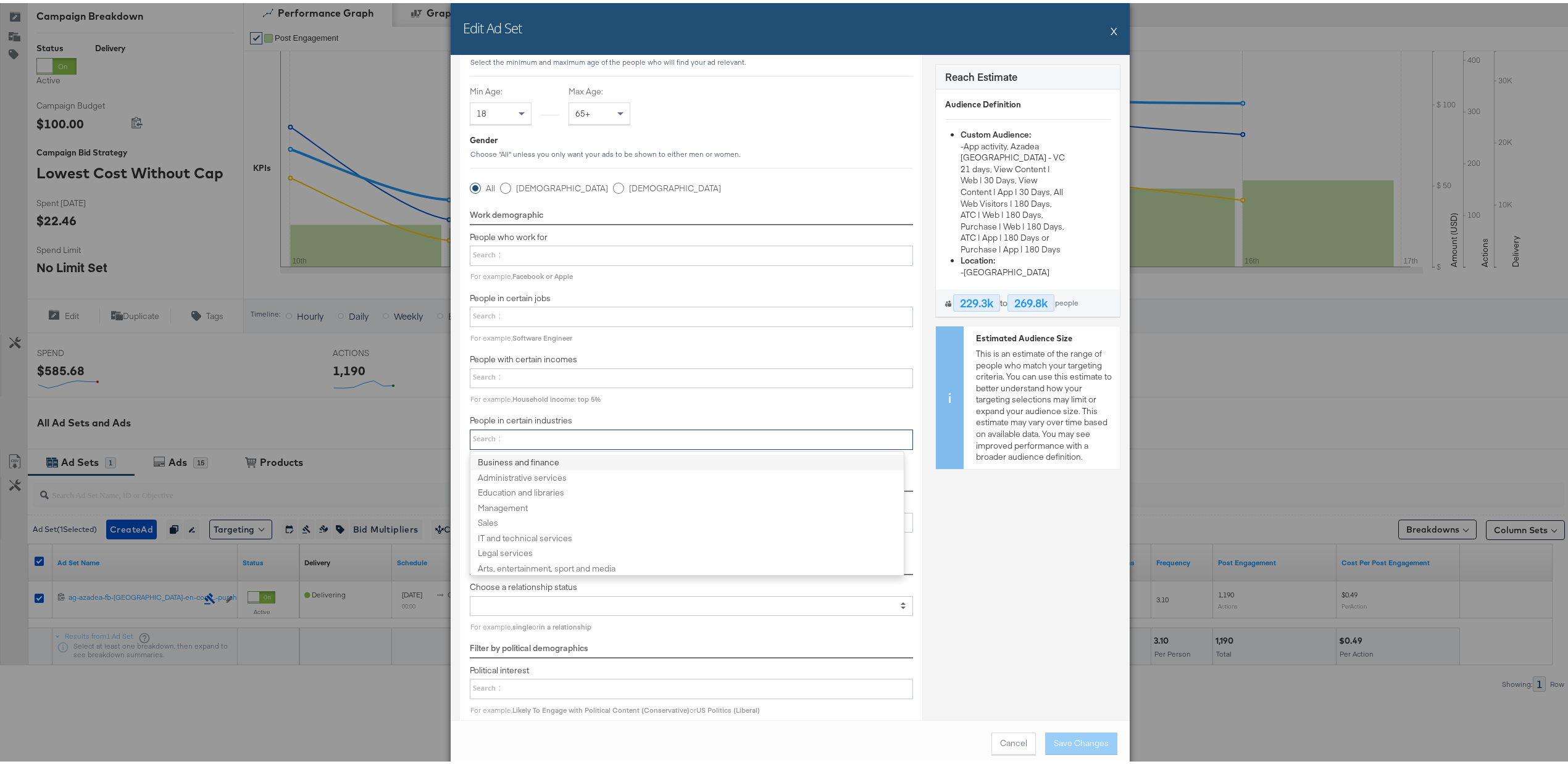
click at [608, 445] on div at bounding box center [691, 437] width 443 height 20
click at [0, 0] on select "Business and finance Administrative services Education and libraries Management…" at bounding box center [0, 0] width 0 height 0
click at [1018, 517] on div "Reach Estimate Audience Definition Custom Audience: - App activity, Azadea UAE …" at bounding box center [1027, 294] width 185 height 2277
click at [594, 312] on div at bounding box center [691, 314] width 443 height 20
click at [0, 0] on select at bounding box center [0, 0] width 0 height 0
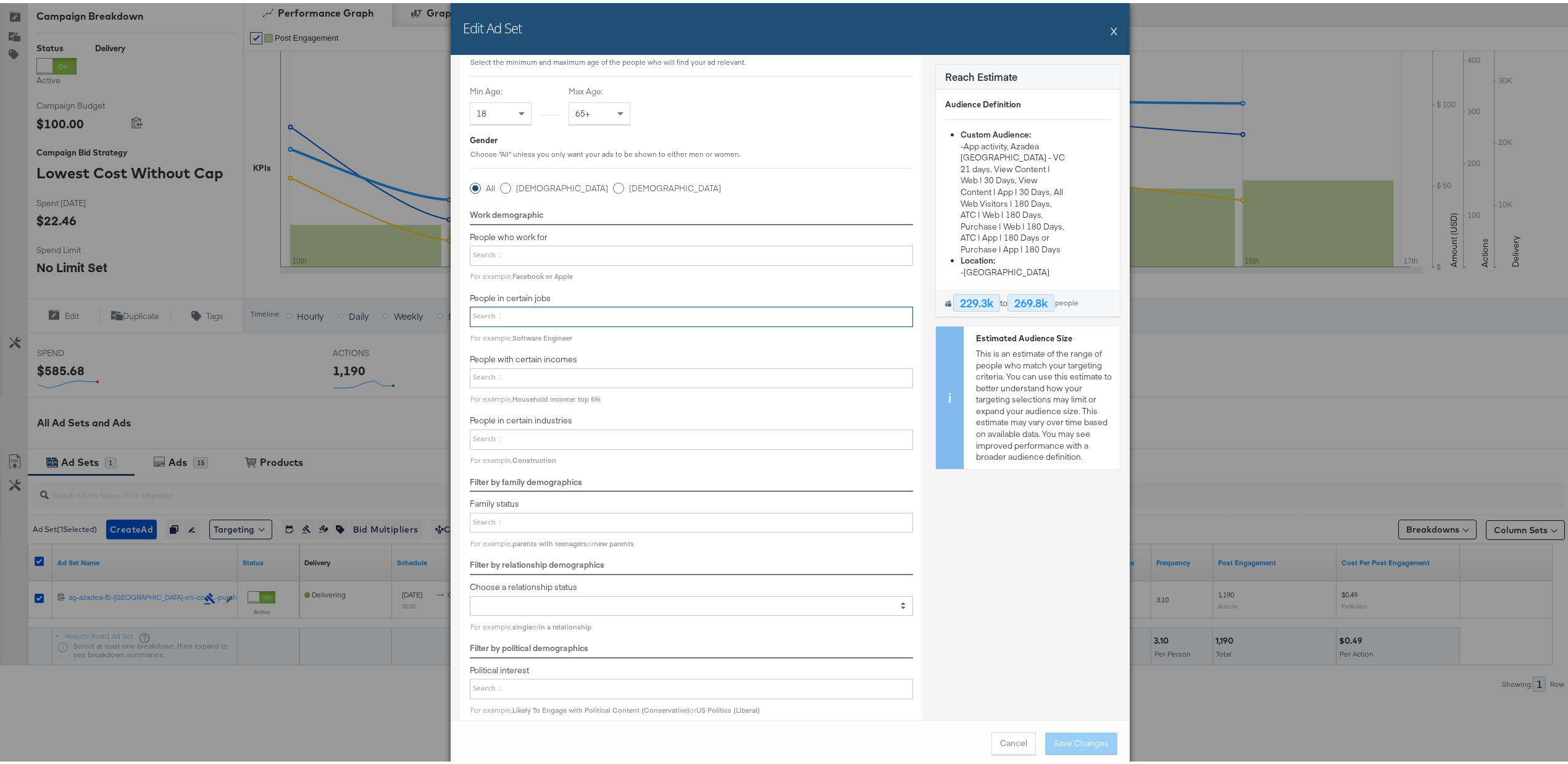
click at [610, 324] on div at bounding box center [691, 314] width 443 height 20
click at [0, 0] on select at bounding box center [0, 0] width 0 height 0
click at [608, 252] on div at bounding box center [691, 252] width 443 height 20
click at [0, 0] on select at bounding box center [0, 0] width 0 height 0
click at [608, 324] on div at bounding box center [691, 314] width 443 height 20
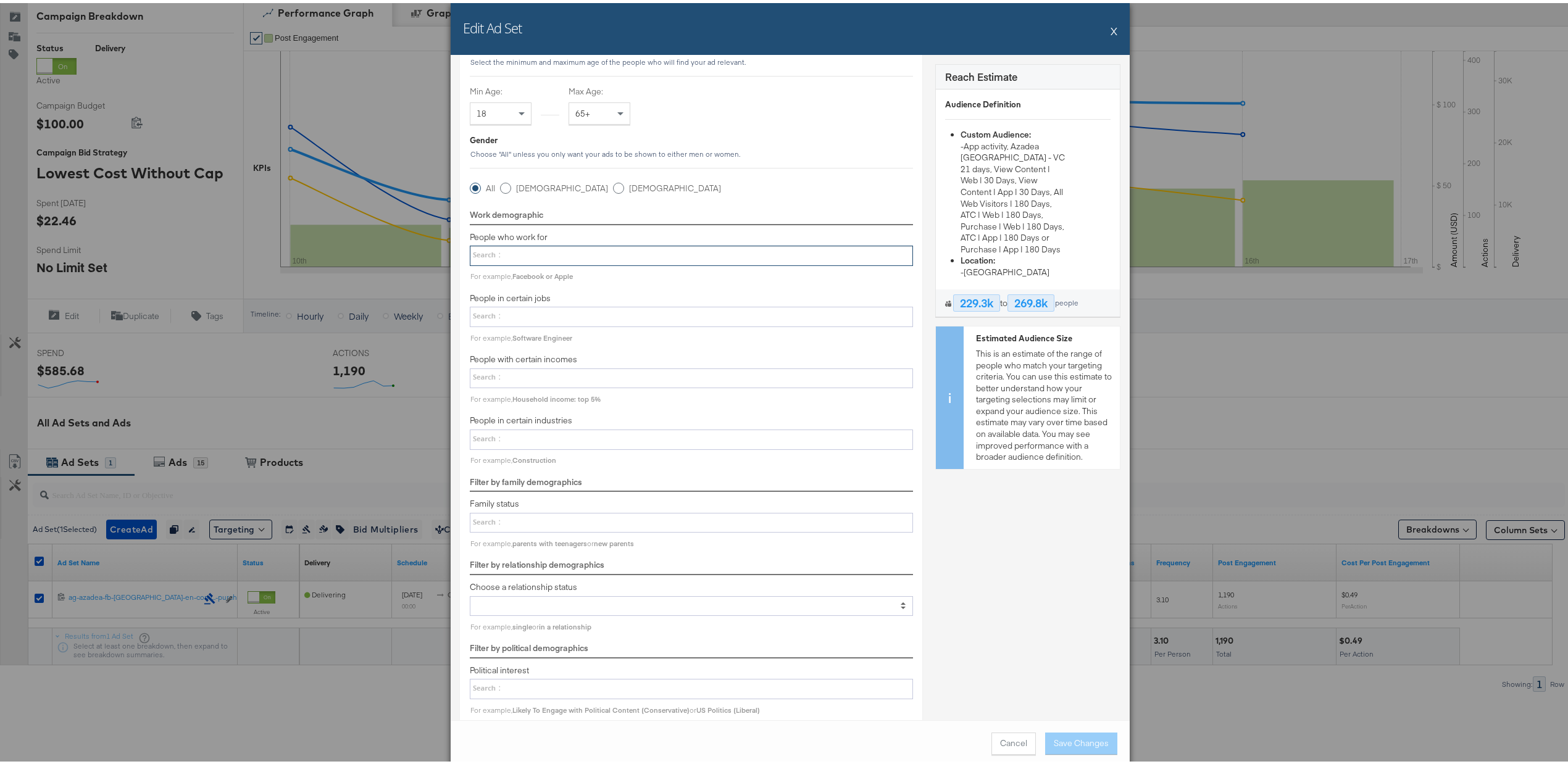
click at [0, 0] on select at bounding box center [0, 0] width 0 height 0
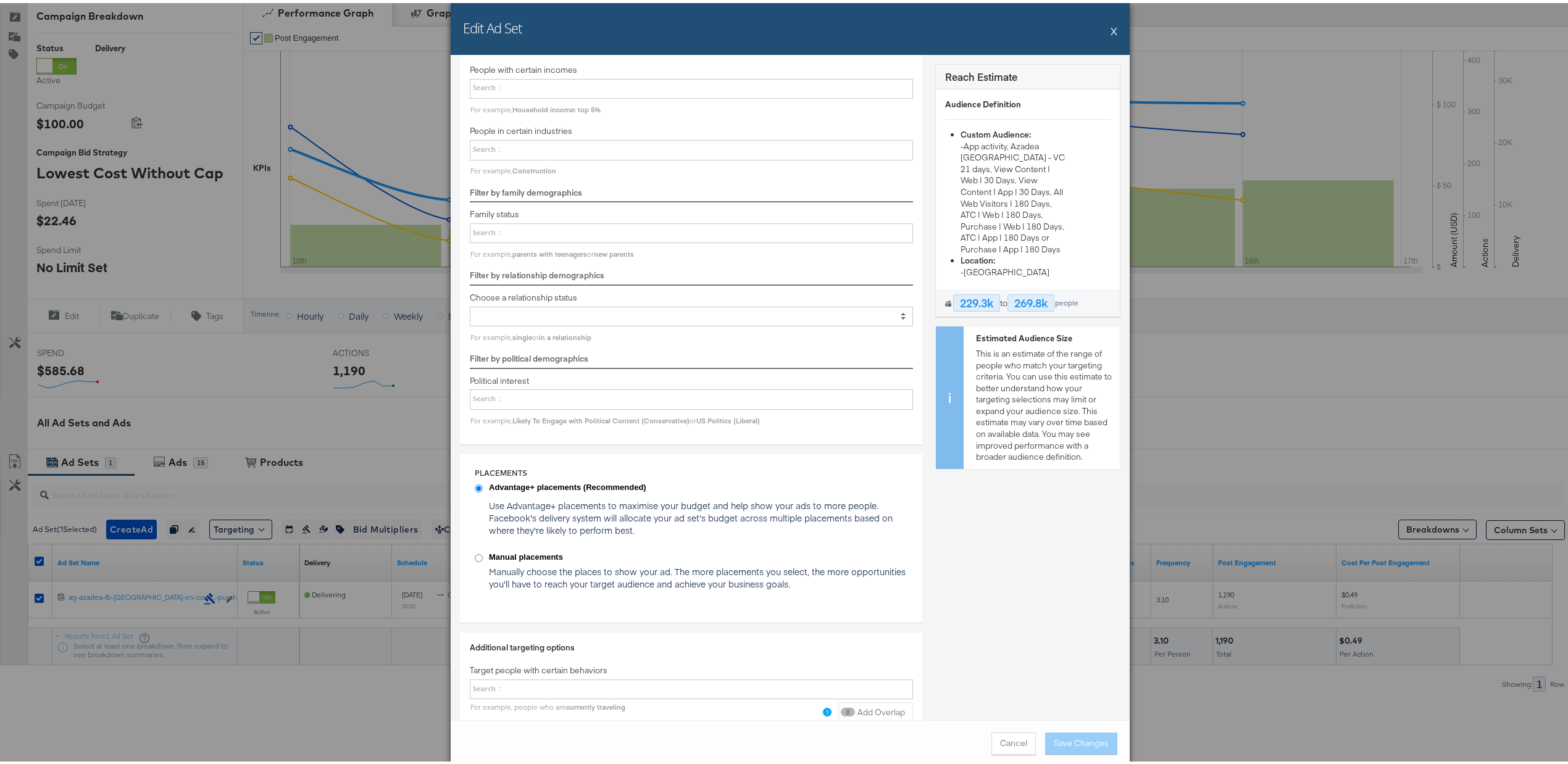
scroll to position [1317, 0]
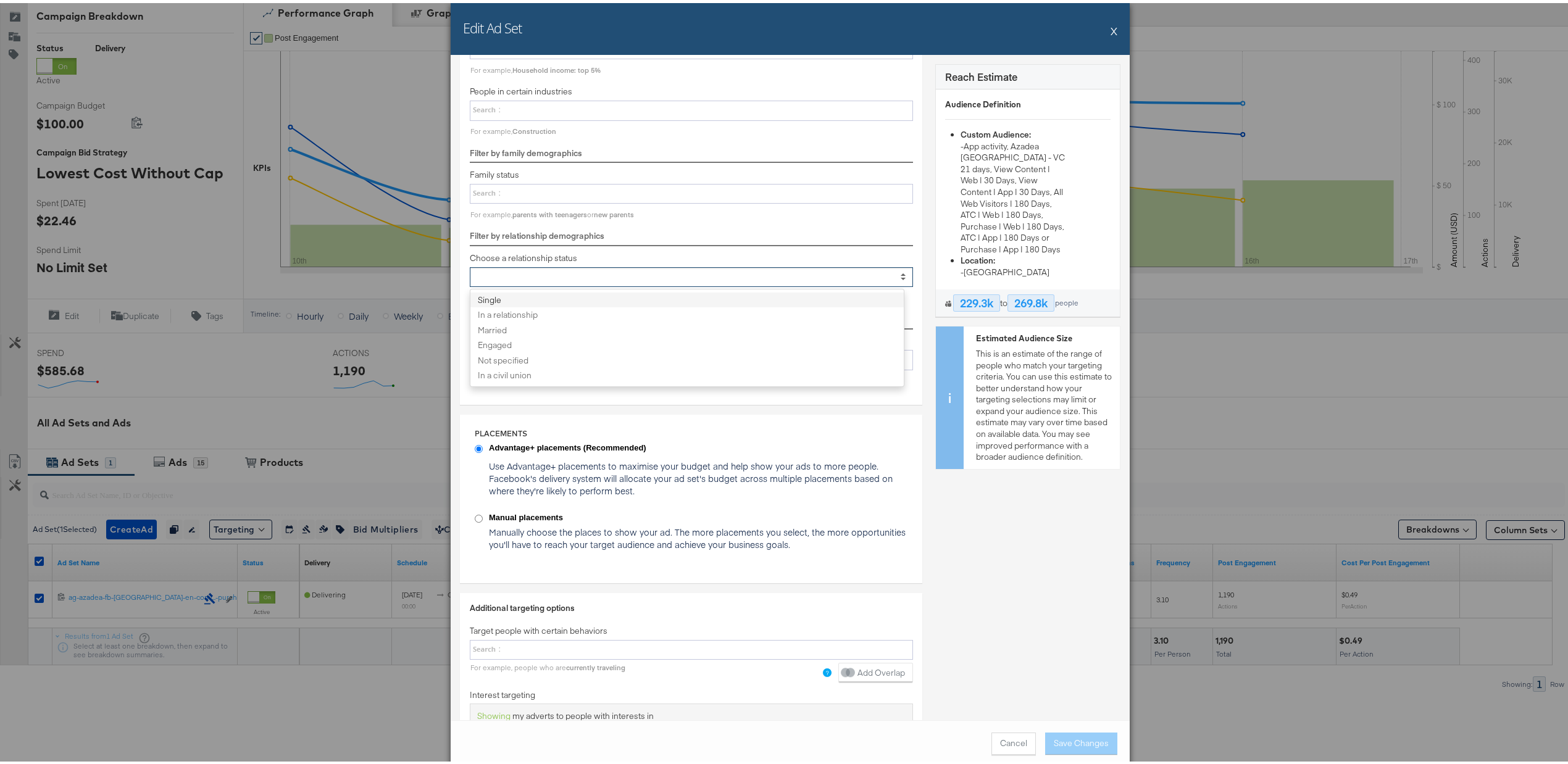
click at [572, 285] on div at bounding box center [691, 274] width 443 height 20
click at [0, 0] on select "Single In a relationship Married Engaged Not specified In a civil union" at bounding box center [0, 0] width 0 height 0
click at [572, 285] on div at bounding box center [691, 274] width 443 height 20
click at [0, 0] on select "Single In a relationship Married Engaged Not specified In a civil union" at bounding box center [0, 0] width 0 height 0
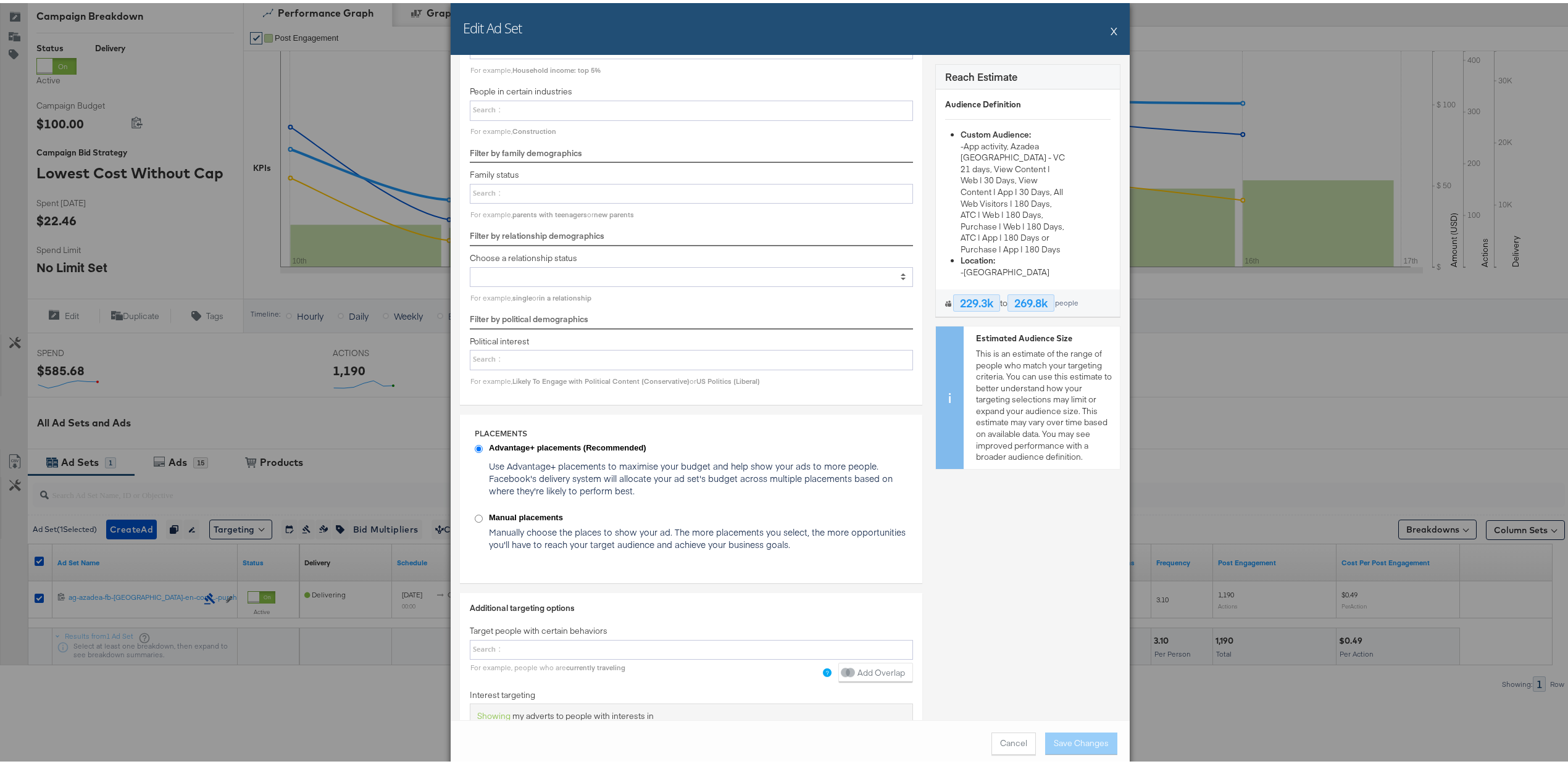
click at [529, 364] on div at bounding box center [691, 357] width 443 height 20
click at [0, 0] on select at bounding box center [0, 0] width 0 height 0
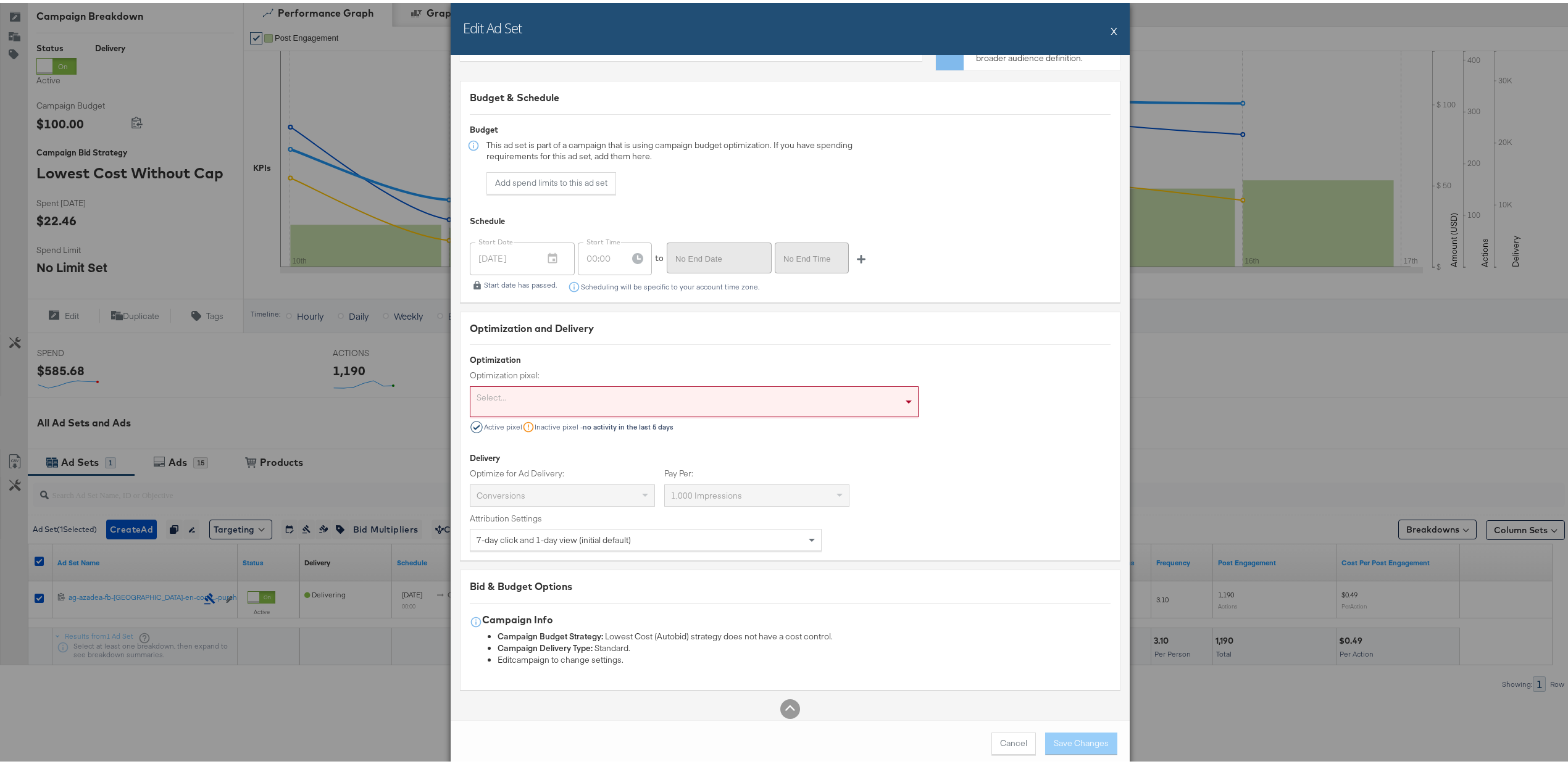
scroll to position [2377, 0]
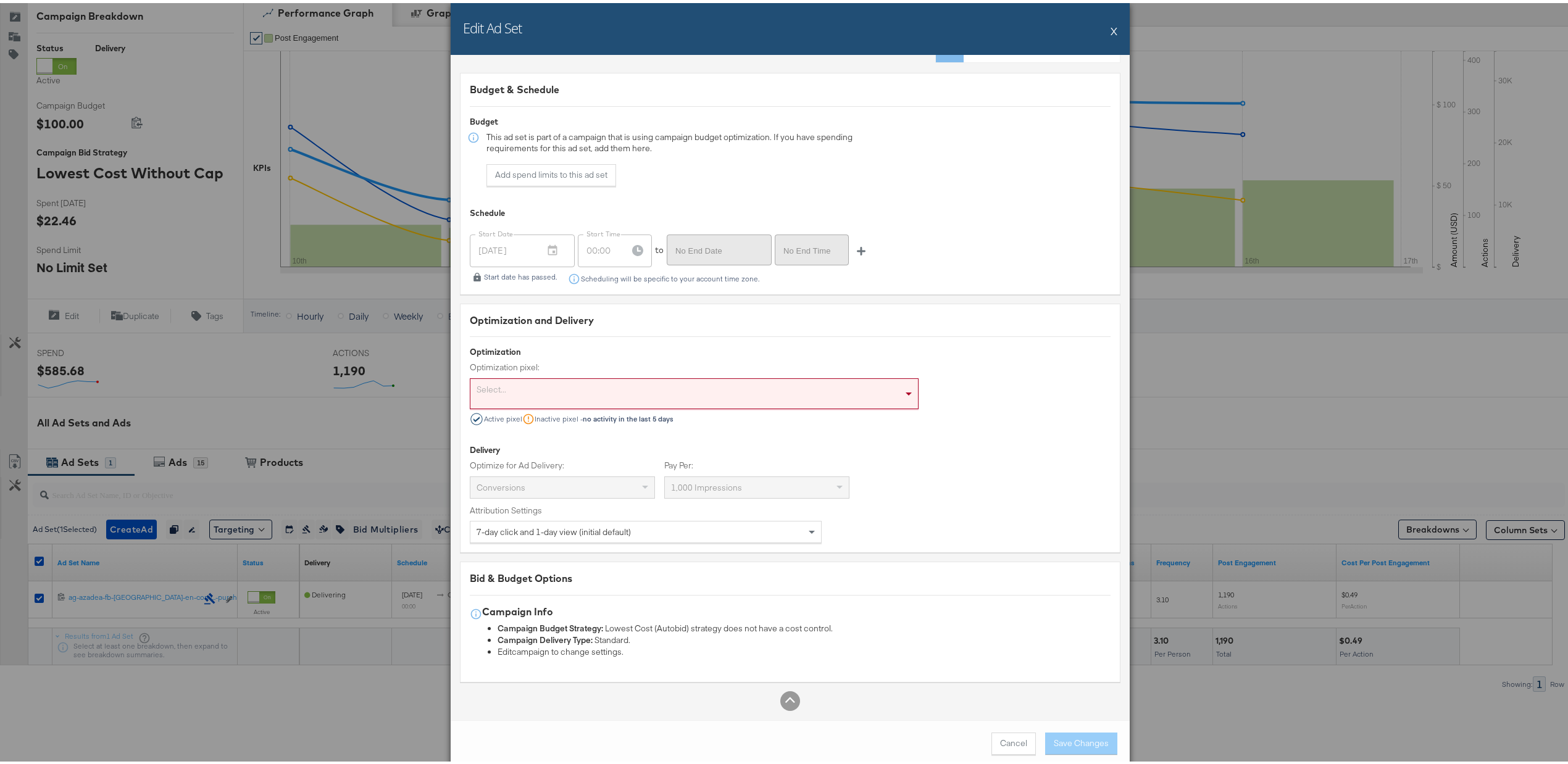
click at [847, 383] on div "Select..." at bounding box center [694, 391] width 447 height 30
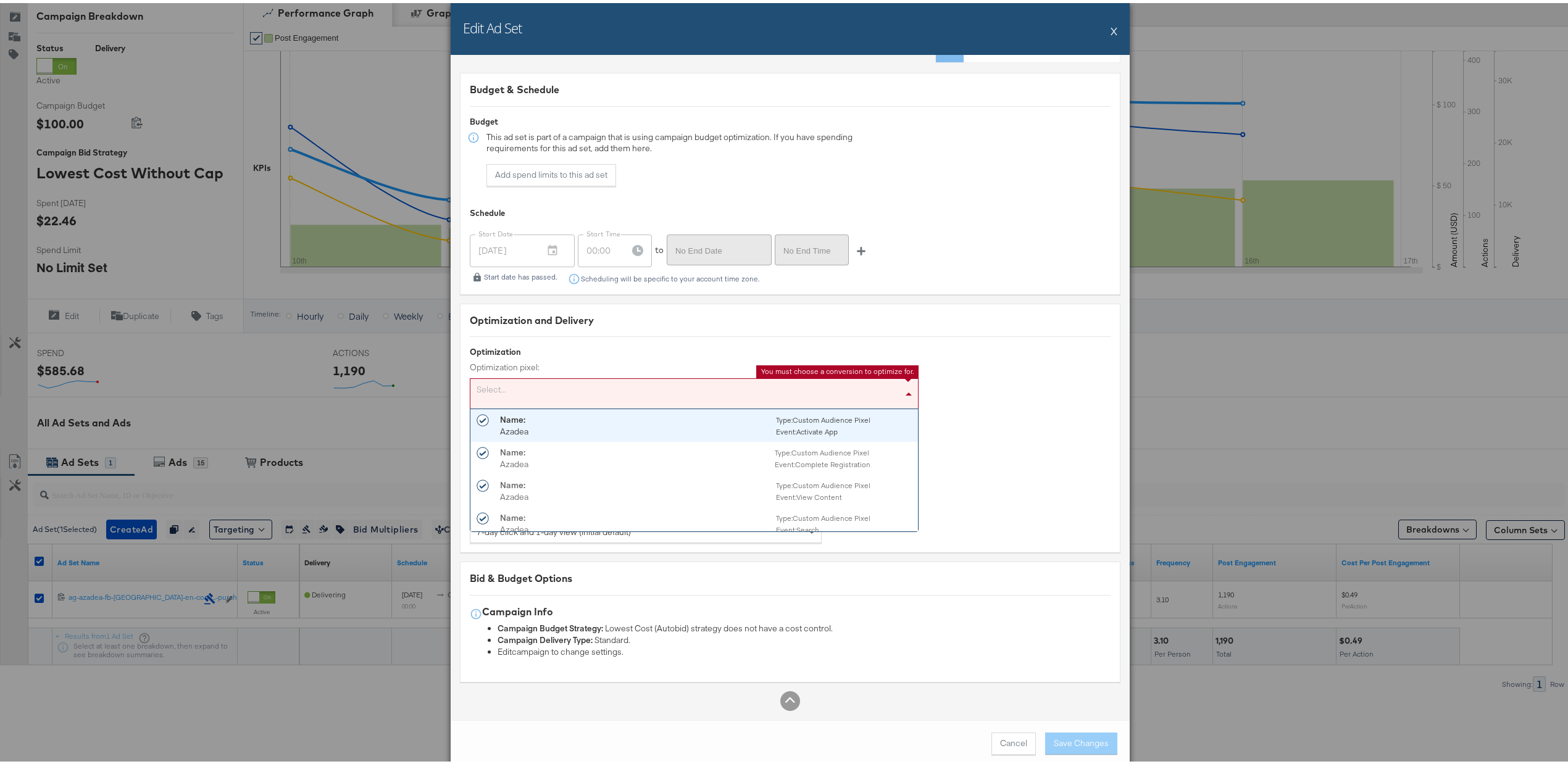
click at [953, 374] on div "Optimization Optimization pixel: Select... Name: Azadea Type: Custom Audience P…" at bounding box center [790, 383] width 641 height 80
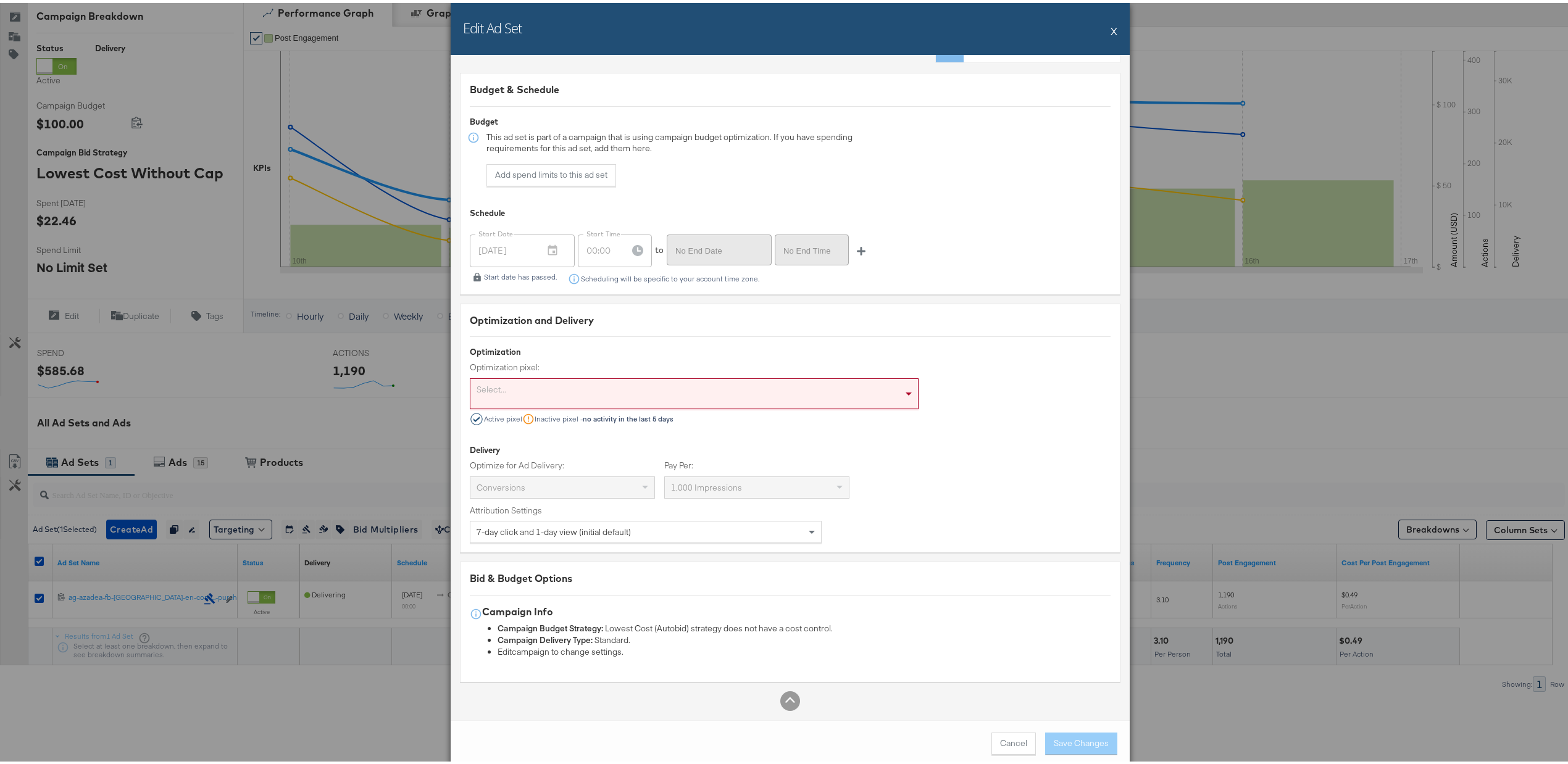
click at [1111, 31] on button "X" at bounding box center [1114, 28] width 7 height 25
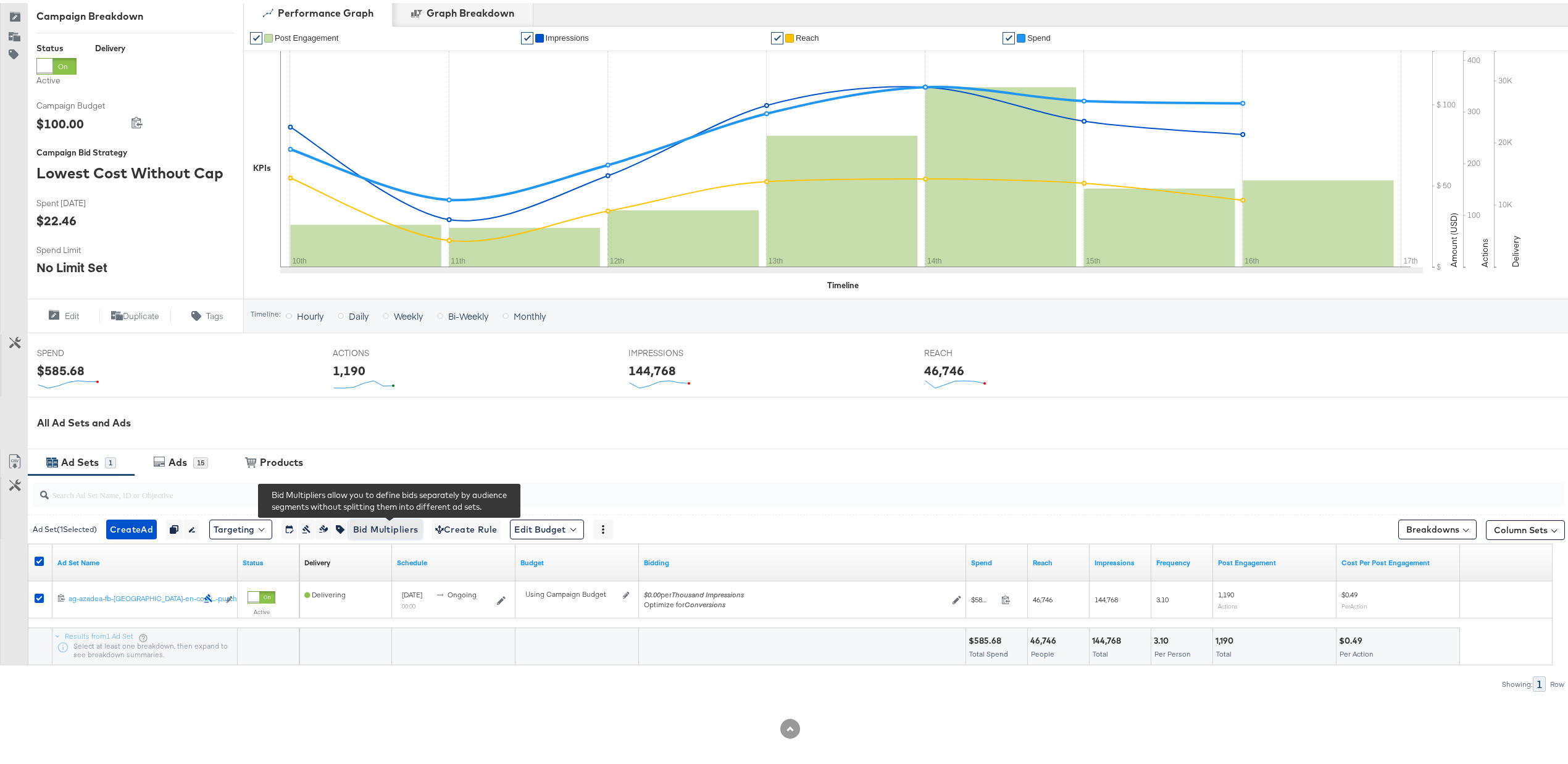
click at [408, 522] on span "Bid Multipliers" at bounding box center [386, 527] width 66 height 16
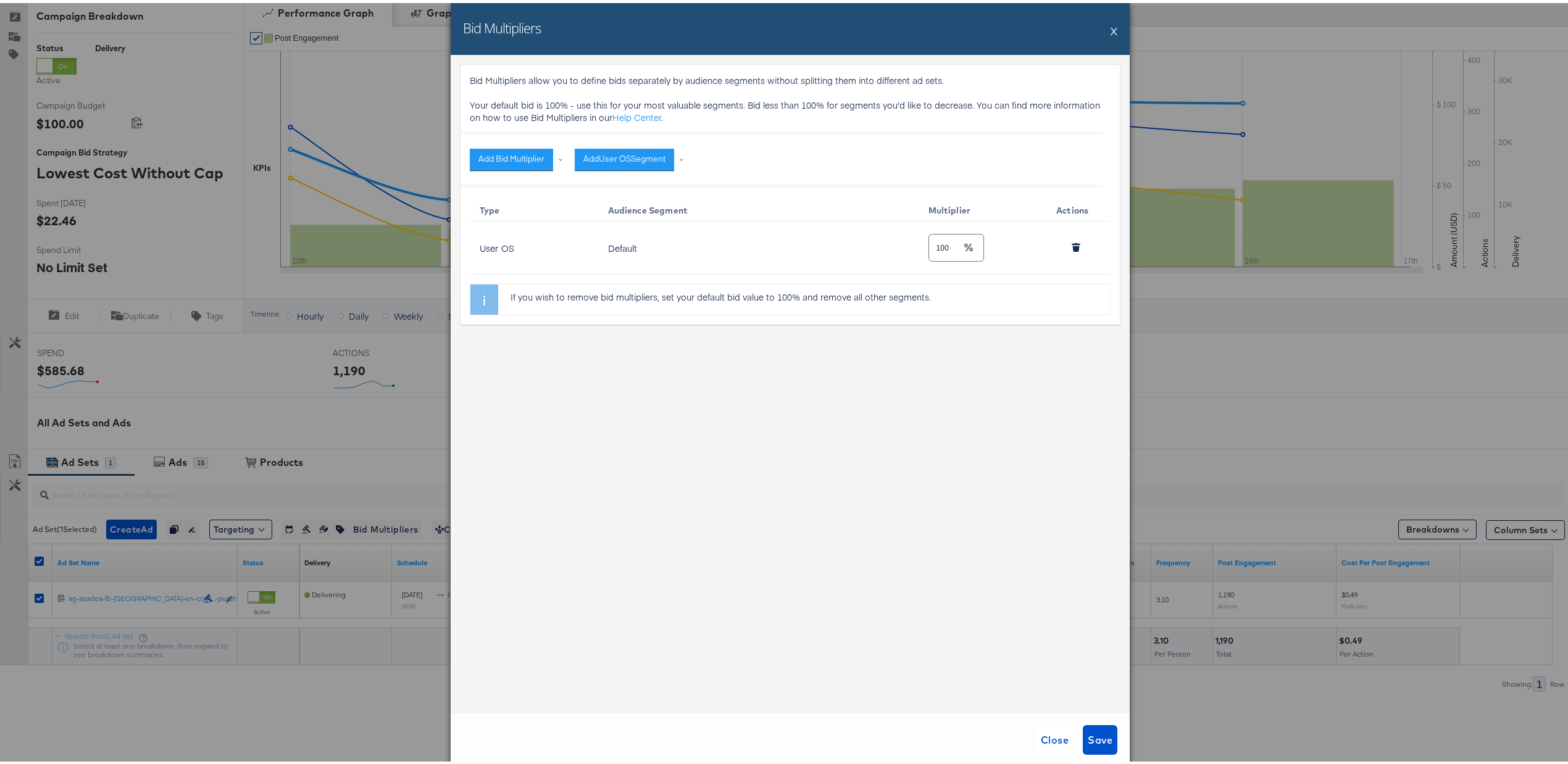
click at [1104, 21] on div "Bid Multipliers X" at bounding box center [790, 25] width 679 height 52
click at [1111, 23] on button "X" at bounding box center [1114, 28] width 7 height 25
